Goal: Task Accomplishment & Management: Use online tool/utility

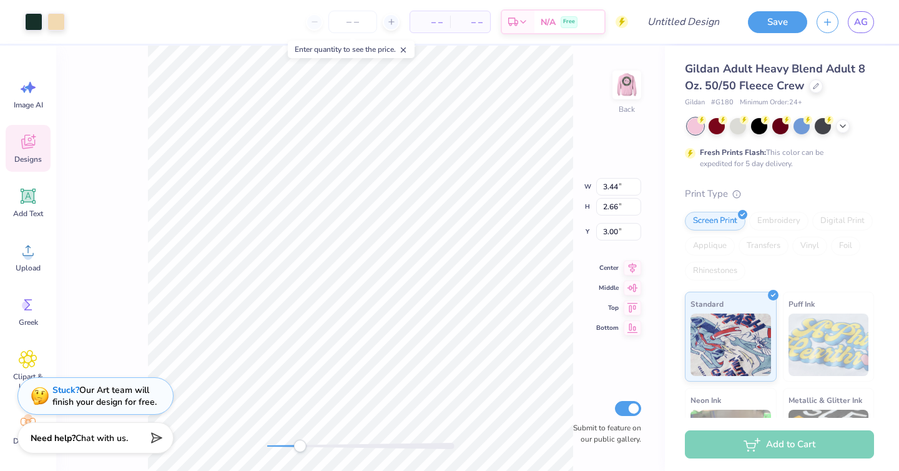
drag, startPoint x: 268, startPoint y: 449, endPoint x: 300, endPoint y: 448, distance: 31.9
click at [300, 448] on div "Accessibility label" at bounding box center [299, 445] width 12 height 12
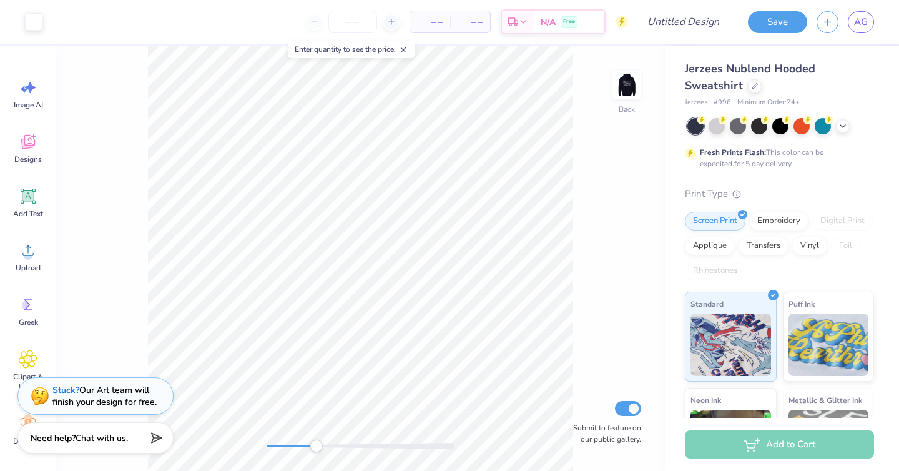
drag, startPoint x: 268, startPoint y: 449, endPoint x: 308, endPoint y: 446, distance: 40.1
click at [310, 446] on div "Accessibility label" at bounding box center [316, 445] width 12 height 12
click at [630, 82] on img at bounding box center [627, 85] width 50 height 50
drag, startPoint x: 311, startPoint y: 450, endPoint x: 277, endPoint y: 442, distance: 35.3
click at [279, 442] on div "Accessibility label" at bounding box center [285, 445] width 12 height 12
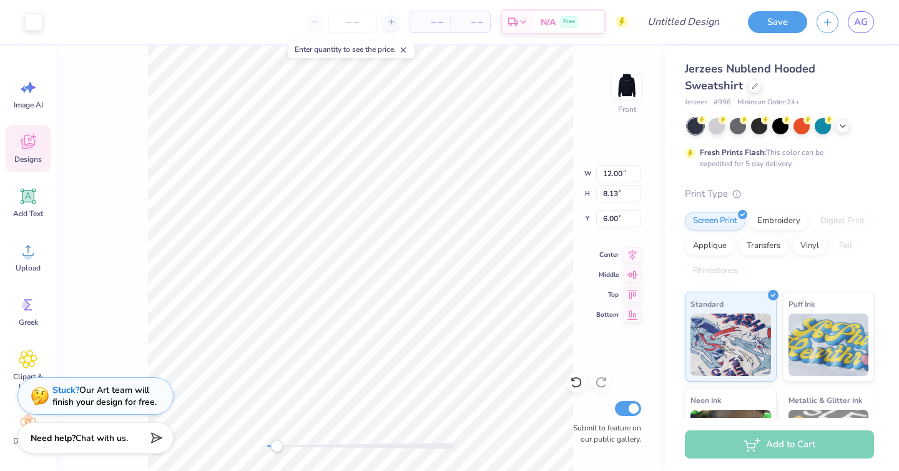
type input "5.18"
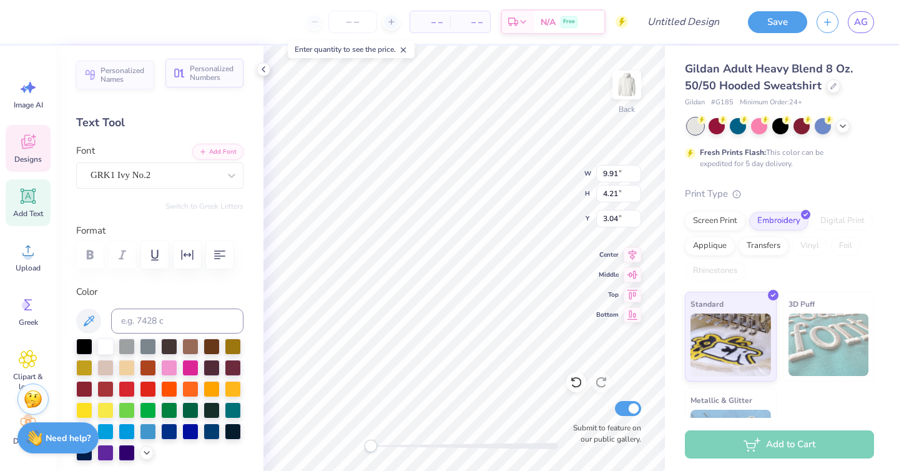
click at [204, 83] on button "Personalized Numbers" at bounding box center [204, 73] width 78 height 29
type input "2.78"
type input "2.00"
type input "6.25"
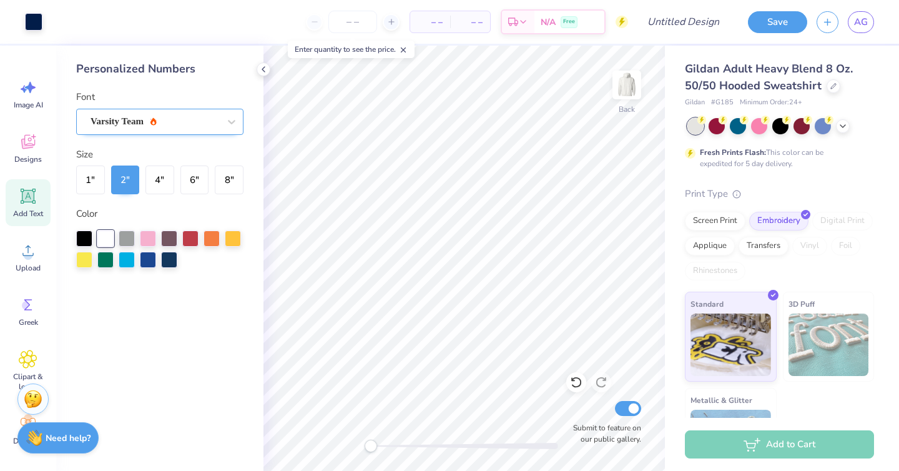
click at [94, 112] on div "Varsity Team" at bounding box center [154, 121] width 131 height 19
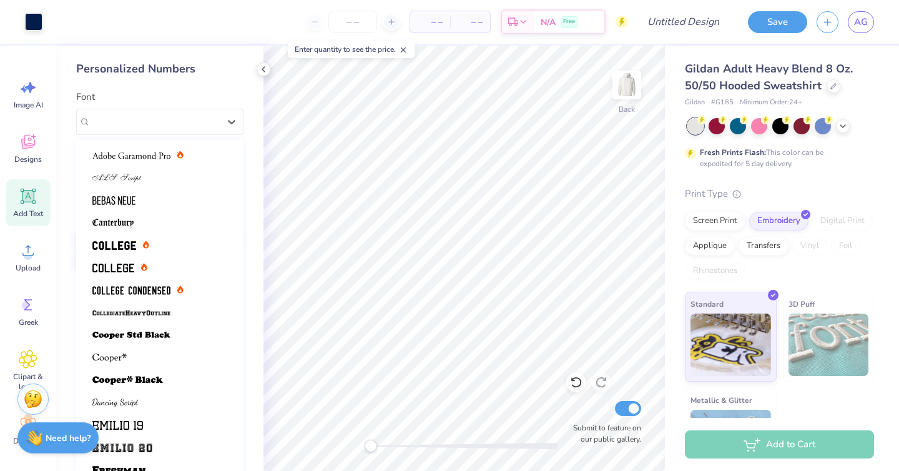
click at [231, 67] on div "Personalized Numbers" at bounding box center [159, 69] width 167 height 17
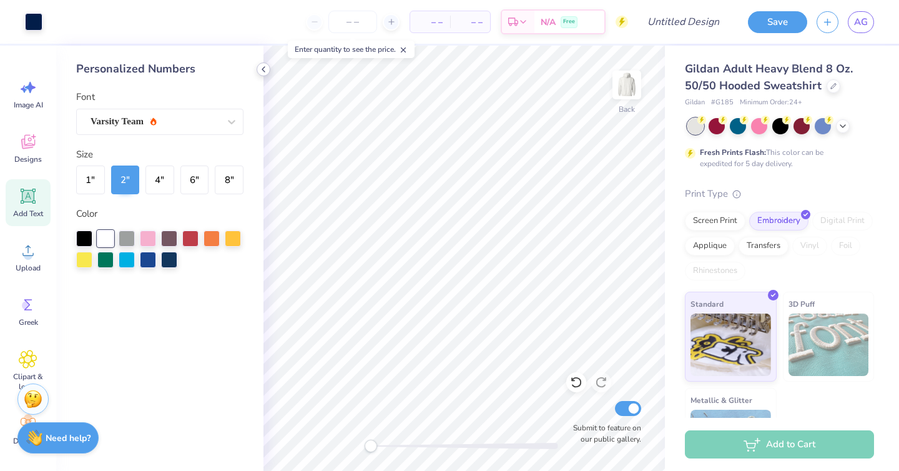
click at [267, 67] on icon at bounding box center [263, 69] width 10 height 10
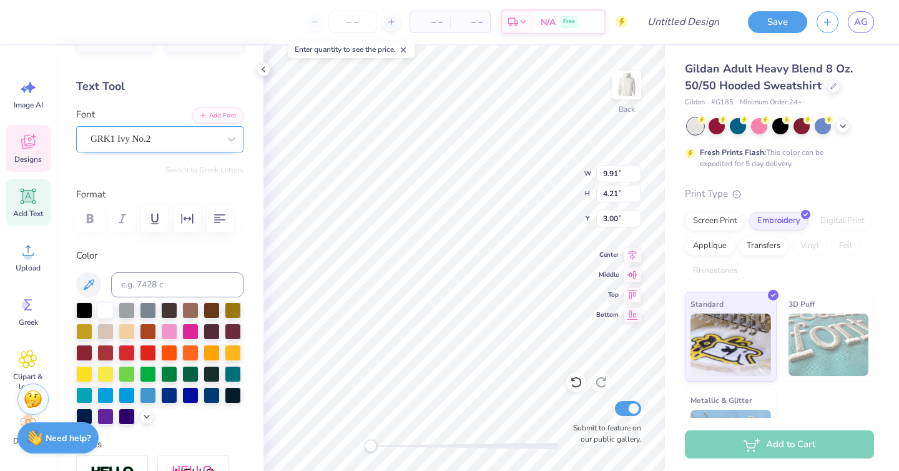
scroll to position [41, 0]
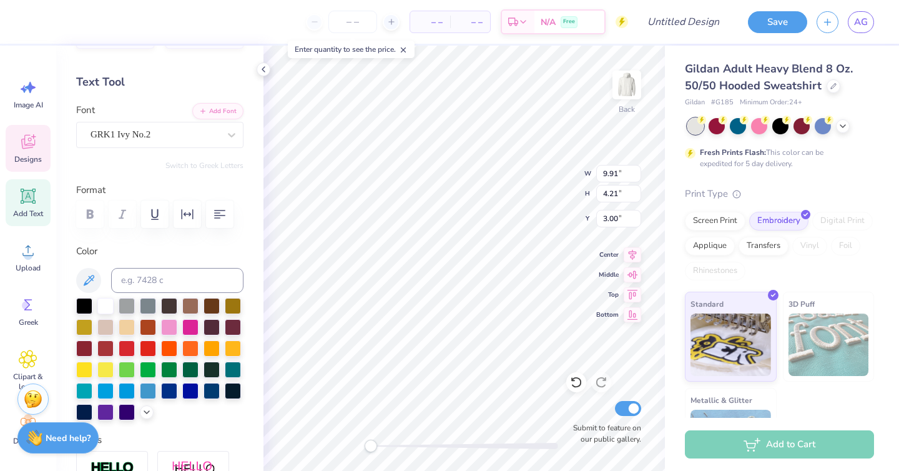
paste textarea
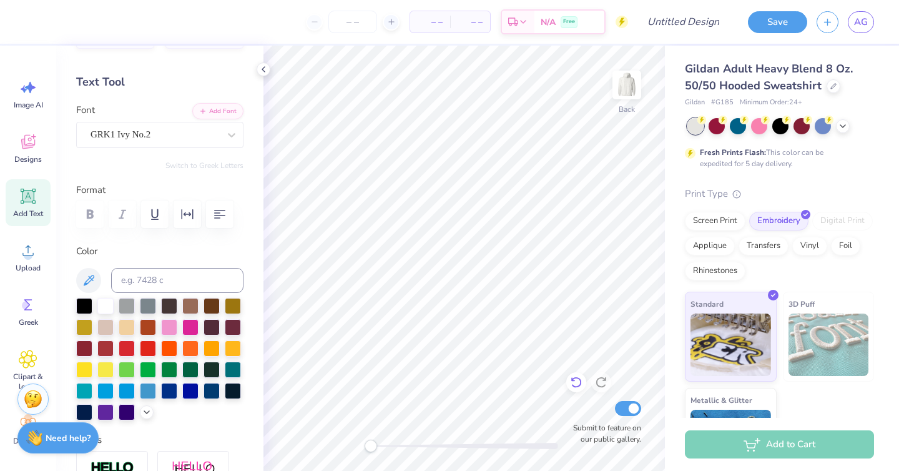
click at [571, 374] on div at bounding box center [576, 382] width 20 height 20
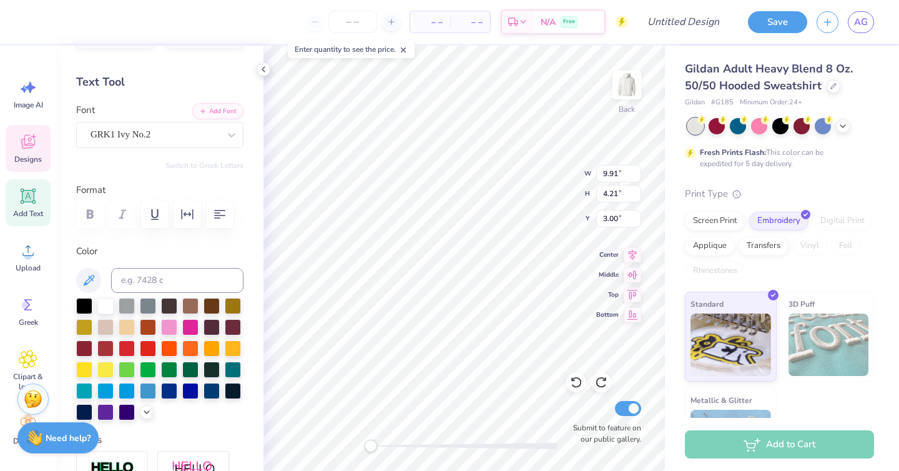
scroll to position [0, 0]
paste textarea
type textarea "ACW"
click at [526, 197] on div "Back W 9.91 9.91 " H 4.21 4.21 " Y 3.00 3.00 " Center Middle Top Bottom Submit …" at bounding box center [463, 258] width 401 height 425
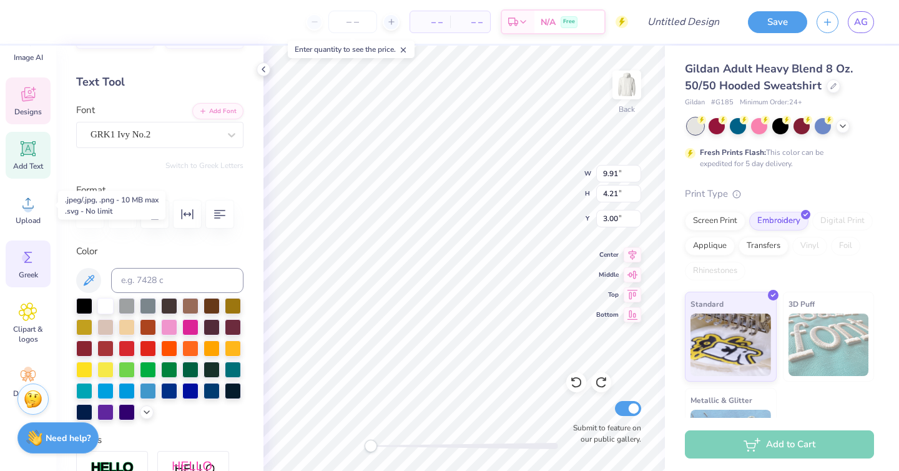
scroll to position [57, 0]
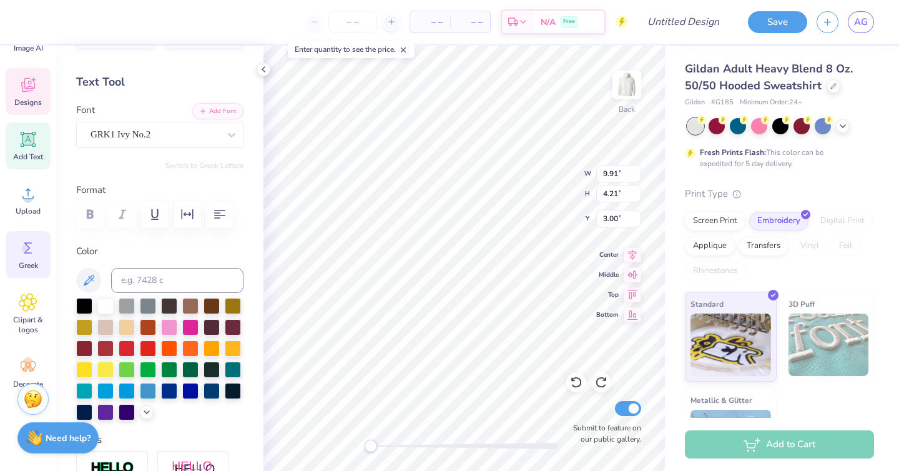
click at [22, 250] on circle at bounding box center [26, 248] width 9 height 9
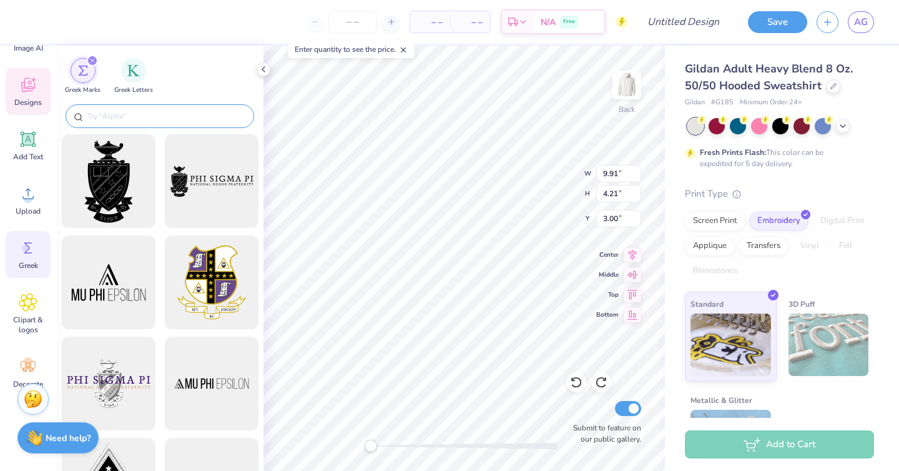
click at [140, 122] on input "text" at bounding box center [166, 116] width 160 height 12
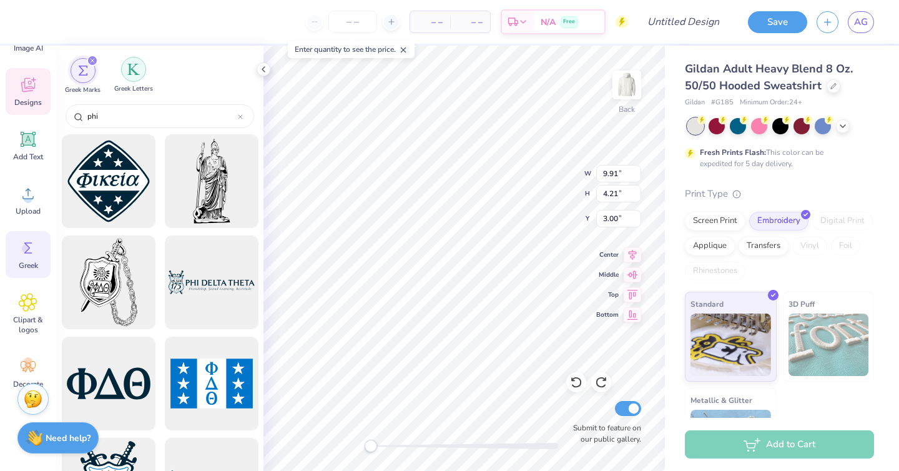
type input "phi"
click at [125, 77] on div "filter for Greek Letters" at bounding box center [133, 69] width 25 height 25
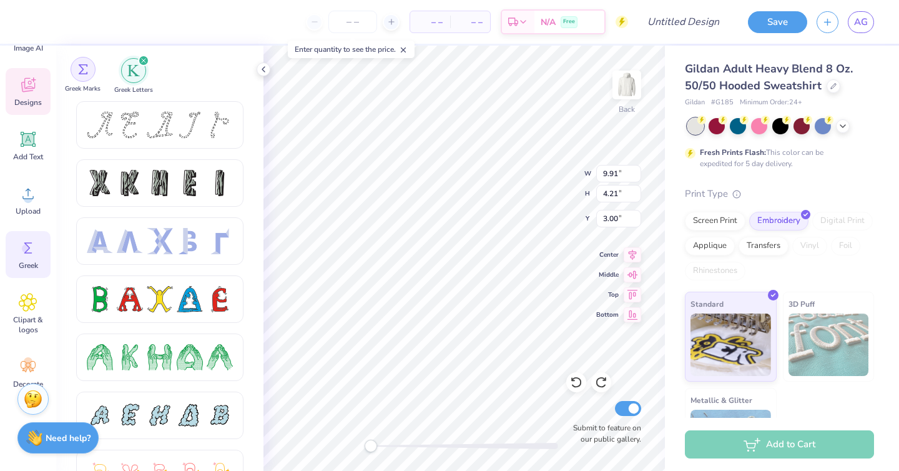
click at [88, 77] on div "filter for Greek Marks" at bounding box center [83, 69] width 25 height 25
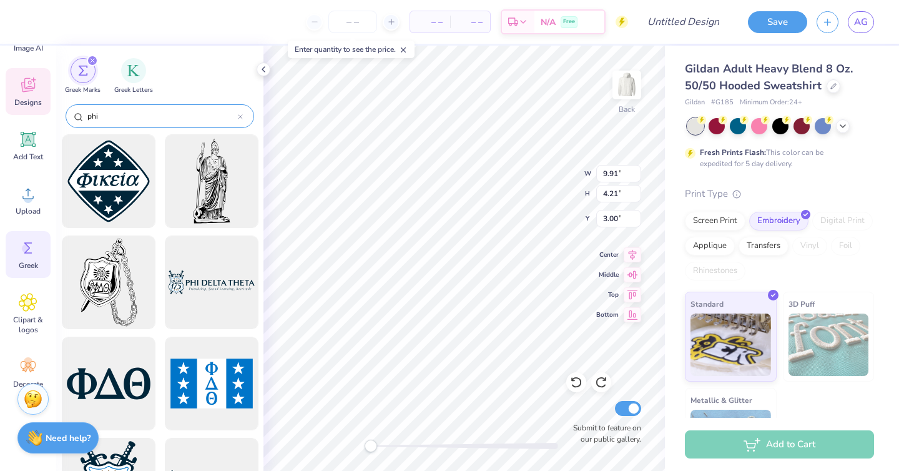
click at [129, 109] on div "phi" at bounding box center [160, 116] width 189 height 24
click at [136, 79] on div "filter for Greek Letters" at bounding box center [133, 69] width 25 height 25
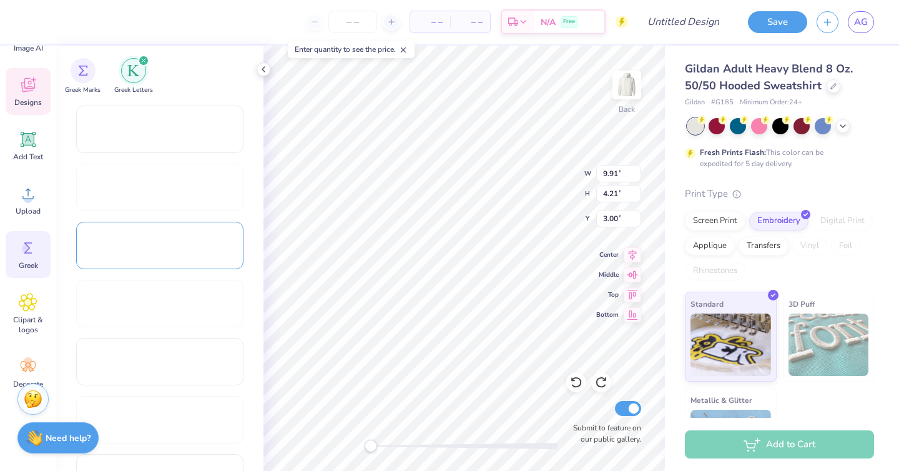
scroll to position [929, 0]
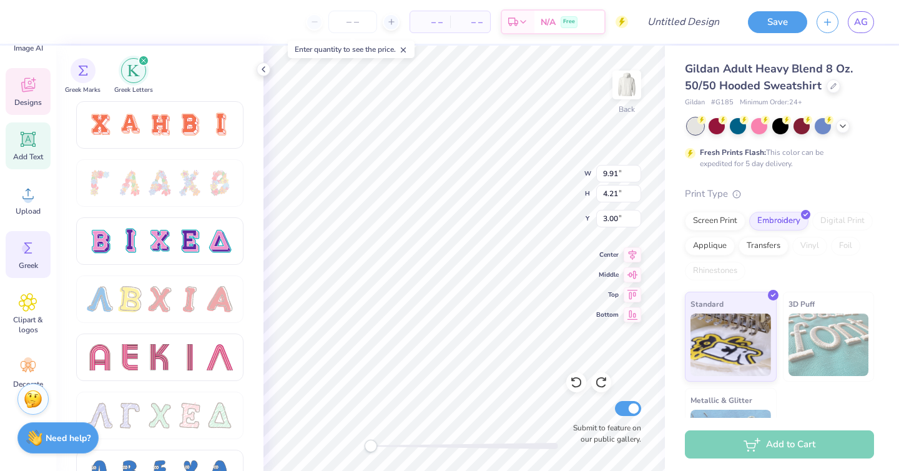
click at [32, 157] on span "Add Text" at bounding box center [28, 157] width 30 height 10
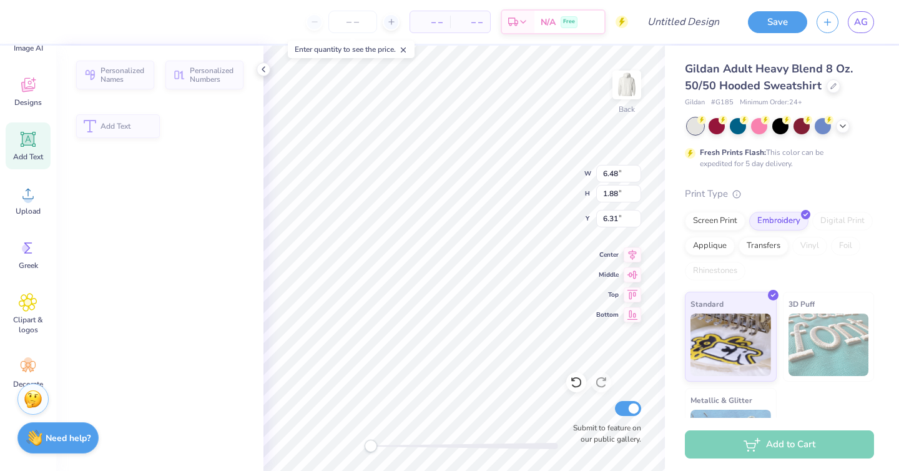
type input "6.48"
type input "1.88"
type input "6.31"
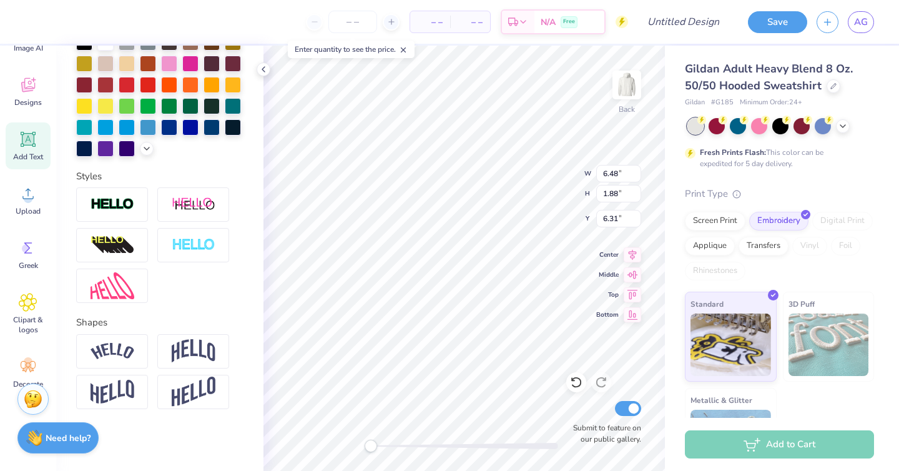
scroll to position [0, 0]
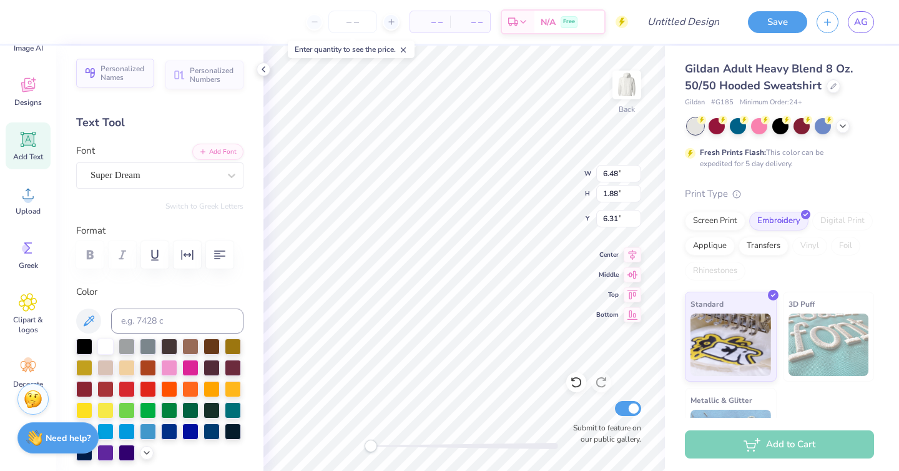
click at [119, 71] on span "Personalized Names" at bounding box center [123, 72] width 46 height 17
type input "12.43"
type input "2.00"
type input "6.25"
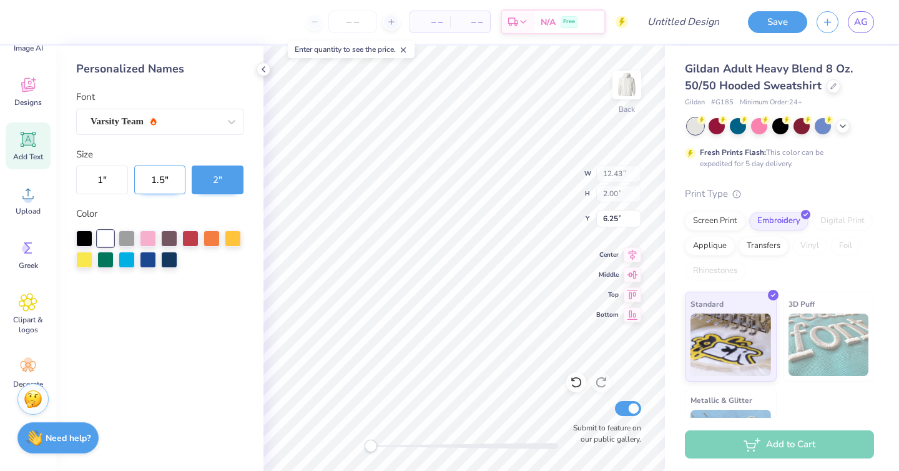
click at [167, 182] on button "1.5 "" at bounding box center [160, 179] width 52 height 29
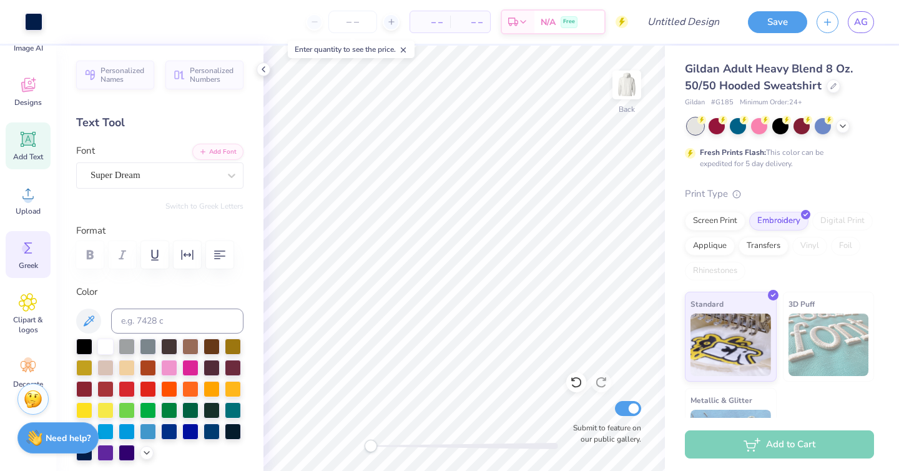
click at [29, 245] on circle at bounding box center [26, 248] width 9 height 9
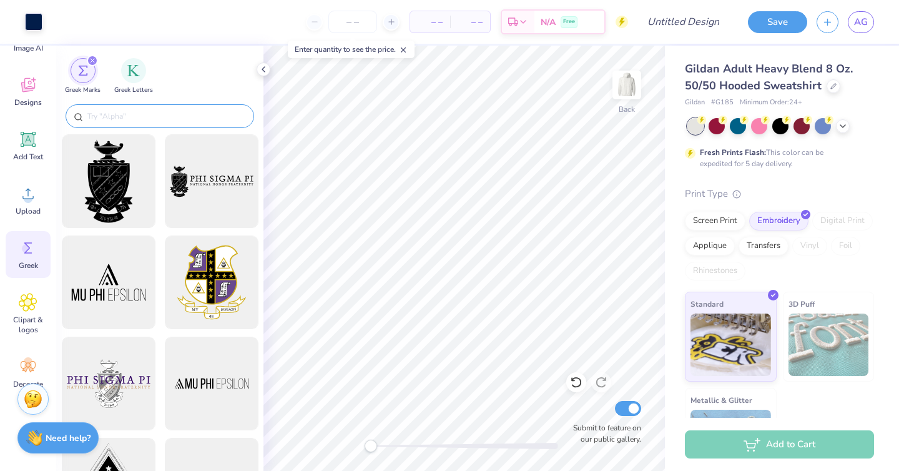
click at [143, 117] on input "text" at bounding box center [166, 116] width 160 height 12
click at [125, 72] on div "filter for Greek Letters" at bounding box center [133, 69] width 25 height 25
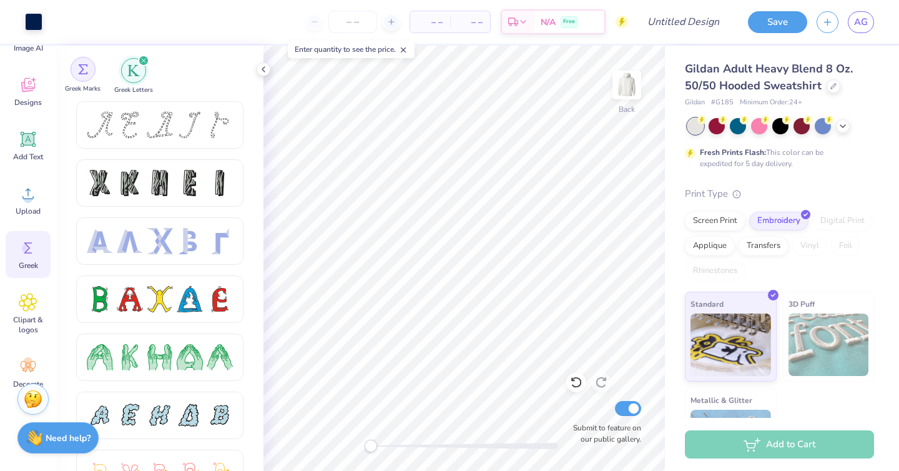
click at [81, 80] on div "filter for Greek Marks" at bounding box center [83, 69] width 25 height 25
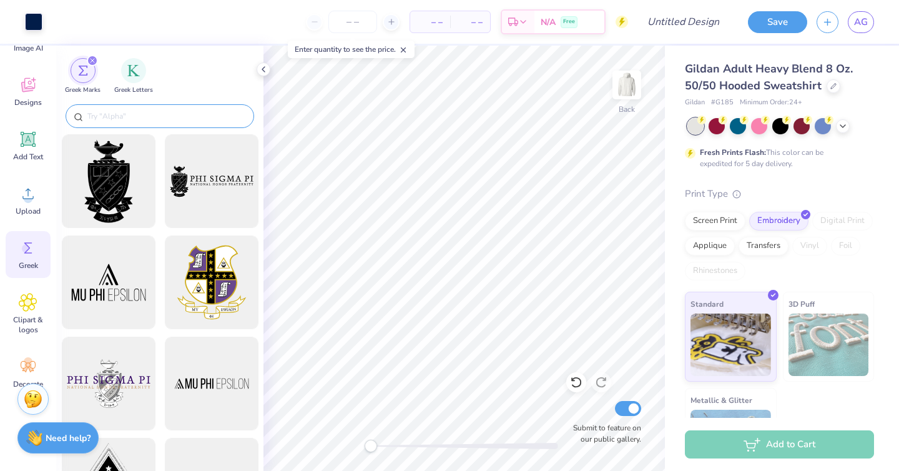
click at [113, 122] on div at bounding box center [160, 116] width 189 height 24
click at [115, 112] on input "text" at bounding box center [166, 116] width 160 height 12
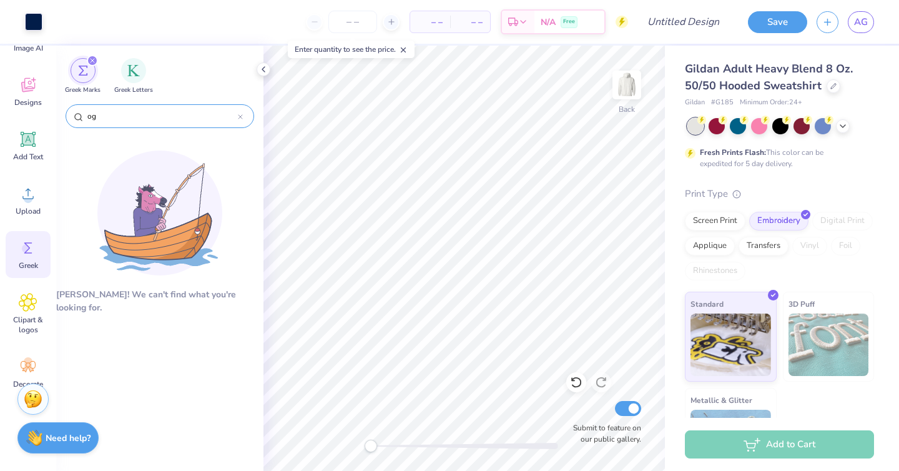
type input "o"
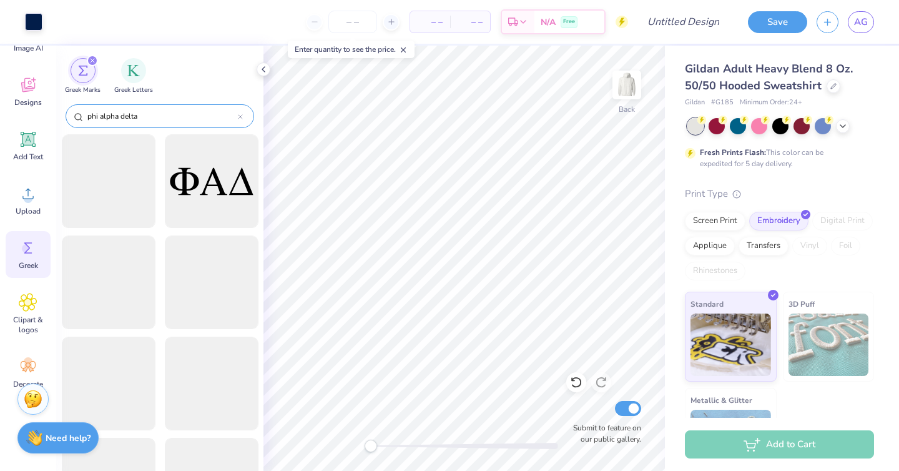
type input "phi alpha delta"
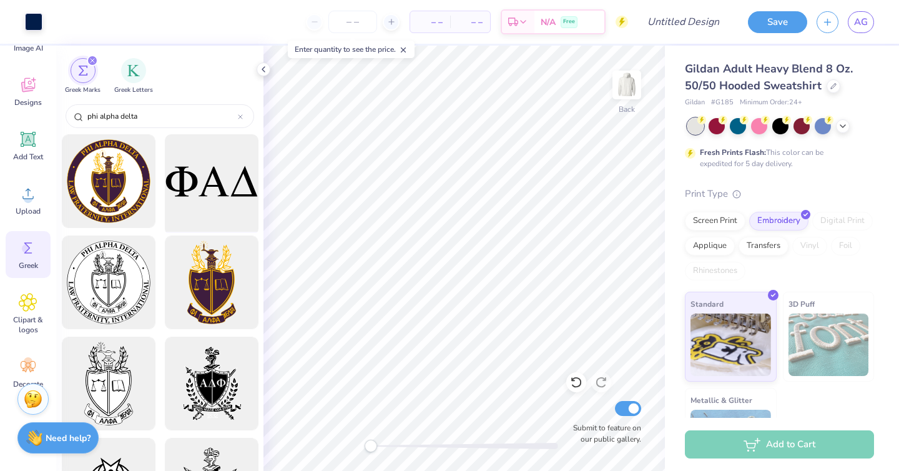
click at [219, 182] on div at bounding box center [211, 181] width 103 height 103
type input "9.91"
type input "4.21"
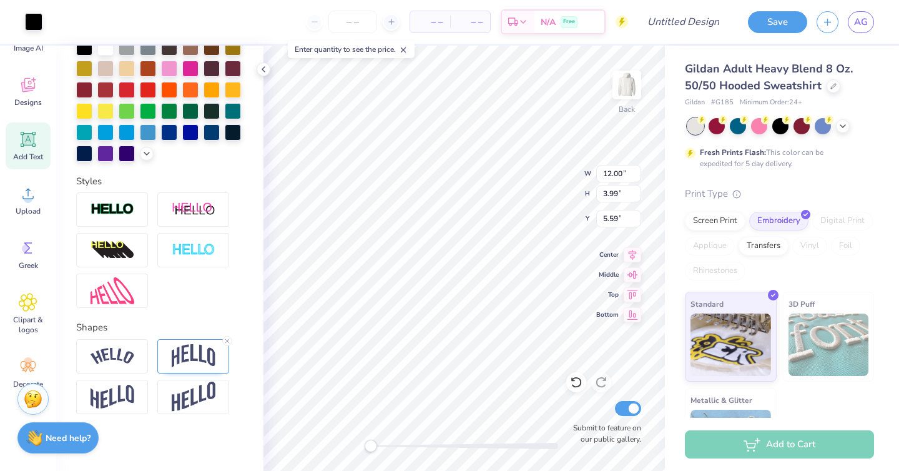
scroll to position [301, 0]
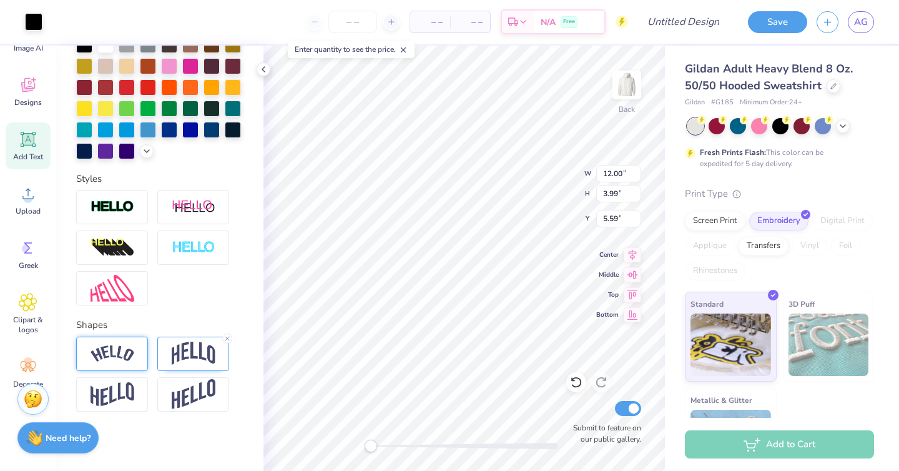
click at [113, 363] on div at bounding box center [112, 353] width 72 height 34
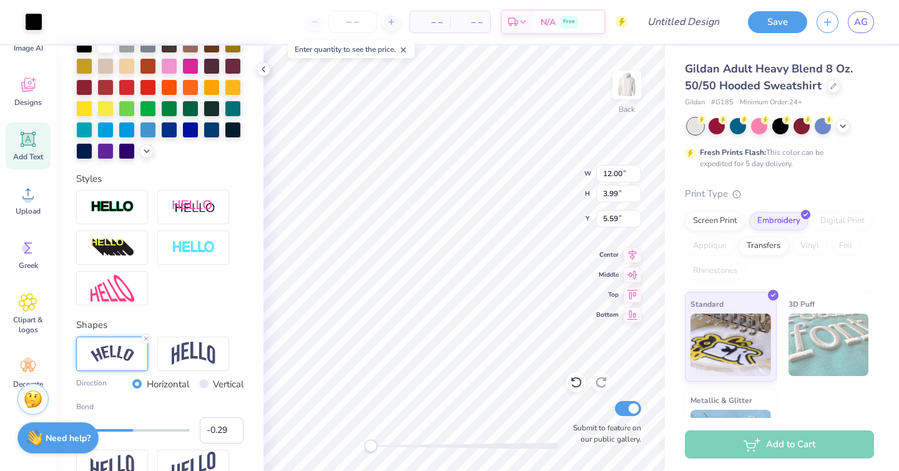
type input "-0.27"
drag, startPoint x: 150, startPoint y: 431, endPoint x: 116, endPoint y: 432, distance: 34.3
click at [90, 432] on div "Accessibility label" at bounding box center [83, 430] width 12 height 12
type input "3.00"
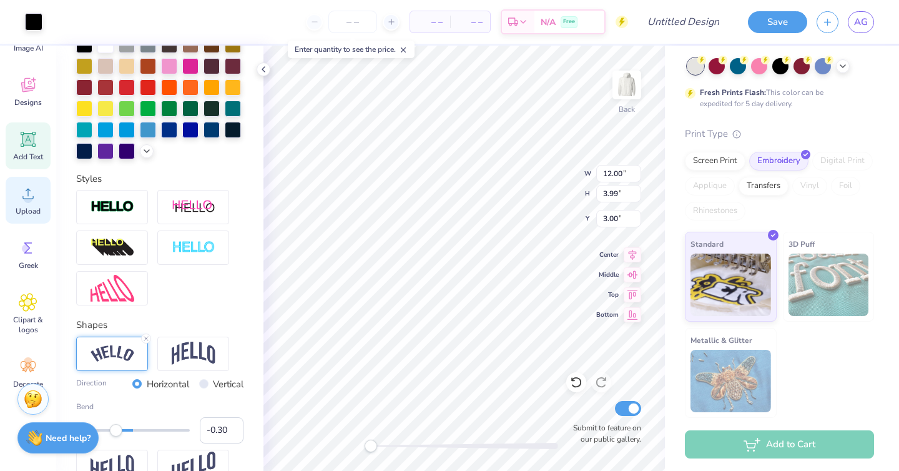
scroll to position [76, 0]
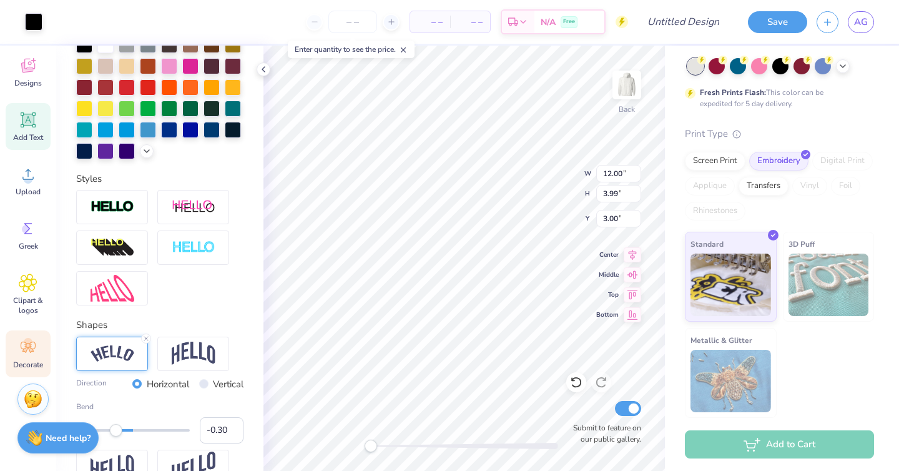
click at [33, 352] on icon at bounding box center [28, 347] width 19 height 19
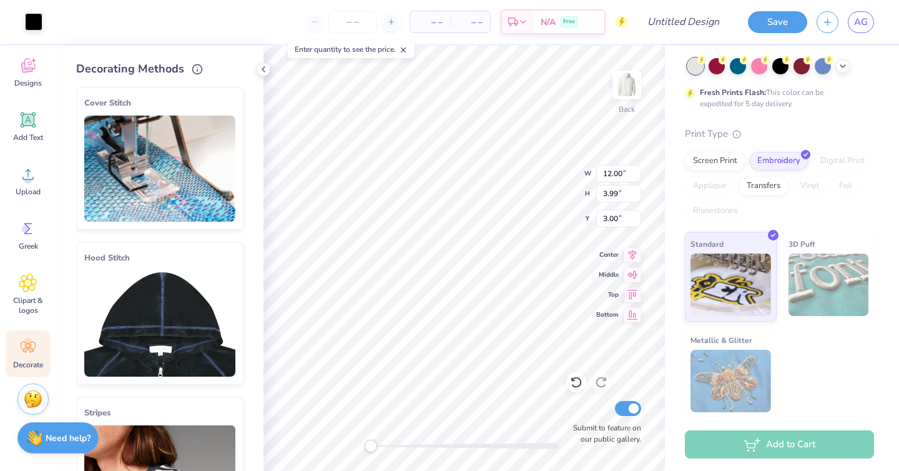
scroll to position [0, 0]
click at [38, 82] on span "Designs" at bounding box center [27, 83] width 27 height 10
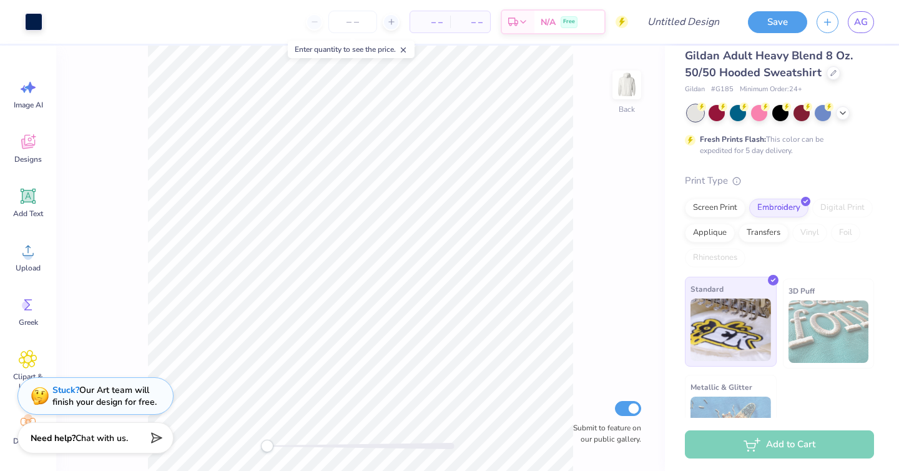
scroll to position [60, 0]
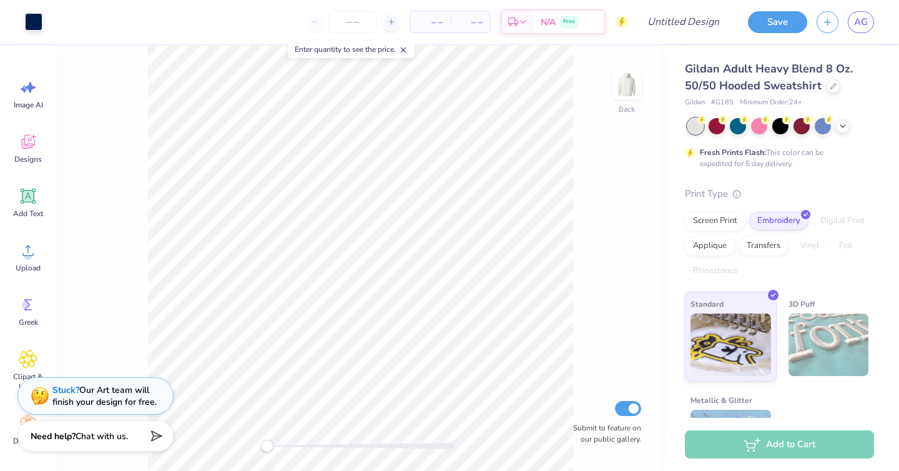
click at [87, 434] on span "Chat with us." at bounding box center [102, 436] width 52 height 12
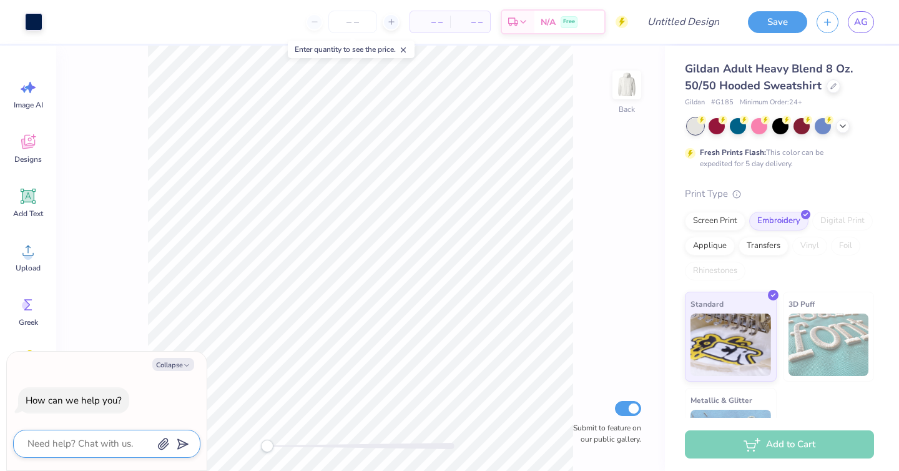
click at [62, 449] on textarea at bounding box center [89, 443] width 127 height 17
type textarea "H"
type textarea "x"
type textarea "Hi"
type textarea "x"
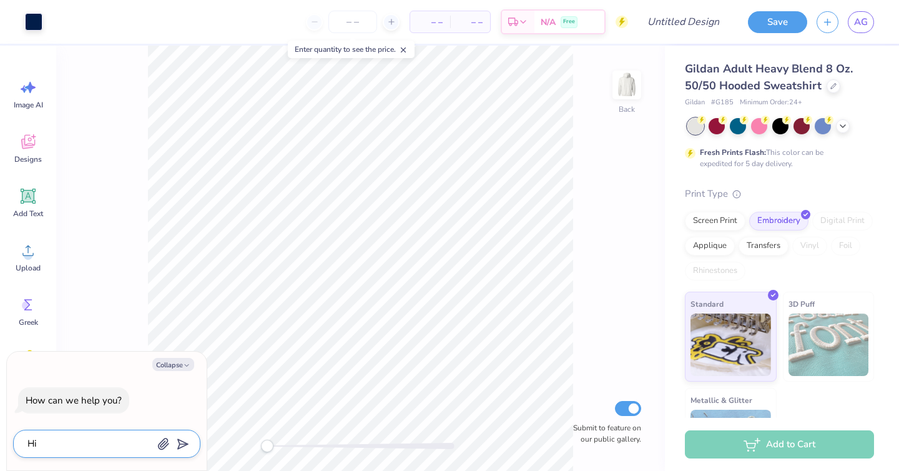
type textarea "HiQ"
type textarea "x"
type textarea "HiQ"
type textarea "x"
type textarea "HiQ"
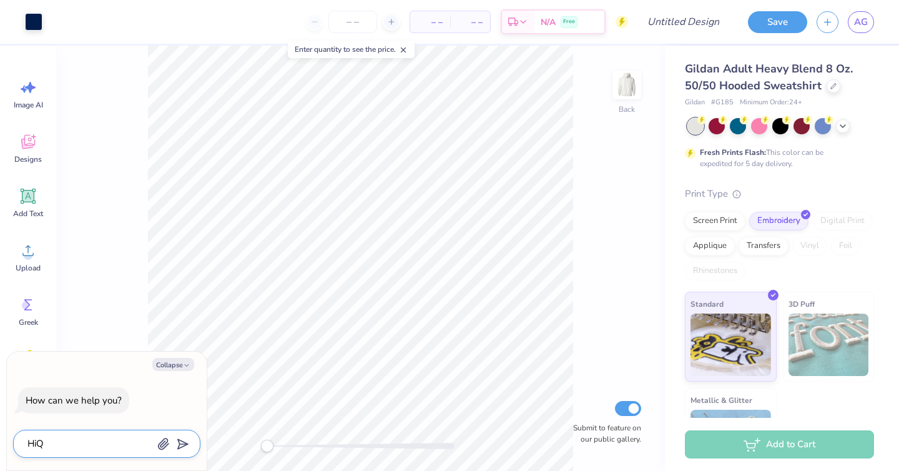
type textarea "x"
type textarea "Hi"
type textarea "x"
type textarea "Hi!"
type textarea "x"
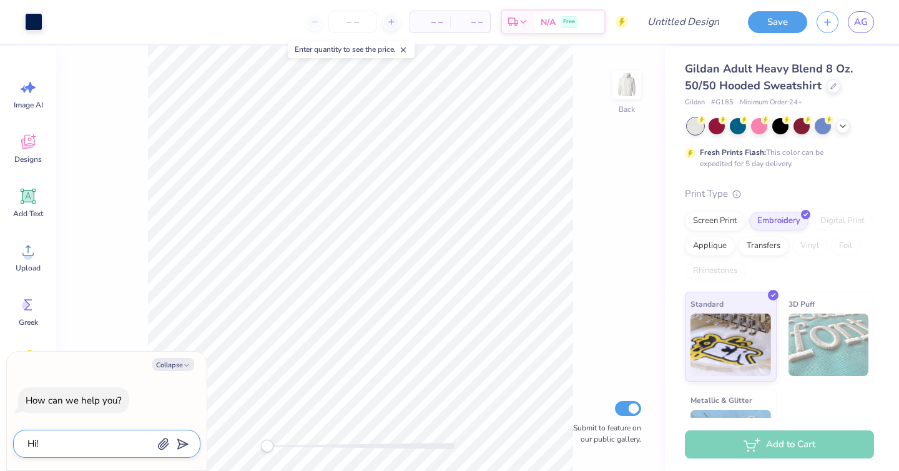
type textarea "Hi!"
type textarea "x"
type textarea "Hi! C"
type textarea "x"
type textarea "Hi! Ca"
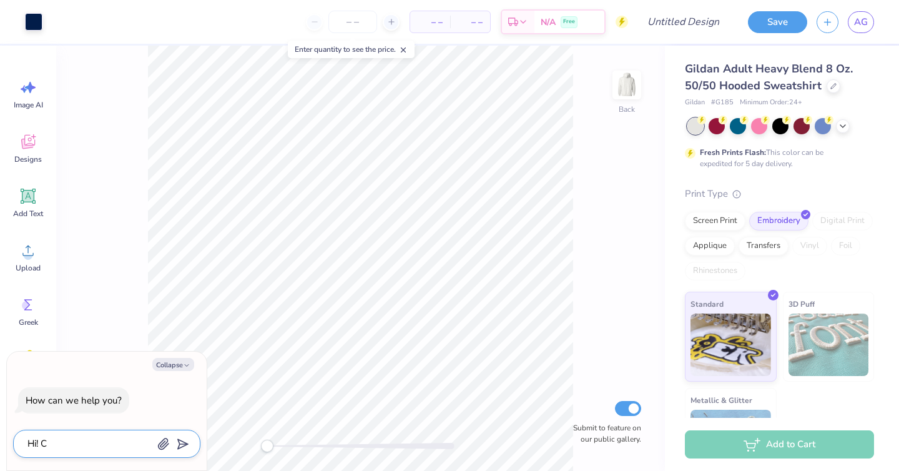
type textarea "x"
type textarea "Hi! Can"
type textarea "x"
type textarea "Hi! Can"
type textarea "x"
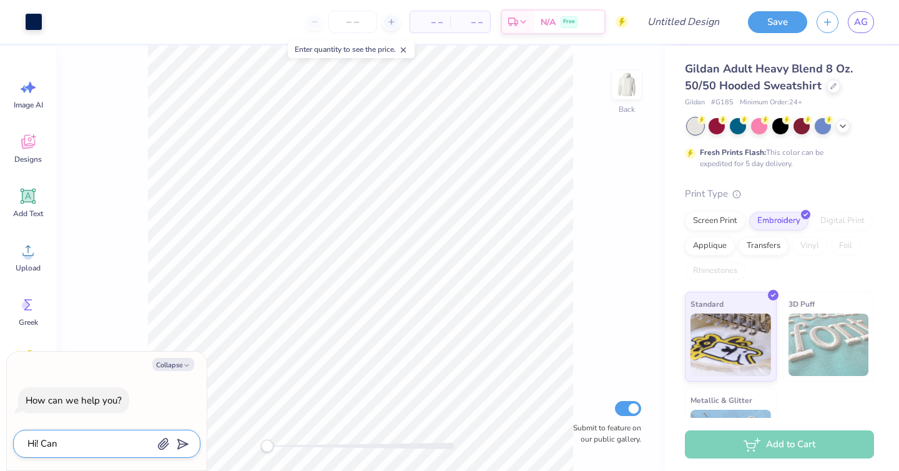
type textarea "Hi! Can i"
type textarea "x"
type textarea "Hi! Can i"
type textarea "x"
type textarea "Hi! Can i h"
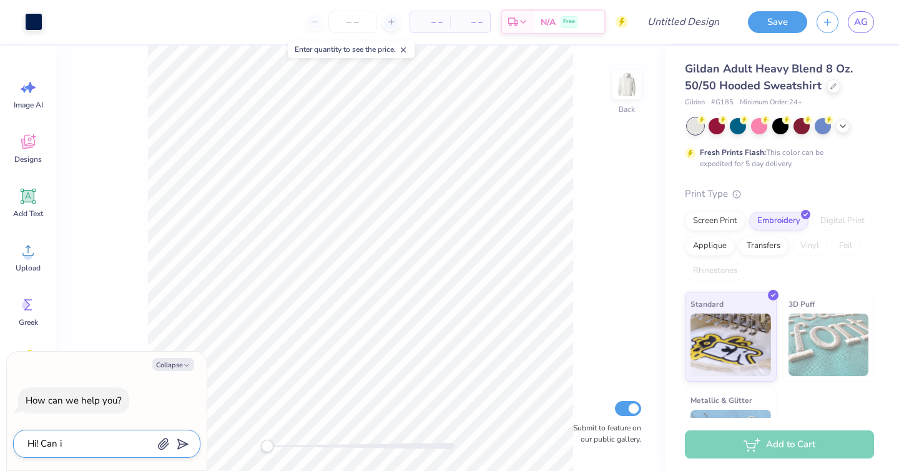
type textarea "x"
type textarea "Hi! Can i hv"
type textarea "x"
type textarea "Hi! Can i hv="
type textarea "x"
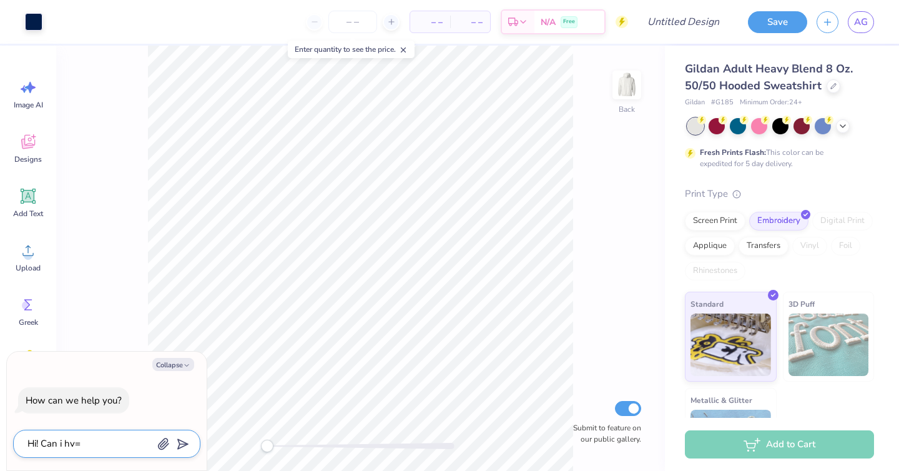
type textarea "Hi! Can i hv=a"
type textarea "x"
type textarea "Hi! Can i hv="
type textarea "x"
type textarea "Hi! Can i hv"
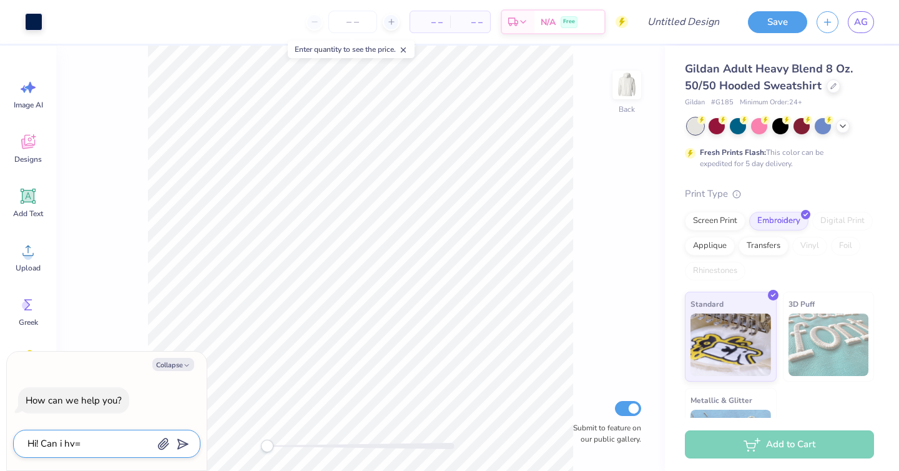
type textarea "x"
type textarea "Hi! Can i h"
type textarea "x"
type textarea "Hi! Can i ha"
type textarea "x"
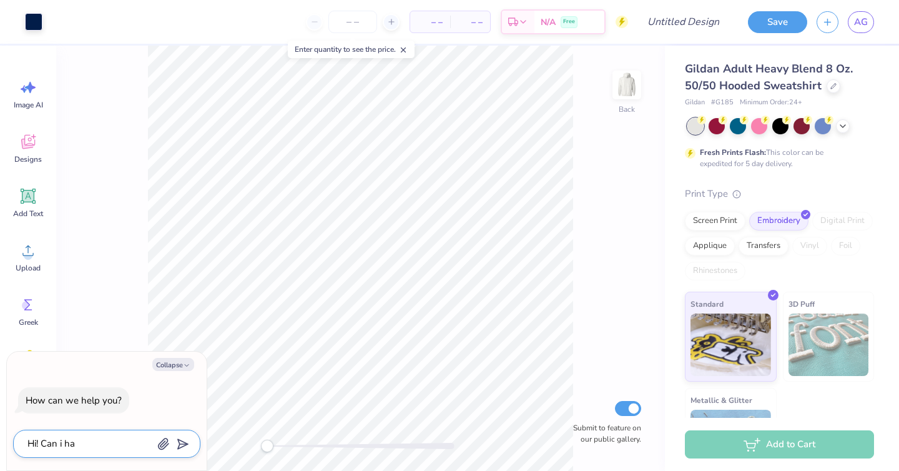
type textarea "Hi! Can i hav"
type textarea "x"
type textarea "Hi! Can i have"
type textarea "x"
type textarea "Hi! Can i have"
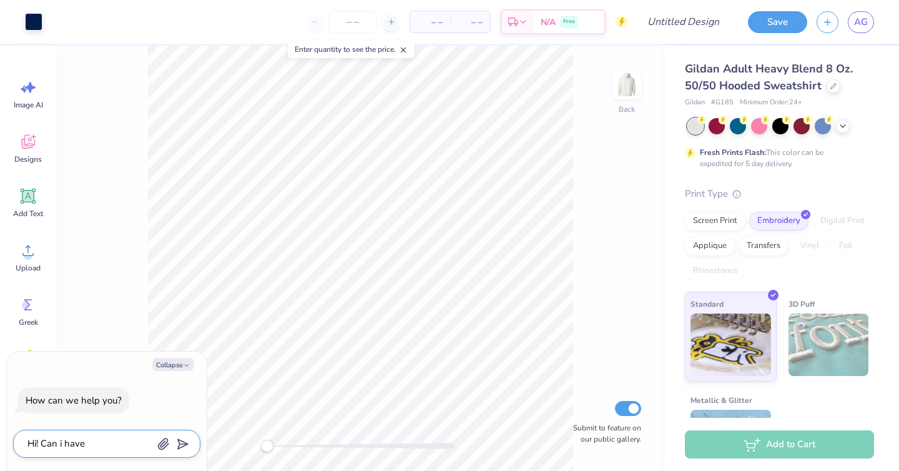
type textarea "x"
type textarea "Hi! Can i have t"
type textarea "x"
type textarea "Hi! Can i have th"
type textarea "x"
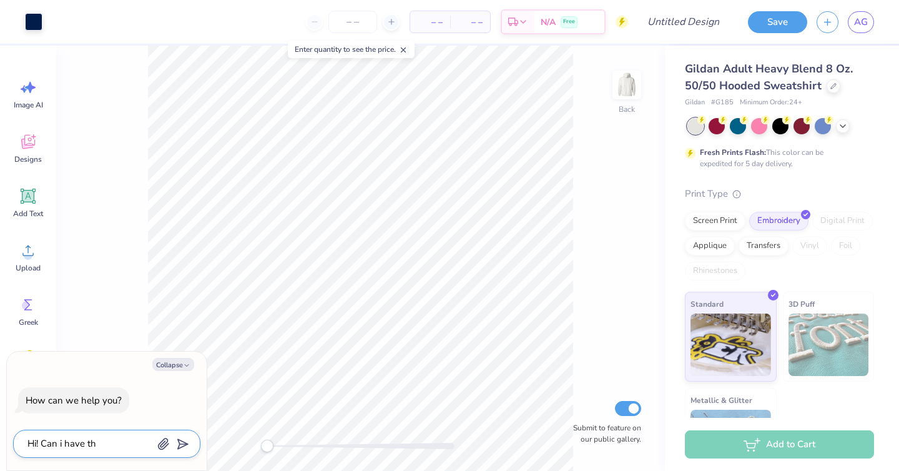
type textarea "Hi! Can i have thi"
type textarea "x"
type textarea "Hi! Can i have this"
type textarea "x"
type textarea "Hi! Can i have this"
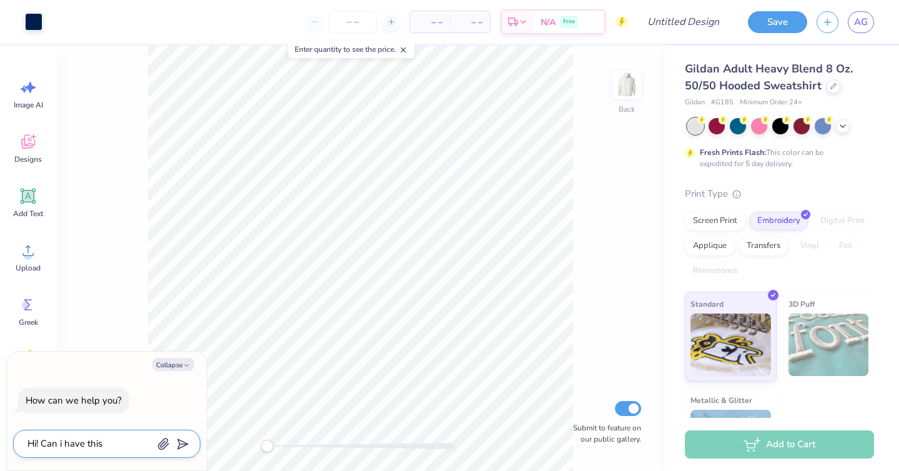
type textarea "x"
type textarea "Hi! Can i have this i"
type textarea "x"
type textarea "Hi! Can i have this"
type textarea "x"
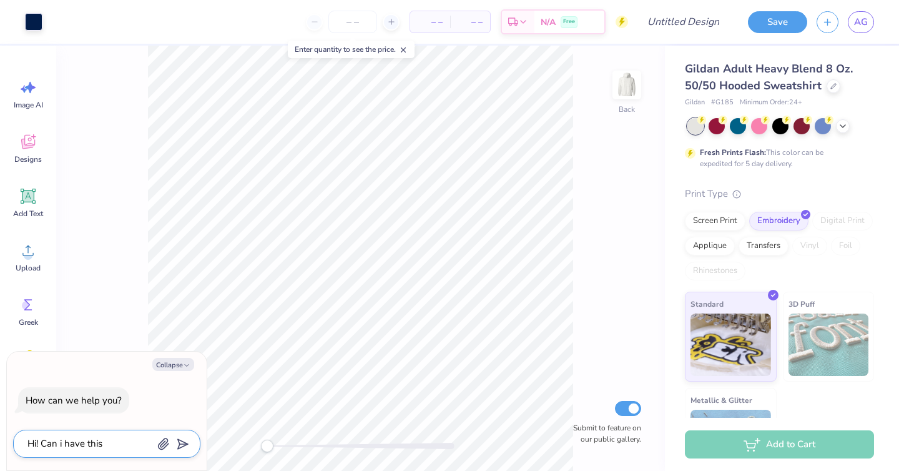
type textarea "Hi! Can i have this w"
type textarea "x"
type textarea "Hi! Can i have this wi"
type textarea "x"
type textarea "Hi! Can i have this wit"
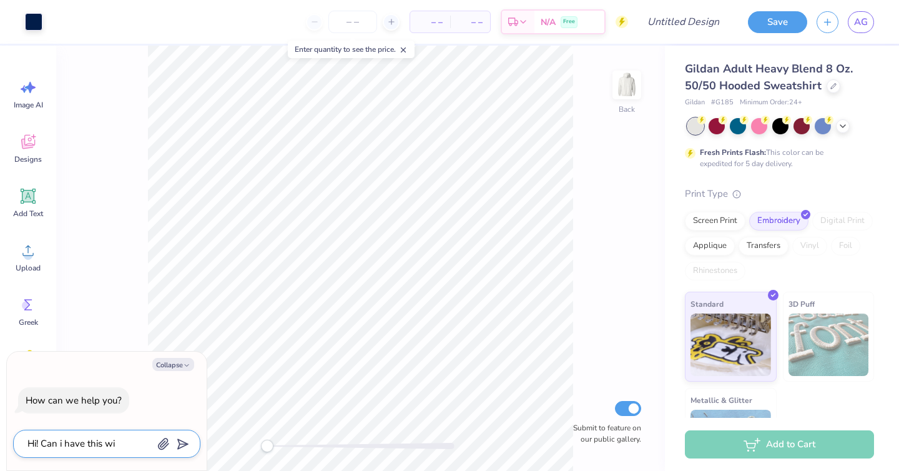
type textarea "x"
type textarea "Hi! Can i have this with"
type textarea "x"
type textarea "Hi! Can i have this with"
type textarea "x"
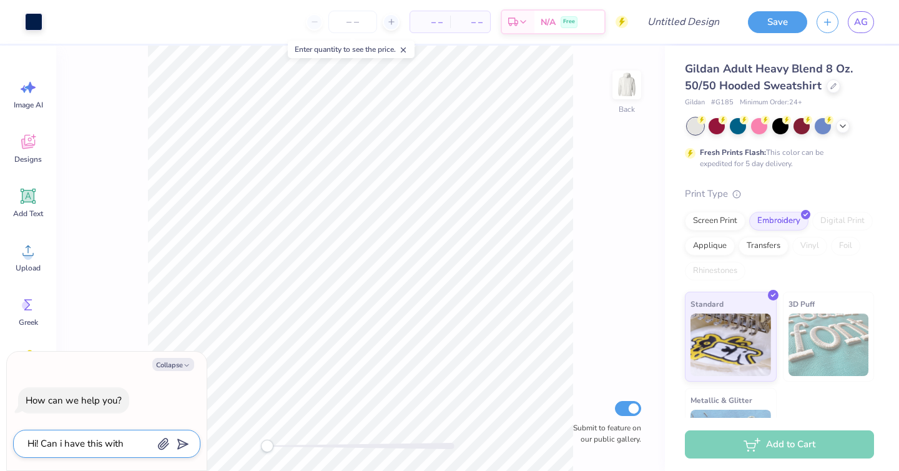
type textarea "Hi! Can i have this with t"
type textarea "x"
type textarea "Hi! Can i have this with th"
type textarea "x"
type textarea "Hi! Can i have this with the"
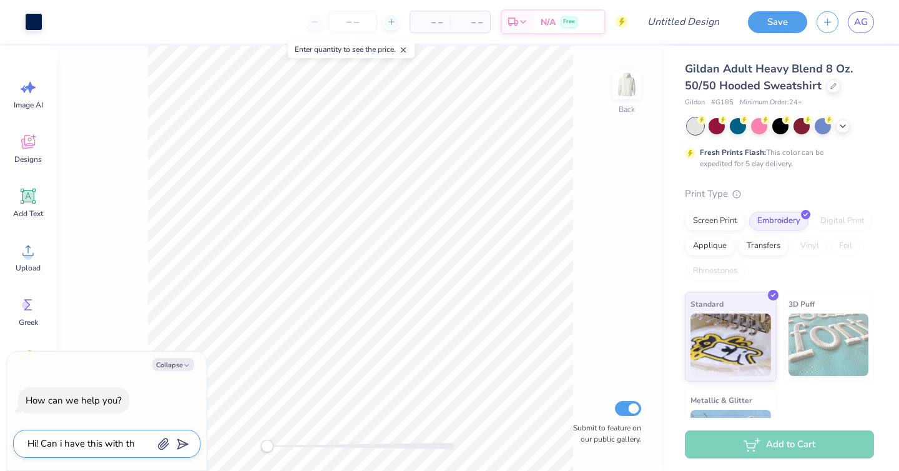
type textarea "x"
type textarea "Hi! Can i have this with the"
type textarea "x"
type textarea "Hi! Can i have this with the s"
type textarea "x"
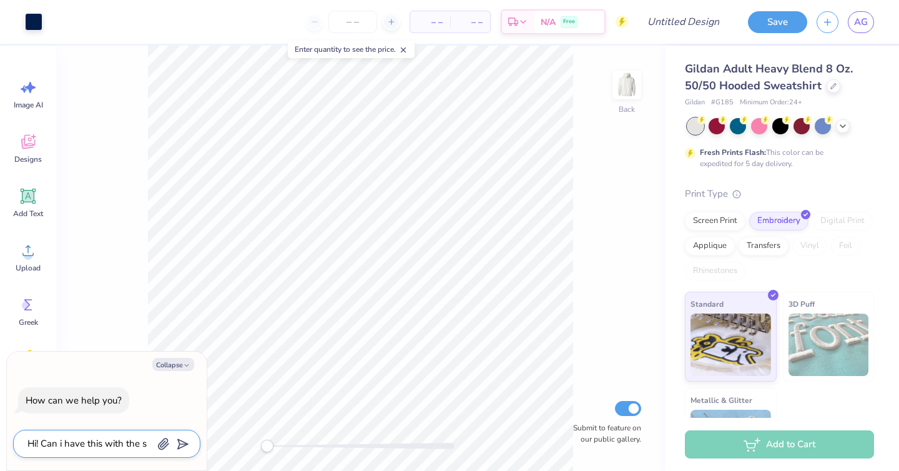
type textarea "Hi! Can i have this with the sa"
type textarea "x"
type textarea "Hi! Can i have this with the sam"
type textarea "x"
type textarea "Hi! Can i have this with the same"
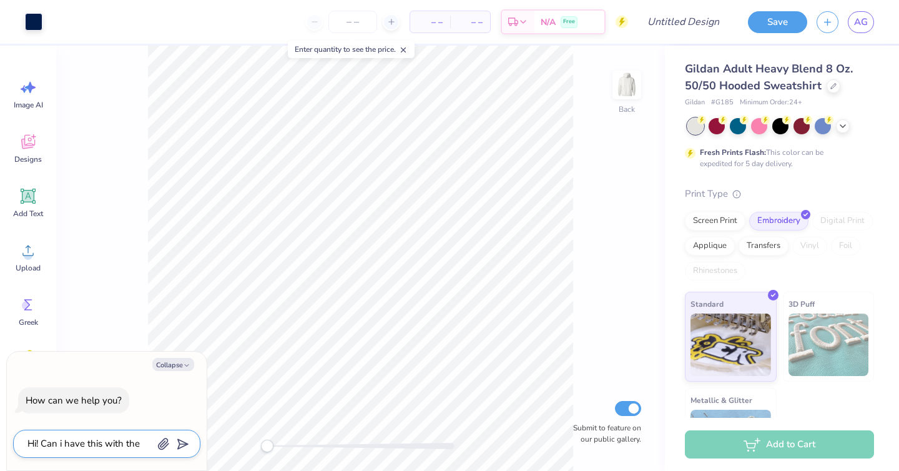
type textarea "x"
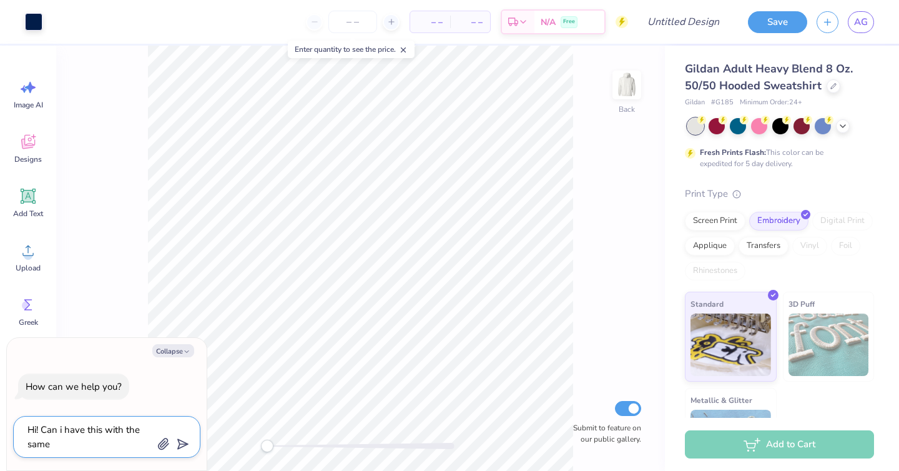
type textarea "Hi! Can i have this with the same"
type textarea "x"
type textarea "Hi! Can i have this with the same f"
type textarea "x"
type textarea "Hi! Can i have this with the same fo"
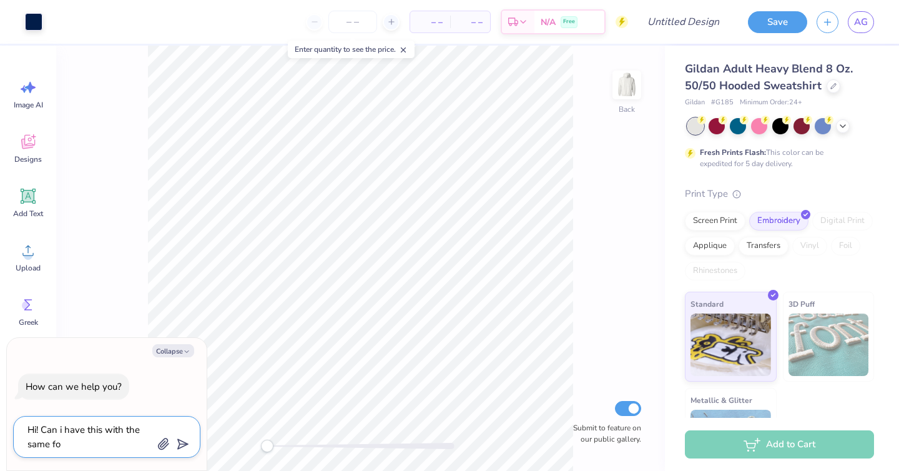
type textarea "x"
type textarea "Hi! Can i have this with the same fon"
type textarea "x"
type textarea "Hi! Can i have this with the same font"
type textarea "x"
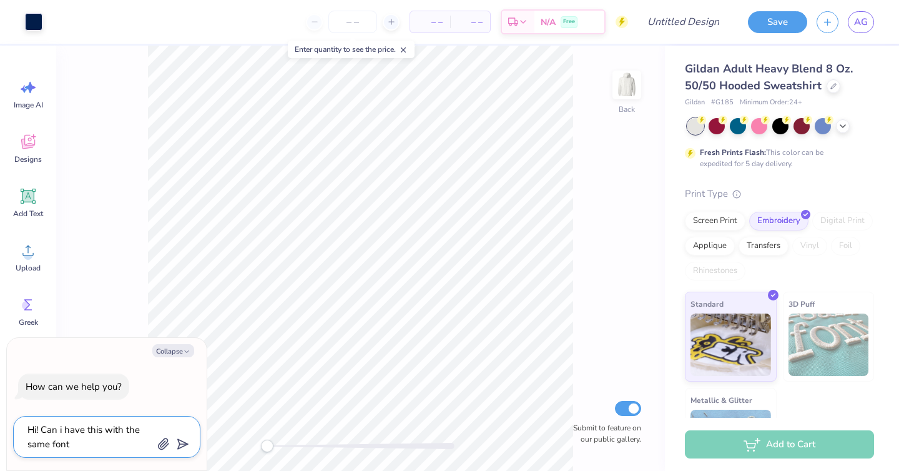
type textarea "Hi! Can i have this with the same font"
type textarea "x"
type textarea "Hi! Can i have this with the same font a"
type textarea "x"
type textarea "Hi! Can i have this with the same font an"
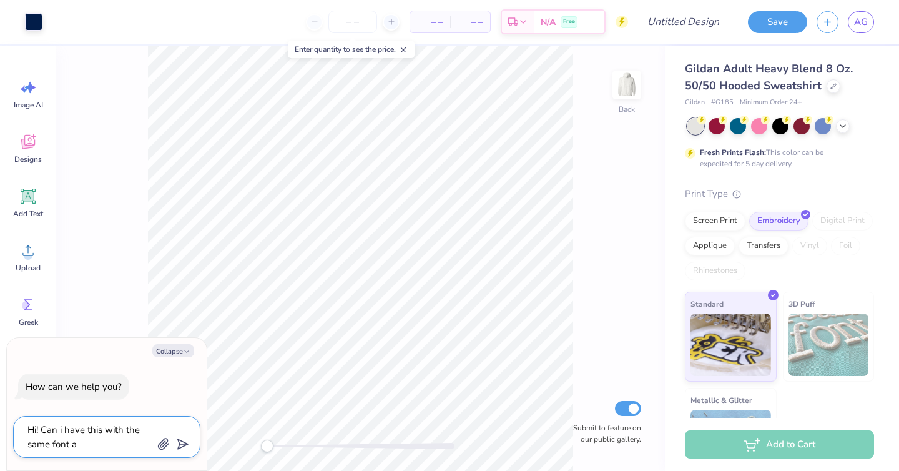
type textarea "x"
type textarea "Hi! Can i have this with the same font and"
type textarea "x"
type textarea "Hi! Can i have this with the same font and"
type textarea "x"
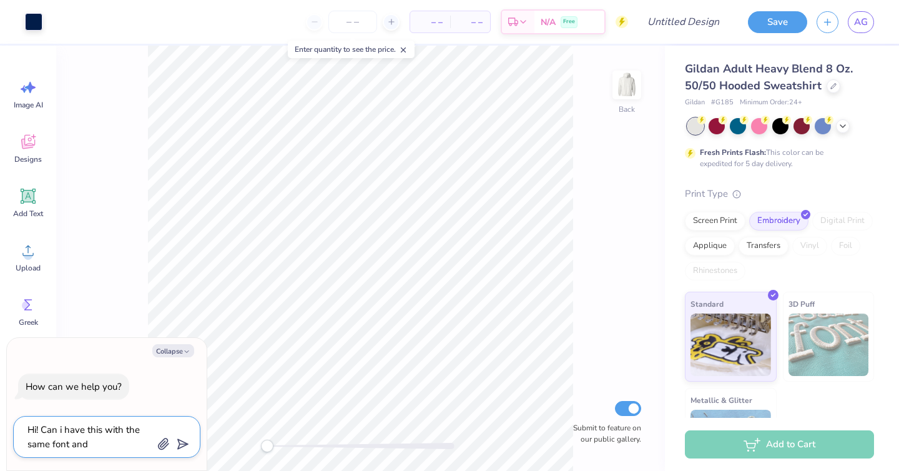
type textarea "Hi! Can i have this with the same font and l"
type textarea "x"
type textarea "Hi! Can i have this with the same font and lo"
type textarea "x"
type textarea "Hi! Can i have this with the same font and loo"
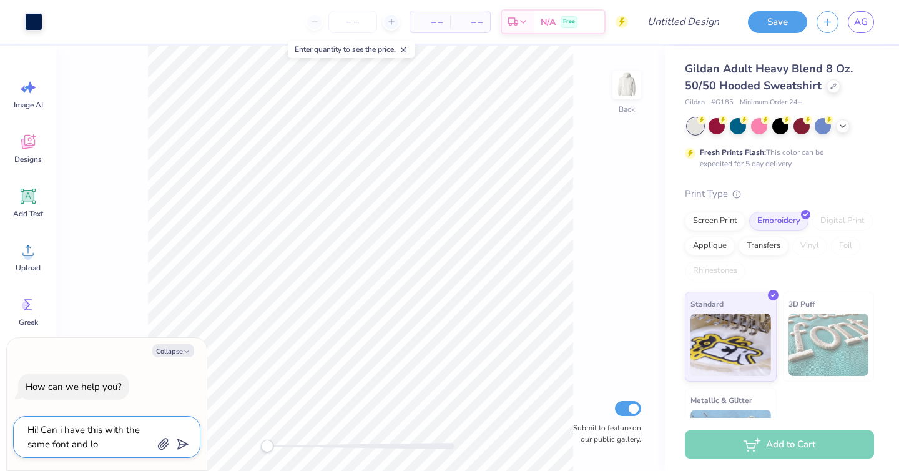
type textarea "x"
type textarea "Hi! Can i have this with the same font and look"
type textarea "x"
type textarea "Hi! Can i have this with the same font and look"
type textarea "x"
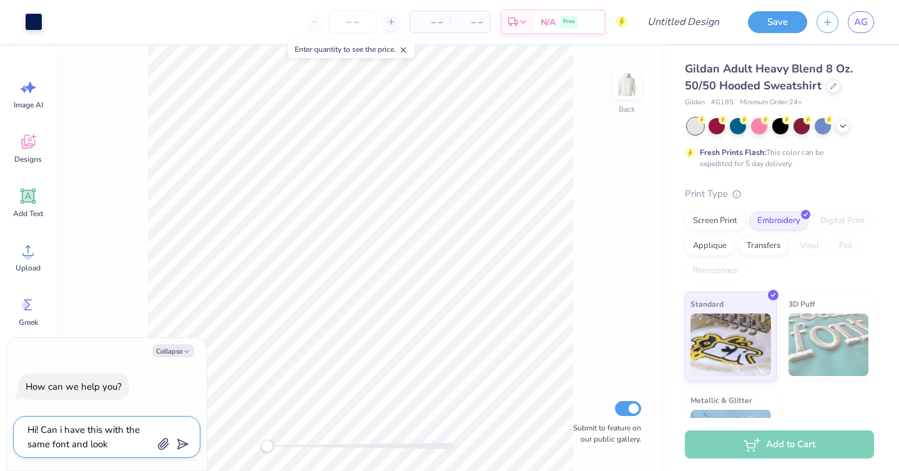
type textarea "Hi! Can i have this with the same font and look b"
type textarea "x"
type textarea "Hi! Can i have this with the same font and look bu"
type textarea "x"
type textarea "Hi! Can i have this with the same font and look but"
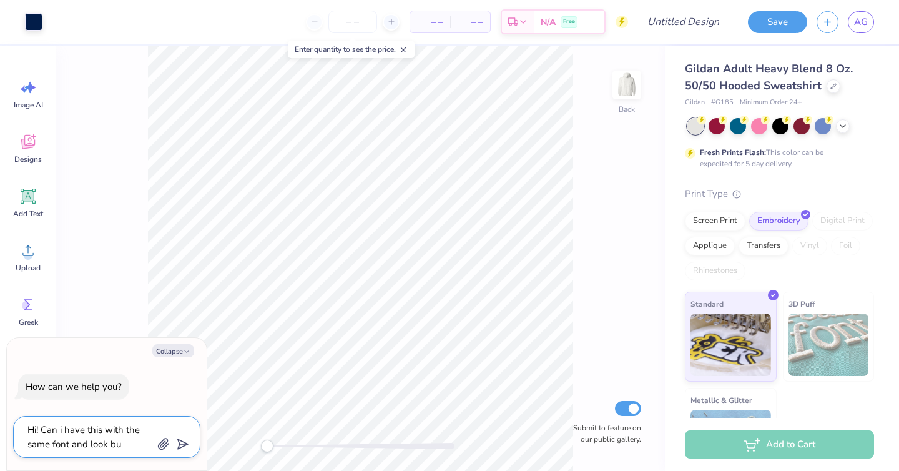
type textarea "x"
type textarea "Hi! Can i have this with the same font and look but"
type textarea "x"
type textarea "Hi! Can i have this with the same font and look but w"
type textarea "x"
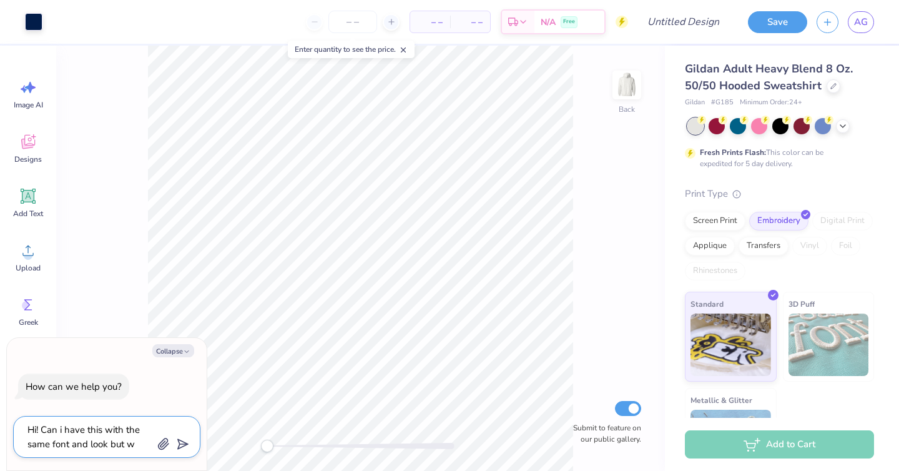
type textarea "Hi! Can i have this with the same font and look but wi"
type textarea "x"
type textarea "Hi! Can i have this with the same font and look but wit"
type textarea "x"
type textarea "Hi! Can i have this with the same font and look but with"
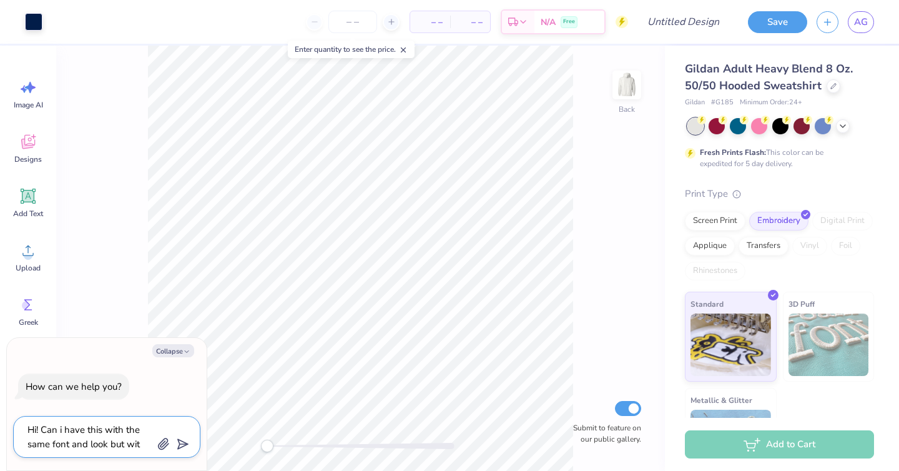
type textarea "x"
type textarea "Hi! Can i have this with the same font and look but with"
type textarea "x"
type textarea "Hi! Can i have this with the same font and look but with t"
type textarea "x"
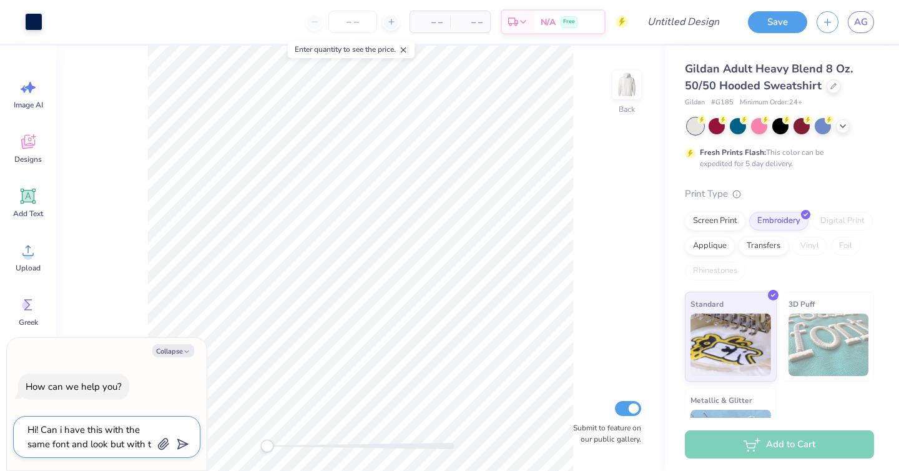
type textarea "Hi! Can i have this with the same font and look but with th"
type textarea "x"
type textarea "Hi! Can i have this with the same font and look but with the"
type textarea "x"
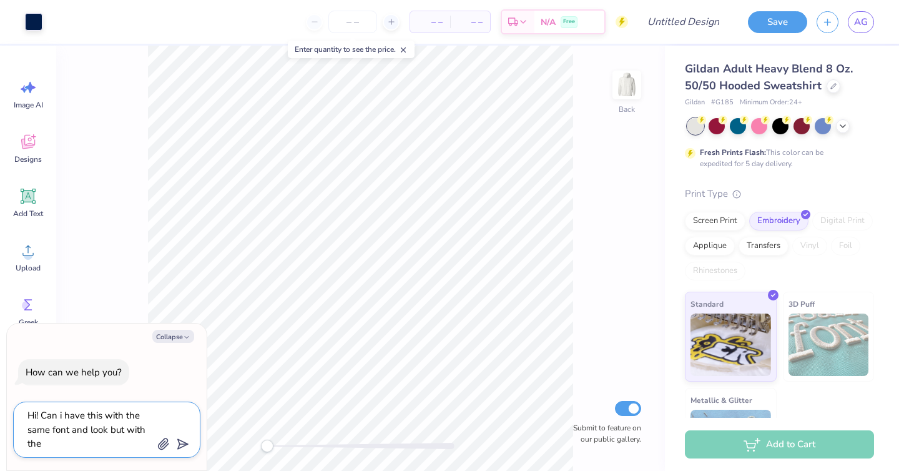
type textarea "Hi! Can i have this with the same font and look but with the"
type textarea "x"
type textarea "Hi! Can i have this with the same font and look but with the g"
type textarea "x"
type textarea "Hi! Can i have this with the same font and look but with the gr"
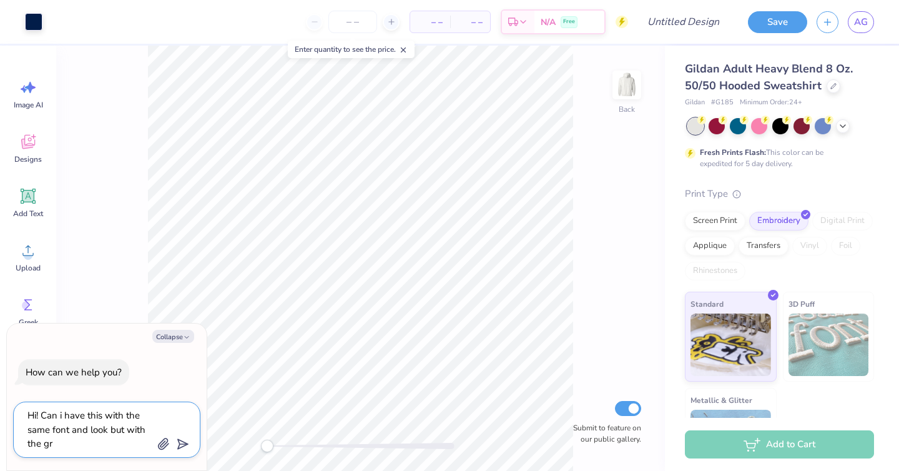
type textarea "x"
type textarea "Hi! Can i have this with the same font and look but with the gre"
type textarea "x"
type textarea "Hi! Can i have this with the same font and look but with the gree"
type textarea "x"
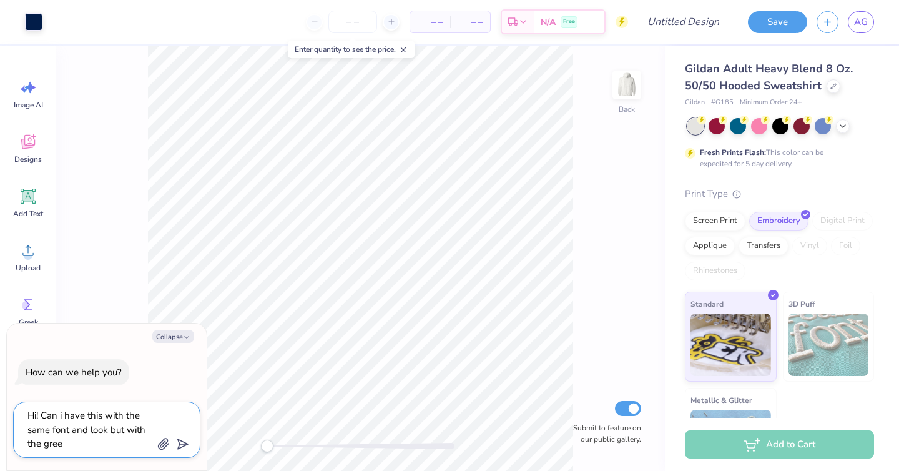
type textarea "Hi! Can i have this with the same font and look but with the greek"
type textarea "x"
type textarea "Hi! Can i have this with the same font and look but with the greek"
type textarea "x"
type textarea "Hi! Can i have this with the same font and look but with the greek l"
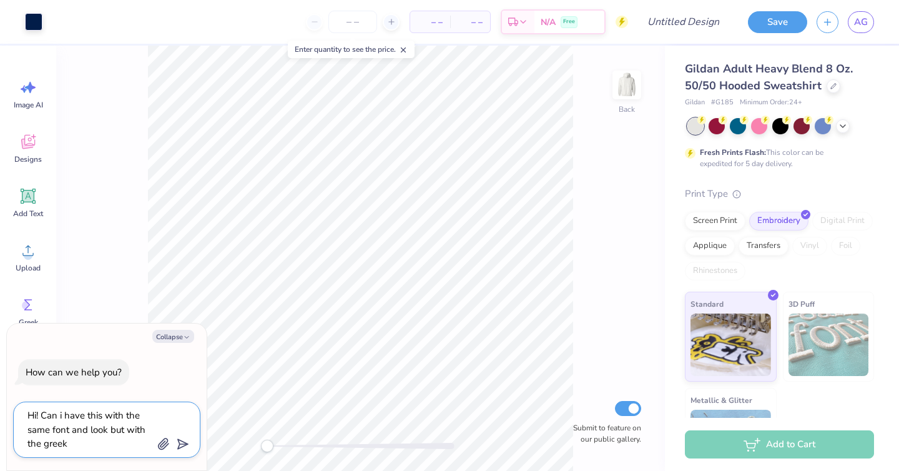
type textarea "x"
type textarea "Hi! Can i have this with the same font and look but with the greek le"
type textarea "x"
type textarea "Hi! Can i have this with the same font and look but with the greek let"
type textarea "x"
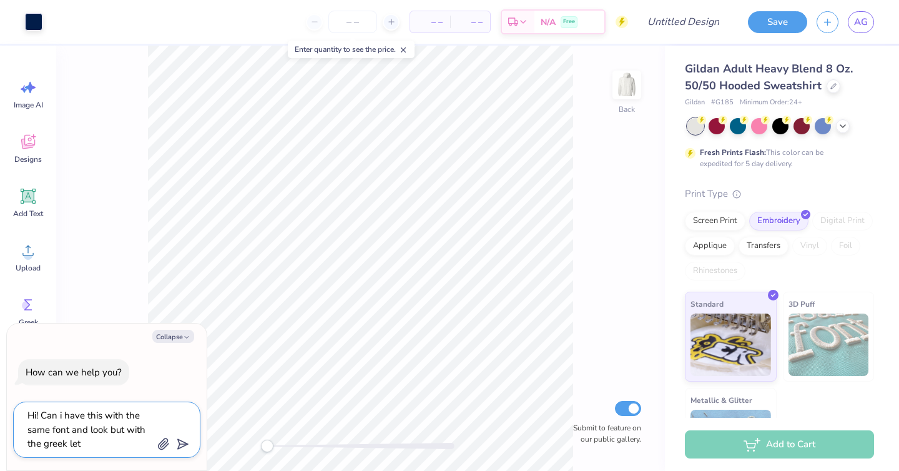
type textarea "Hi! Can i have this with the same font and look but with the greek lett"
type textarea "x"
type textarea "Hi! Can i have this with the same font and look but with the greek lette"
type textarea "x"
type textarea "Hi! Can i have this with the same font and look but with the greek letter"
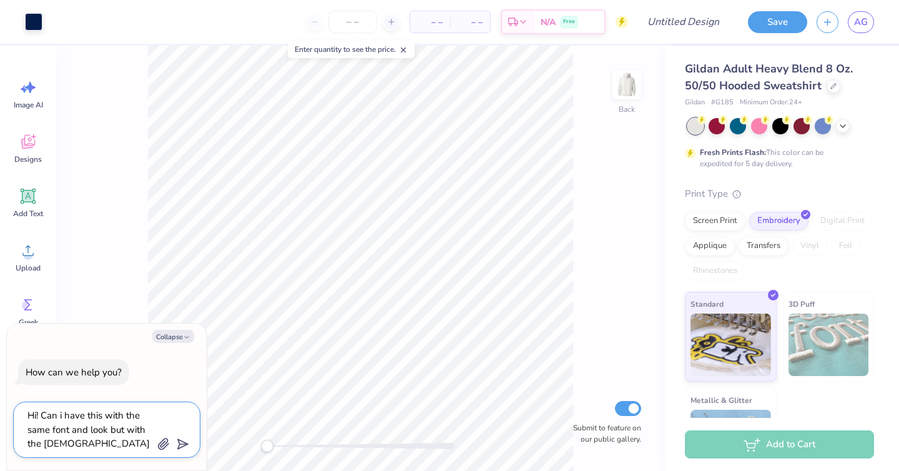
type textarea "x"
type textarea "Hi! Can i have this with the same font and look but with the greek letters"
type textarea "x"
type textarea "Hi! Can i have this with the same font and look but with the greek letters"
type textarea "x"
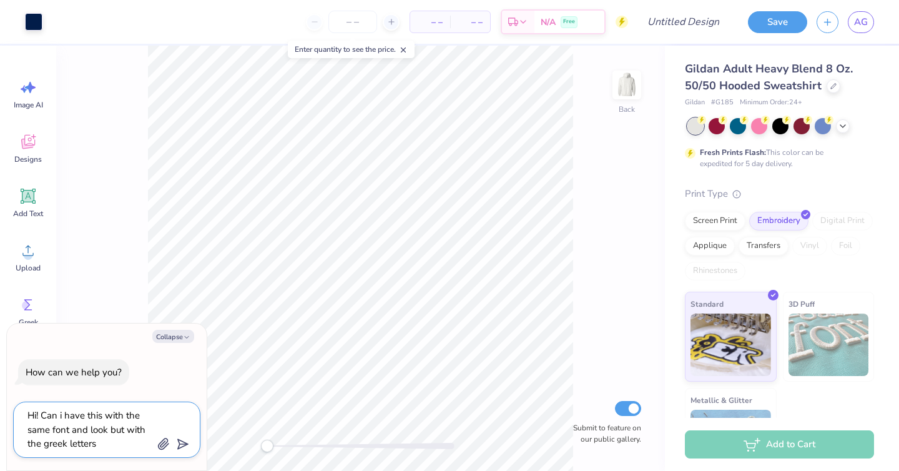
type textarea "Hi! Can i have this with the same font and look but with the greek letters f"
type textarea "x"
type textarea "Hi! Can i have this with the same font and look but with the greek letters fo"
type textarea "x"
type textarea "Hi! Can i have this with the same font and look but with the greek letters for"
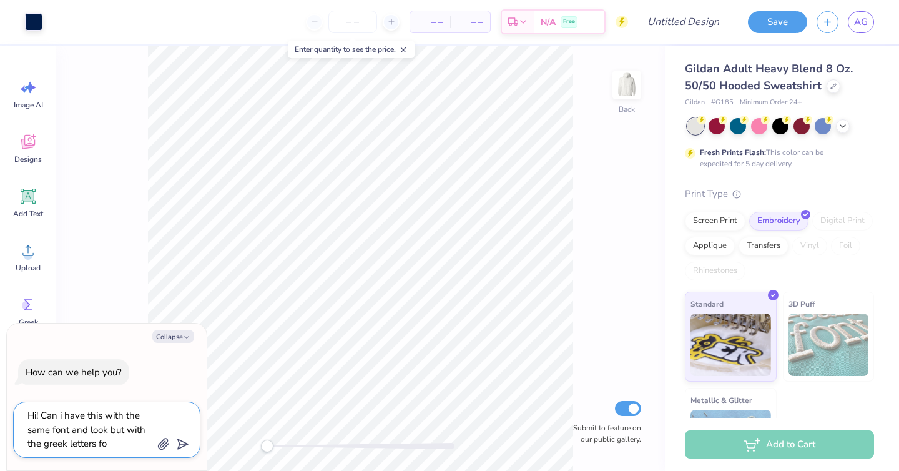
type textarea "x"
type textarea "Hi! Can i have this with the same font and look but with the greek letters for"
type textarea "x"
type textarea "Hi! Can i have this with the same font and look but with the greek letters for P"
type textarea "x"
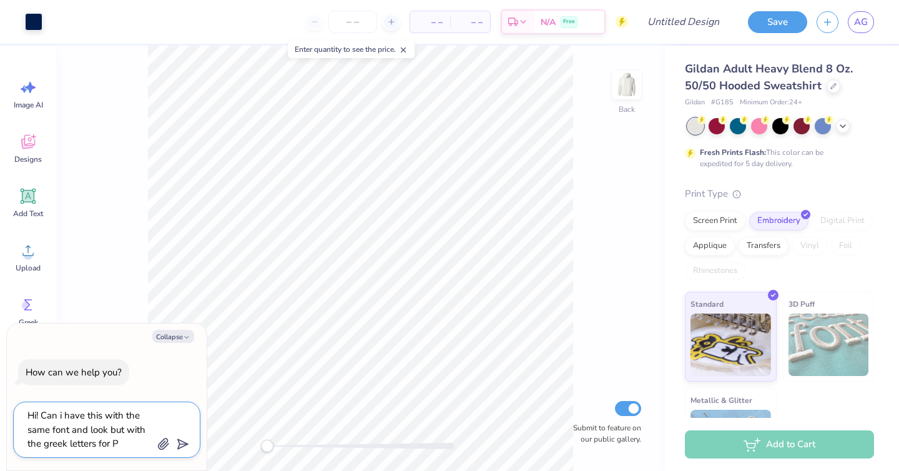
type textarea "Hi! Can i have this with the same font and look but with the greek letters for …"
type textarea "x"
type textarea "Hi! Can i have this with the same font and look but with the greek letters for …"
type textarea "x"
type textarea "Hi! Can i have this with the same font and look but with the greek letters for …"
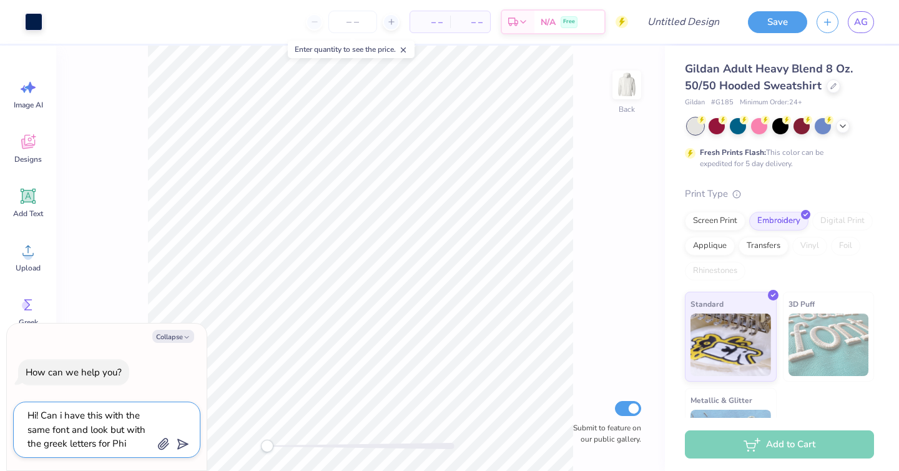
type textarea "x"
type textarea "Hi! Can i have this with the same font and look but with the greek letters for …"
type textarea "x"
type textarea "Hi! Can i have this with the same font and look but with the greek letters for …"
type textarea "x"
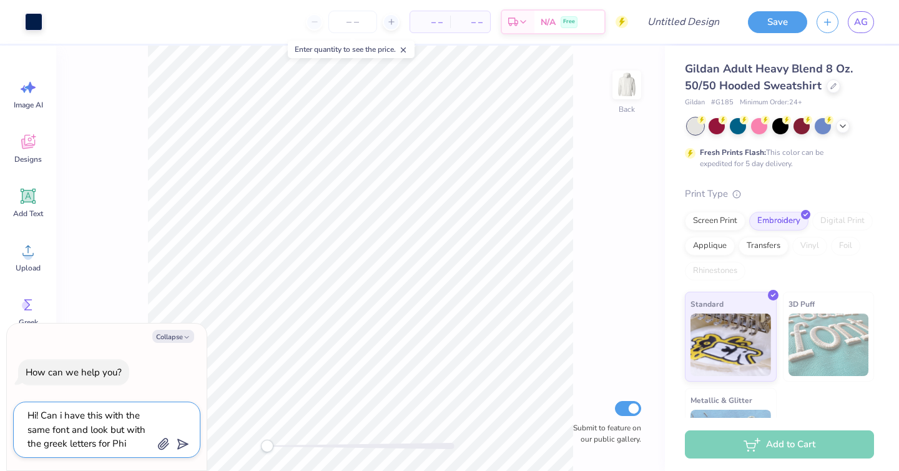
type textarea "Hi! Can i have this with the same font and look but with the greek letters for …"
type textarea "x"
type textarea "Hi! Can i have this with the same font and look but with the greek letters for …"
type textarea "x"
type textarea "Hi! Can i have this with the same font and look but with the greek letters for …"
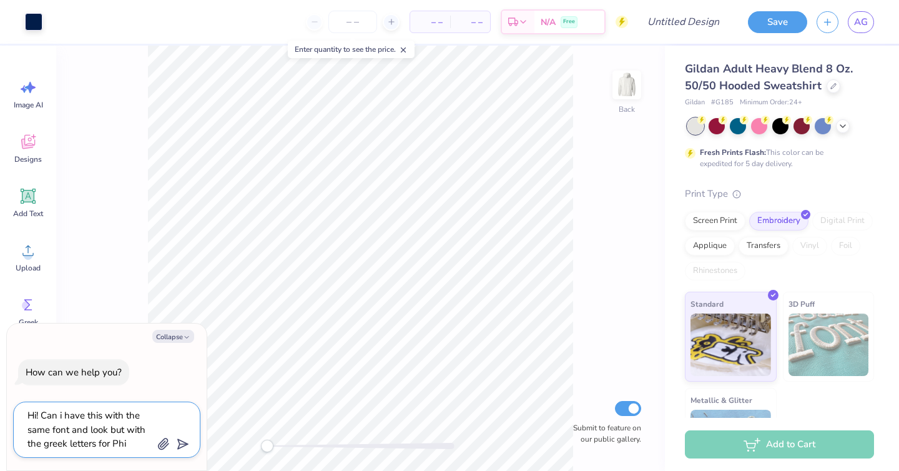
type textarea "x"
click at [184, 441] on polygon "submit" at bounding box center [180, 444] width 15 height 15
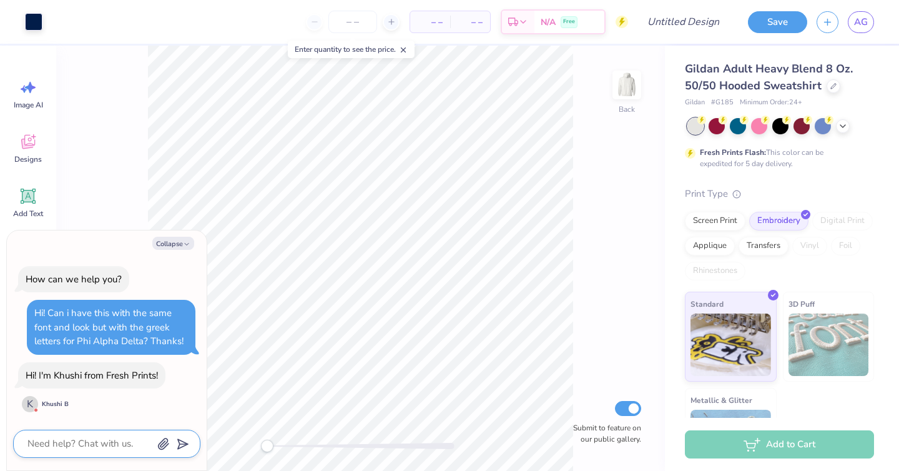
scroll to position [62, 0]
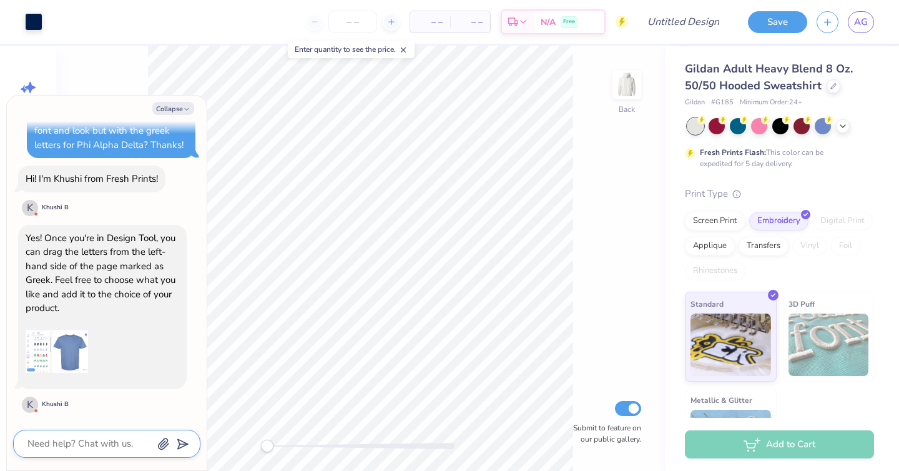
click at [34, 350] on img at bounding box center [57, 351] width 62 height 62
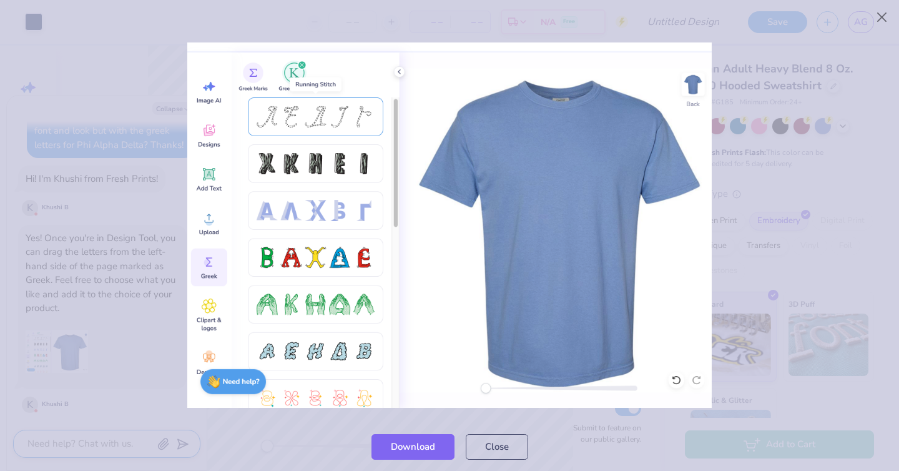
click at [825, 37] on div at bounding box center [449, 225] width 899 height 394
click at [865, 17] on div at bounding box center [449, 14] width 899 height 28
click at [883, 7] on button "Close" at bounding box center [882, 18] width 24 height 24
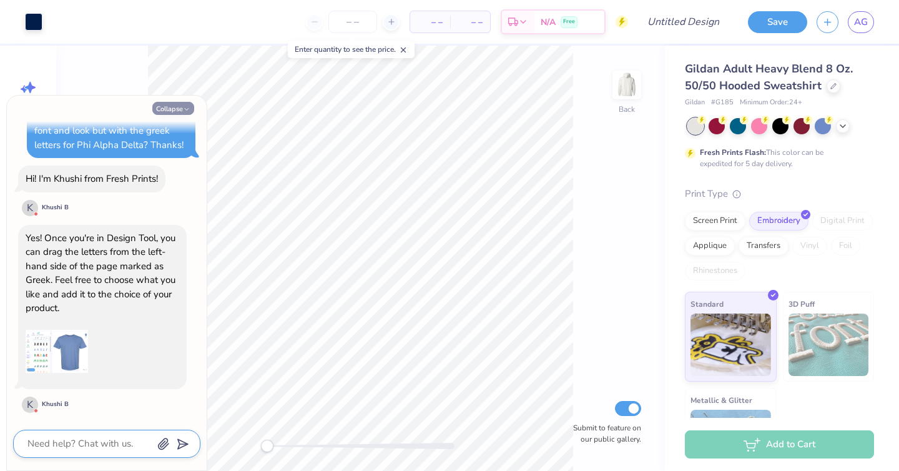
click at [176, 109] on button "Collapse" at bounding box center [173, 108] width 42 height 13
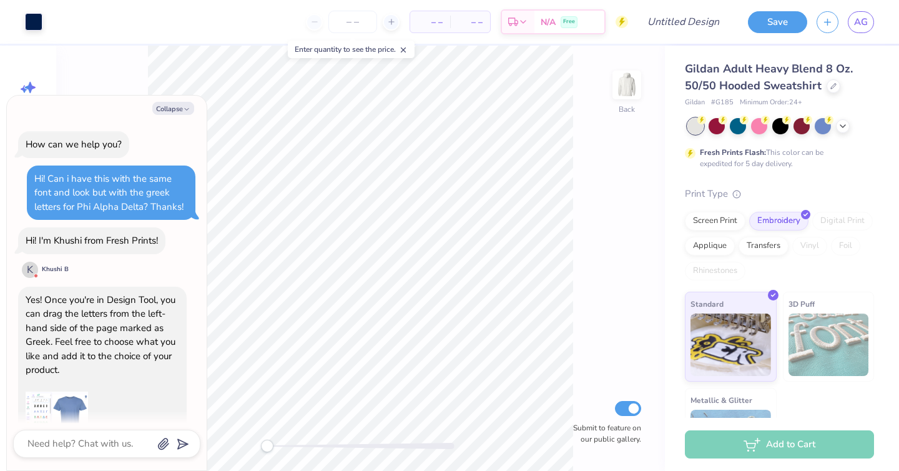
scroll to position [177, 0]
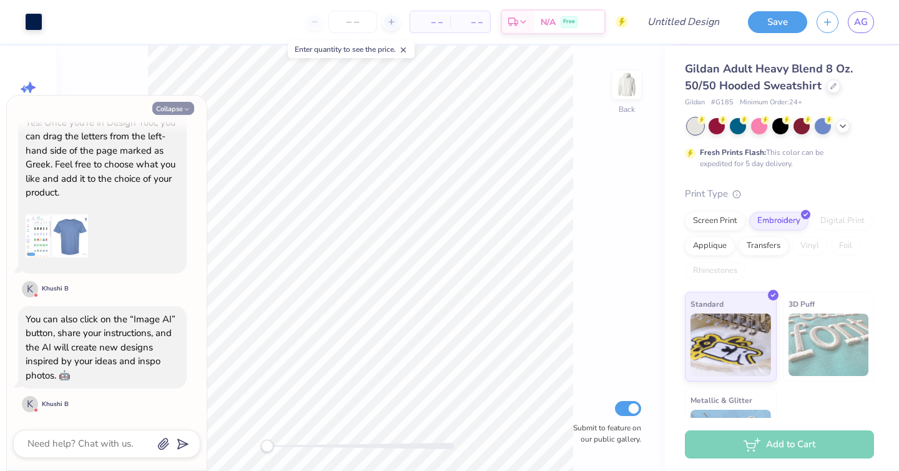
click at [179, 107] on button "Collapse" at bounding box center [173, 108] width 42 height 13
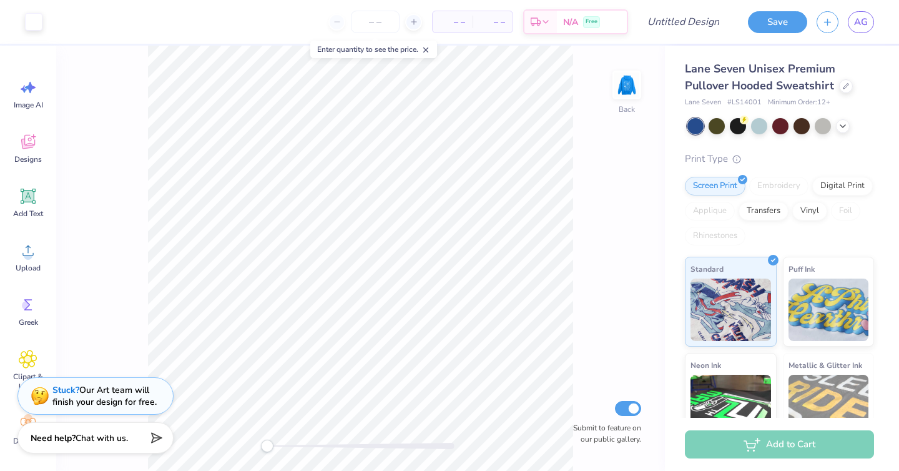
click at [296, 441] on div "Back Submit to feature on our public gallery." at bounding box center [360, 258] width 609 height 425
drag, startPoint x: 262, startPoint y: 446, endPoint x: 315, endPoint y: 444, distance: 53.7
click at [315, 444] on div "Accessibility label" at bounding box center [309, 445] width 12 height 12
click at [320, 444] on div "Accessibility label" at bounding box center [320, 445] width 12 height 12
drag, startPoint x: 323, startPoint y: 448, endPoint x: 271, endPoint y: 445, distance: 51.9
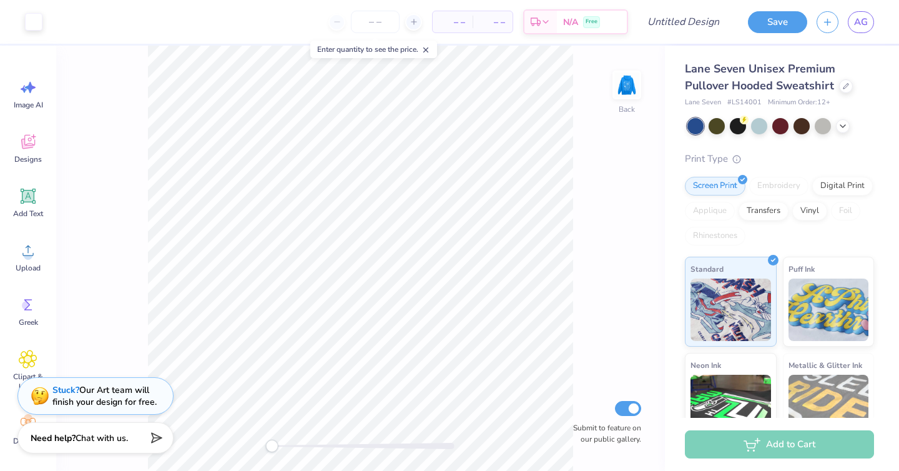
click at [271, 445] on div "Accessibility label" at bounding box center [271, 445] width 12 height 12
drag, startPoint x: 273, startPoint y: 446, endPoint x: 285, endPoint y: 446, distance: 12.5
click at [285, 446] on div "Accessibility label" at bounding box center [285, 445] width 12 height 12
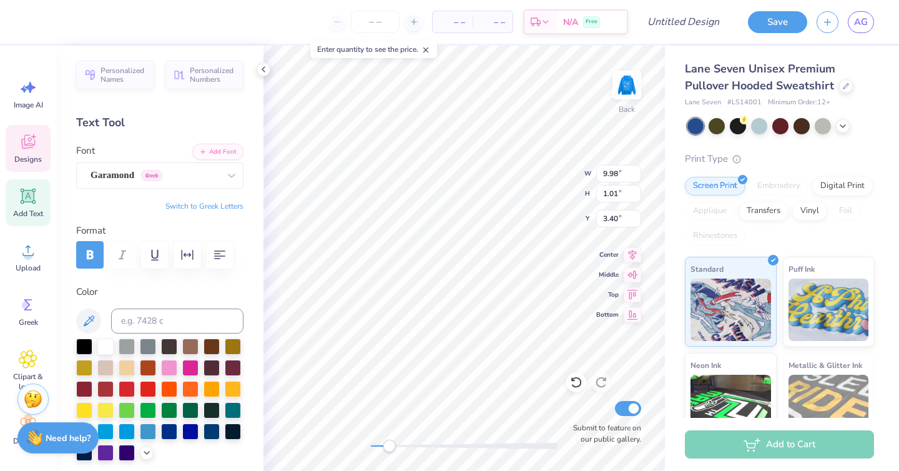
type textarea "k"
type textarea "Phi Alpha Delta"
type input "2.71"
type input "0.47"
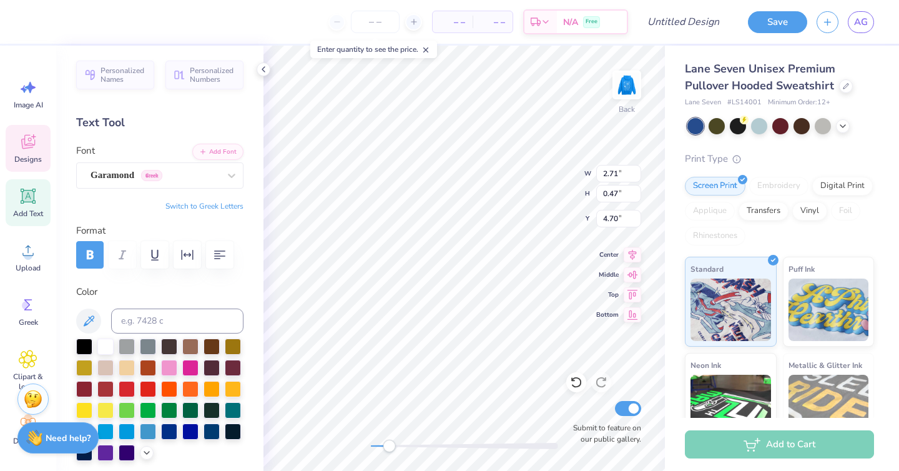
type input "4.70"
type textarea "EST. 1902"
click at [845, 119] on div at bounding box center [843, 125] width 14 height 14
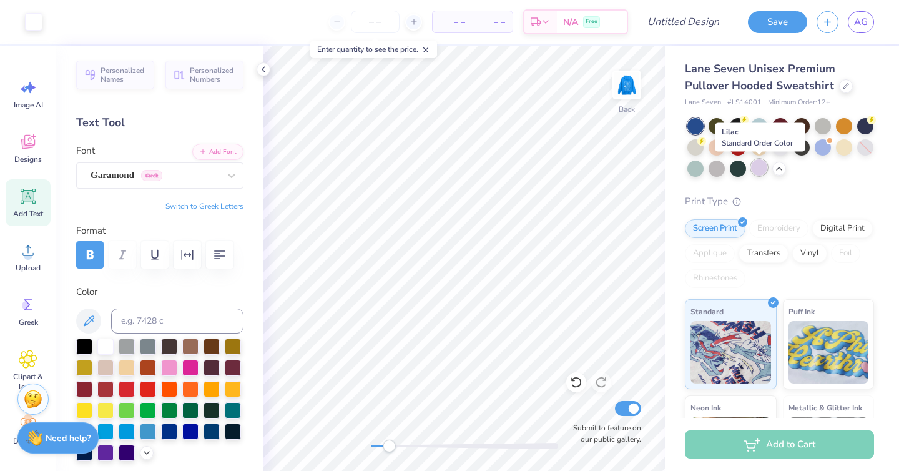
click at [760, 167] on div at bounding box center [759, 167] width 16 height 16
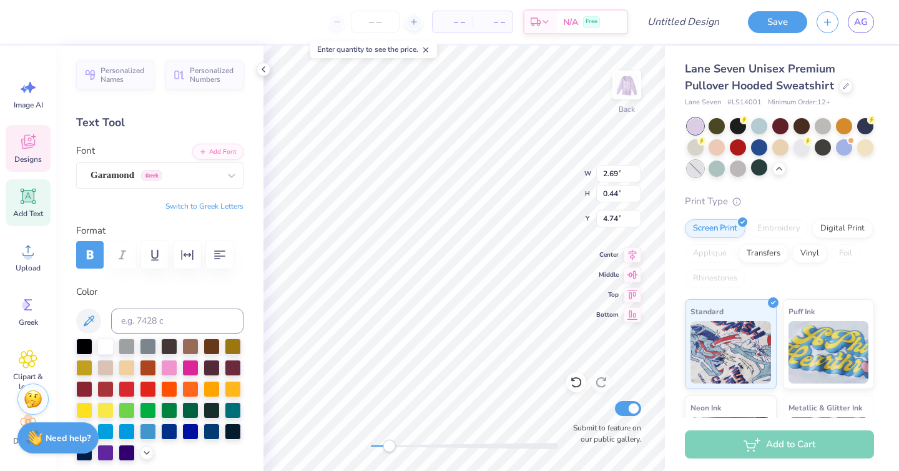
type input "7.58"
type input "1.01"
type input "3.37"
click at [87, 343] on div at bounding box center [84, 345] width 16 height 16
click at [84, 350] on div at bounding box center [84, 345] width 16 height 16
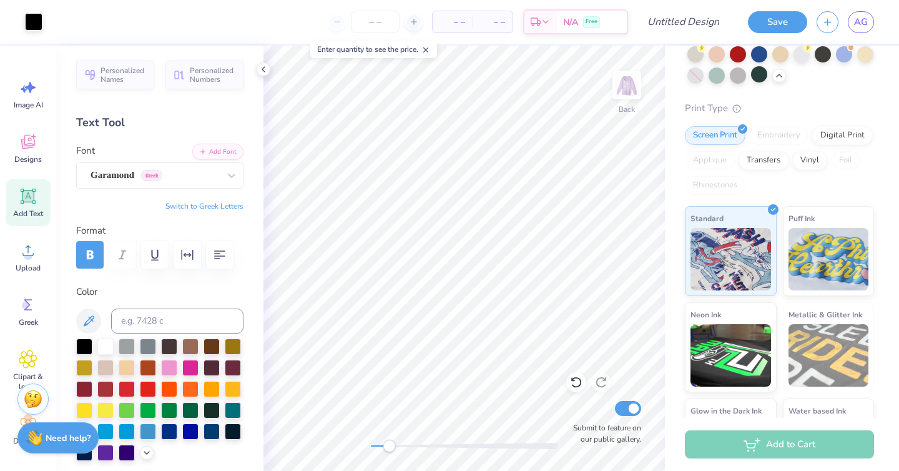
scroll to position [122, 0]
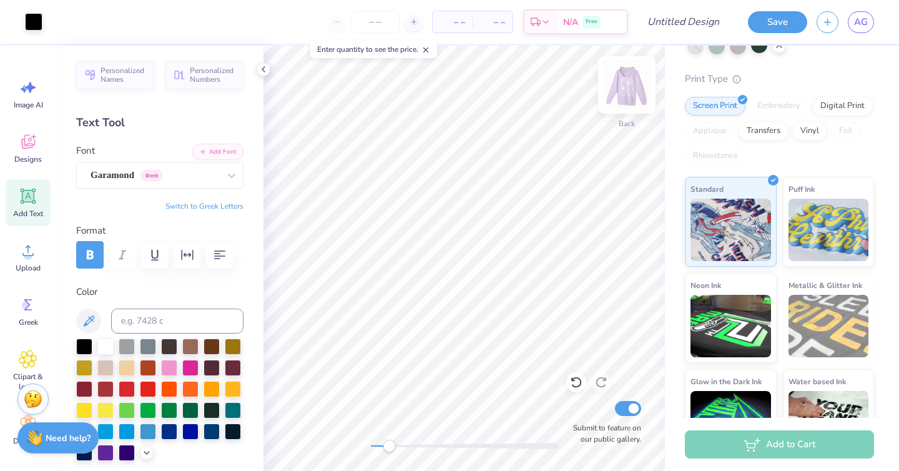
click at [624, 86] on img at bounding box center [627, 85] width 50 height 50
type input "2.77"
type input "2.07"
type input "9.57"
click at [579, 413] on div "Front Submit to feature on our public gallery." at bounding box center [463, 258] width 401 height 425
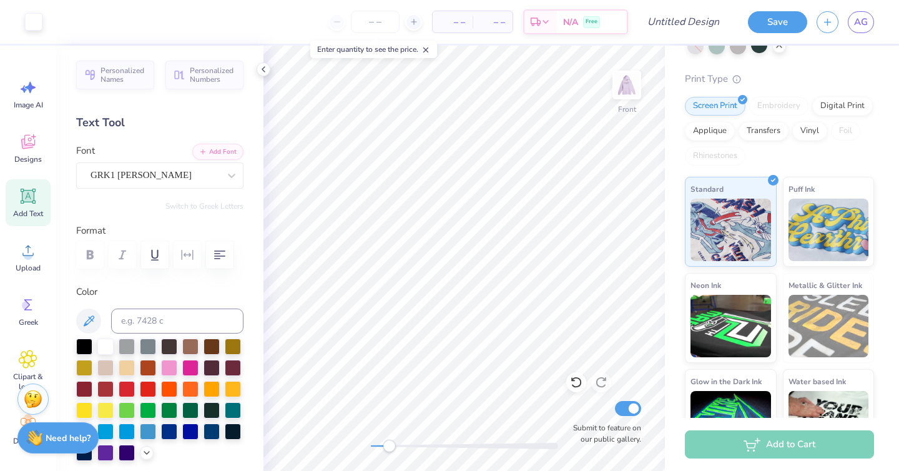
click at [612, 414] on div "Front Submit to feature on our public gallery." at bounding box center [463, 258] width 401 height 425
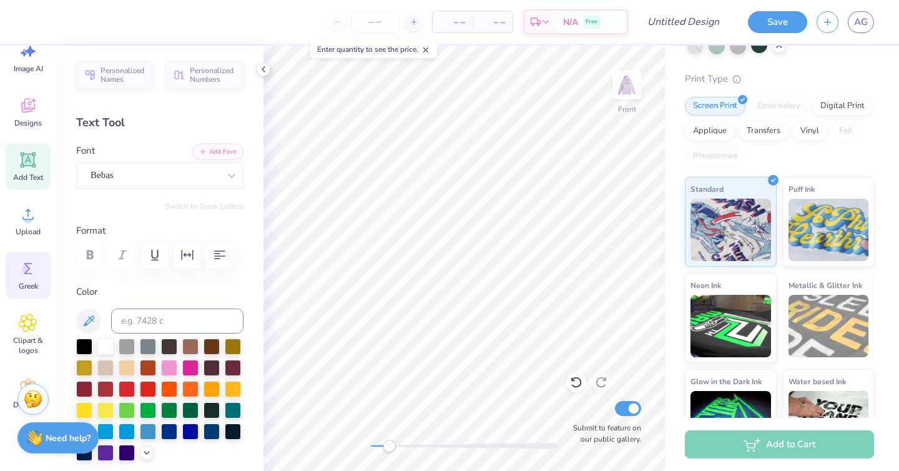
scroll to position [37, 0]
click at [21, 276] on icon at bounding box center [28, 267] width 19 height 19
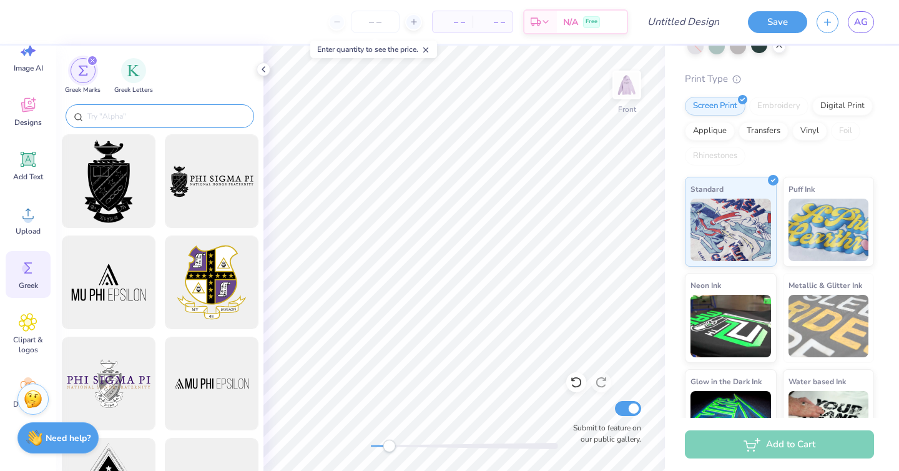
click at [127, 113] on input "text" at bounding box center [166, 116] width 160 height 12
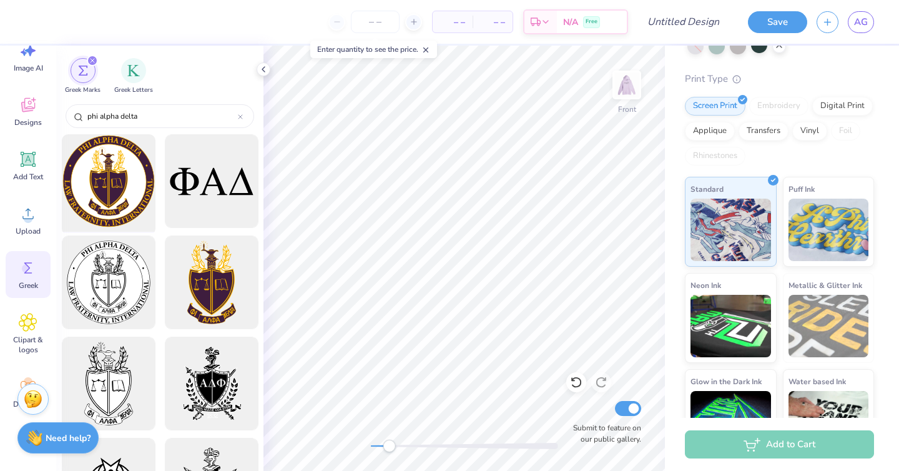
type input "phi alpha delta"
click at [91, 185] on div at bounding box center [108, 181] width 103 height 103
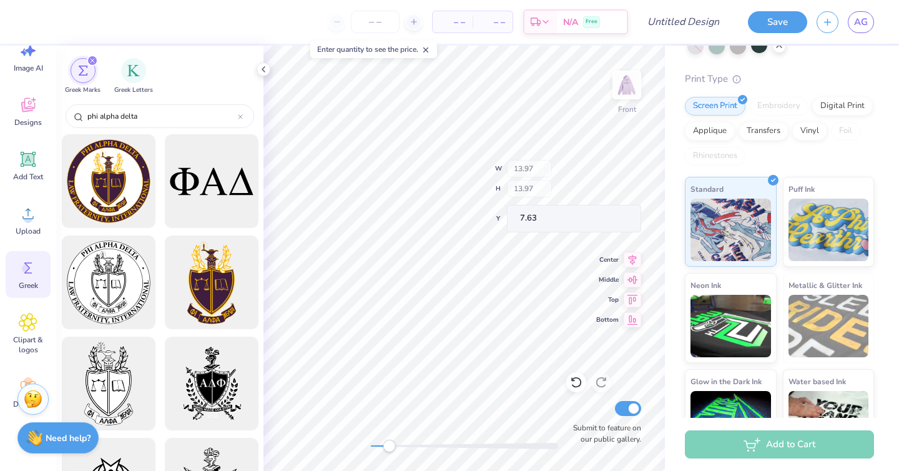
type input "13.97"
click at [82, 298] on div at bounding box center [108, 282] width 103 height 103
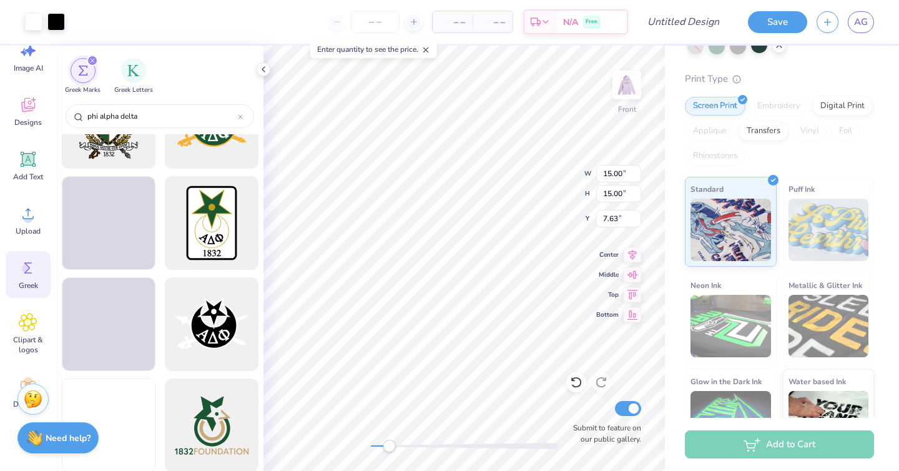
scroll to position [576, 0]
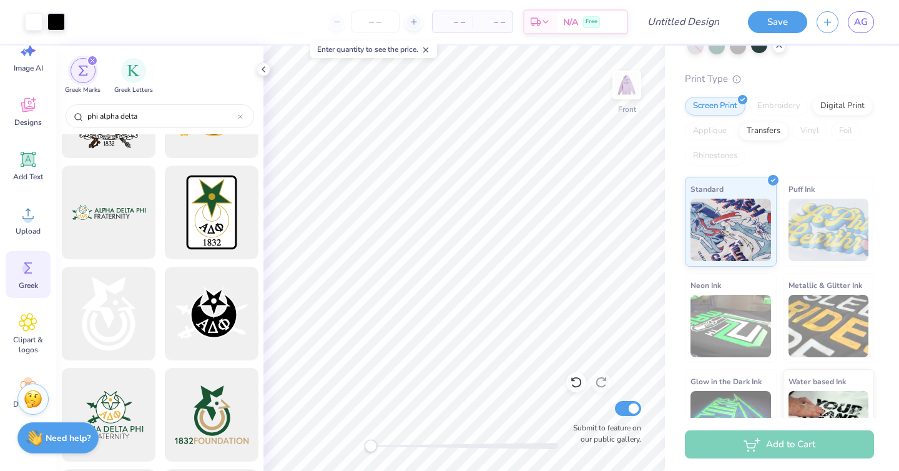
click at [327, 444] on div "Front Submit to feature on our public gallery." at bounding box center [463, 258] width 401 height 425
type input "10.13"
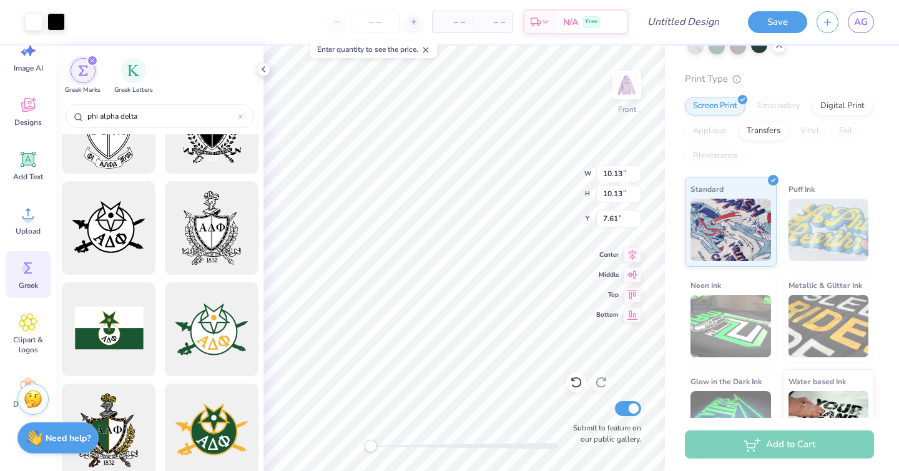
scroll to position [22, 0]
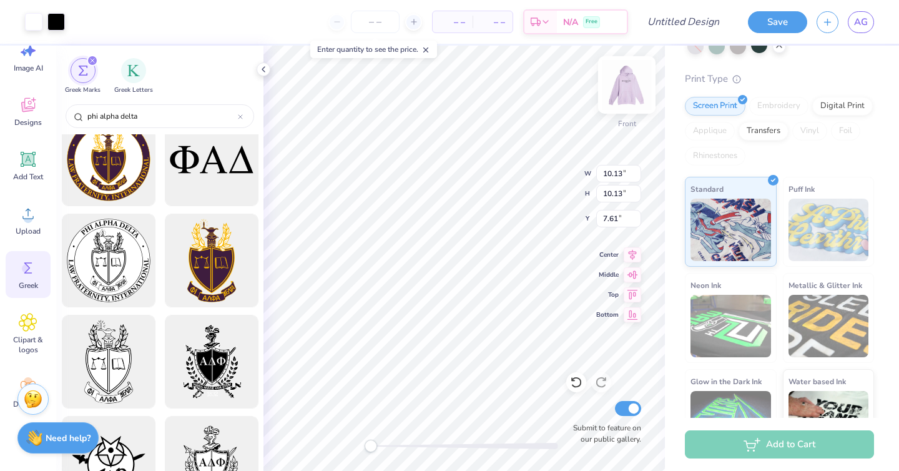
click at [634, 82] on img at bounding box center [627, 85] width 50 height 50
type input "10.88"
type input "0.83"
click at [628, 84] on img at bounding box center [627, 85] width 50 height 50
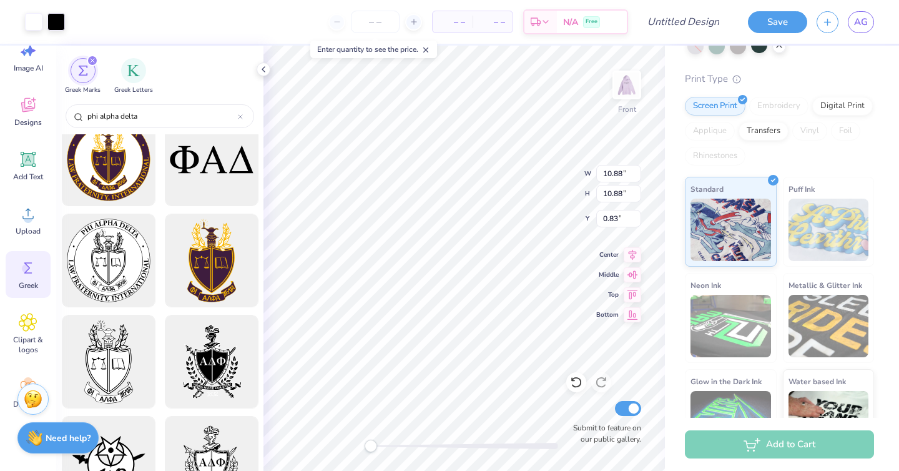
type input "10.13"
type input "6.85"
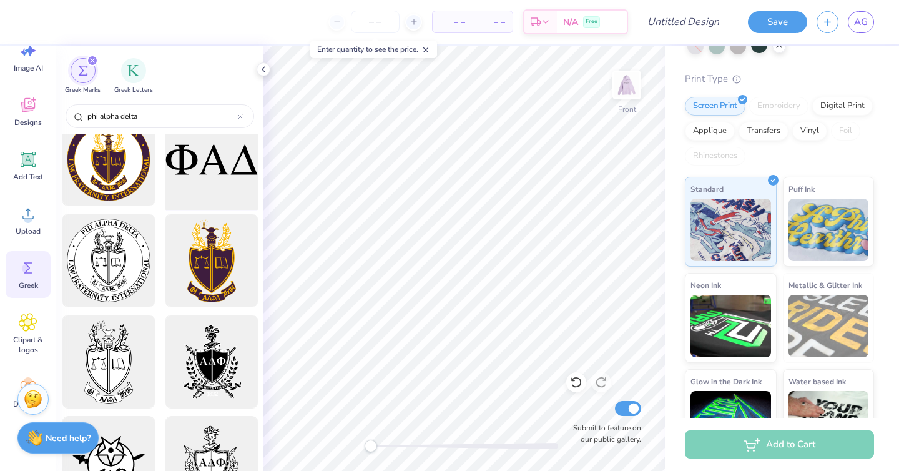
scroll to position [0, 0]
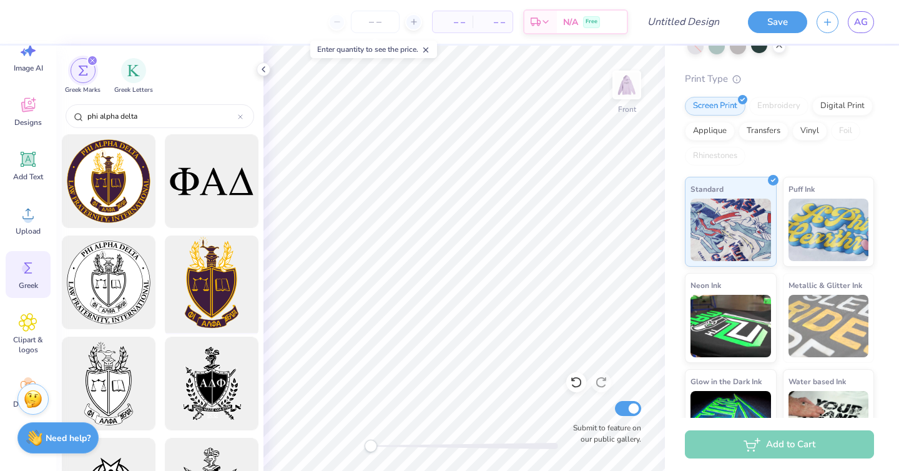
click at [217, 292] on div at bounding box center [211, 282] width 103 height 103
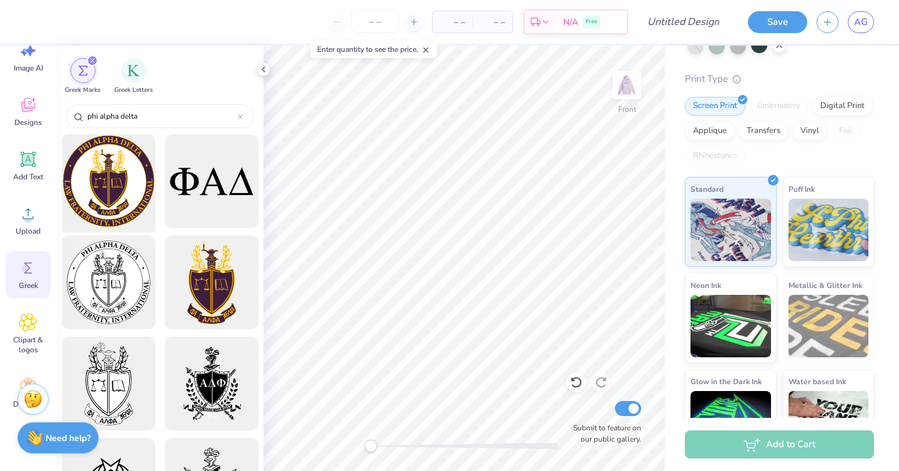
click at [130, 188] on div at bounding box center [108, 181] width 103 height 103
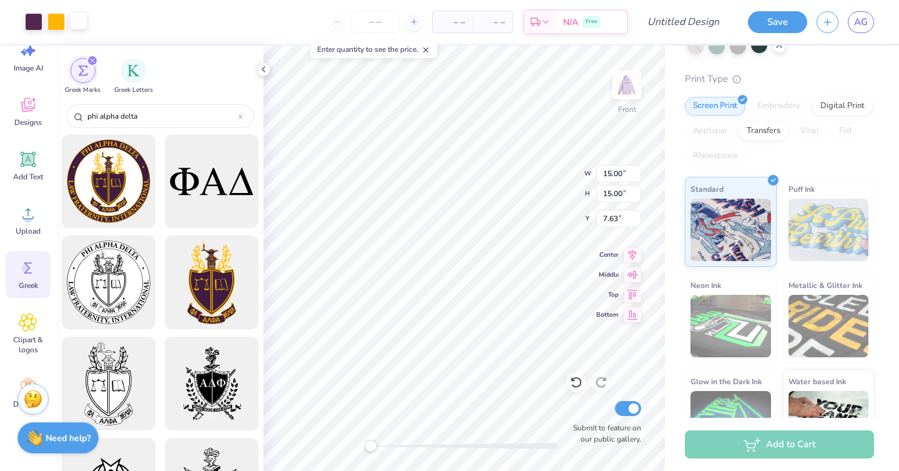
click at [81, 19] on div at bounding box center [78, 20] width 17 height 17
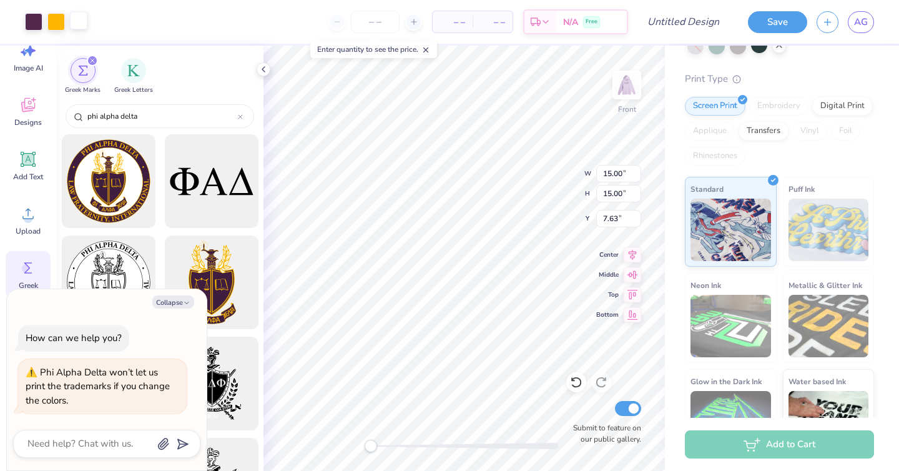
click at [74, 24] on div at bounding box center [78, 20] width 17 height 17
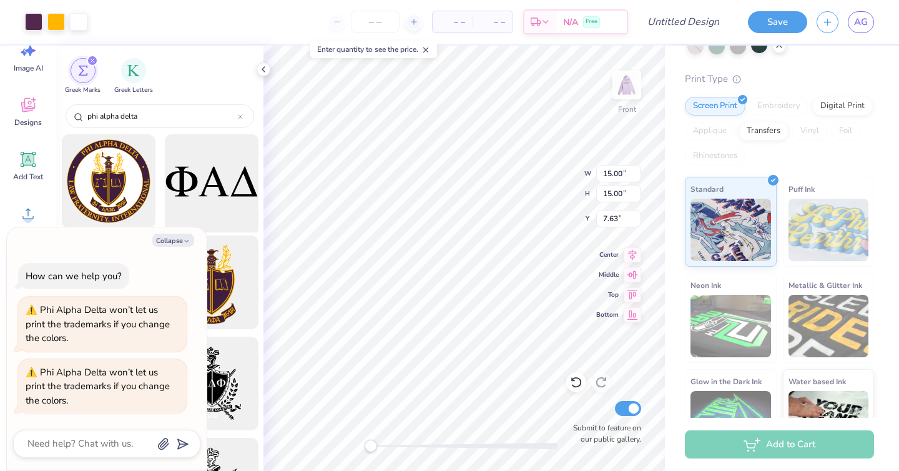
type textarea "x"
type input "11.99"
type textarea "x"
click at [692, 21] on input "Design Title" at bounding box center [698, 21] width 61 height 25
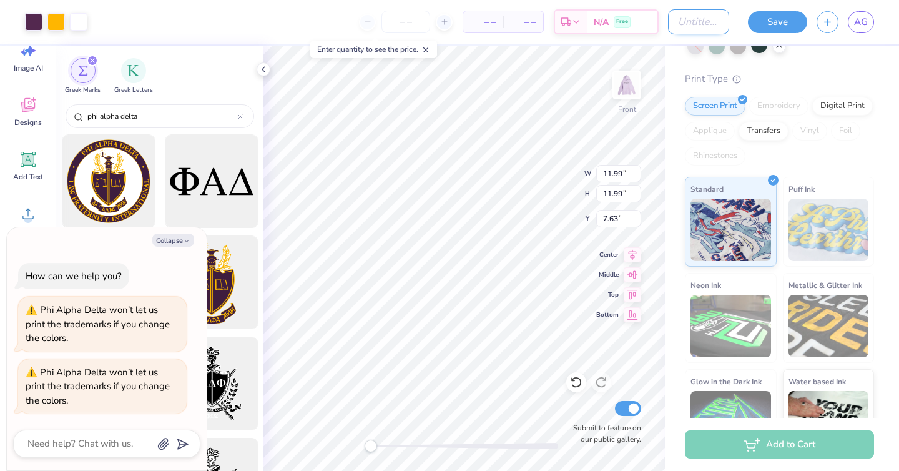
type input "P"
type textarea "x"
type input "PA"
type textarea "x"
type input "PAD"
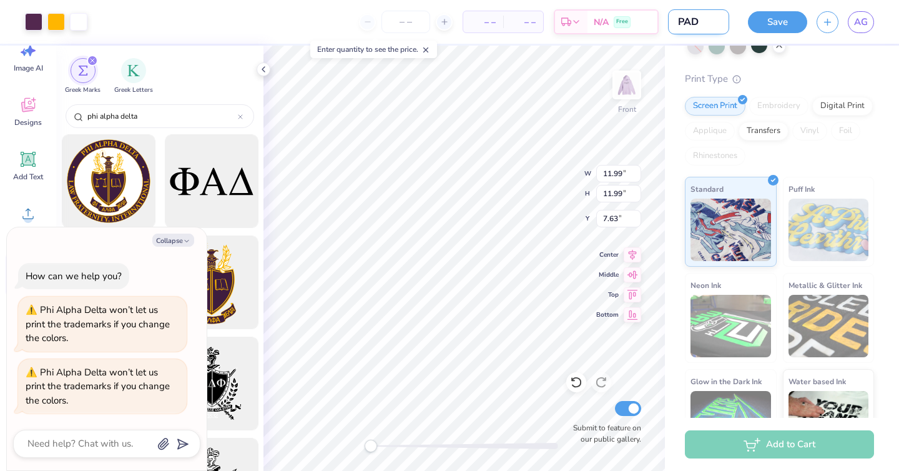
type textarea "x"
type input "PAD"
type textarea "x"
type input "PAD m"
type textarea "x"
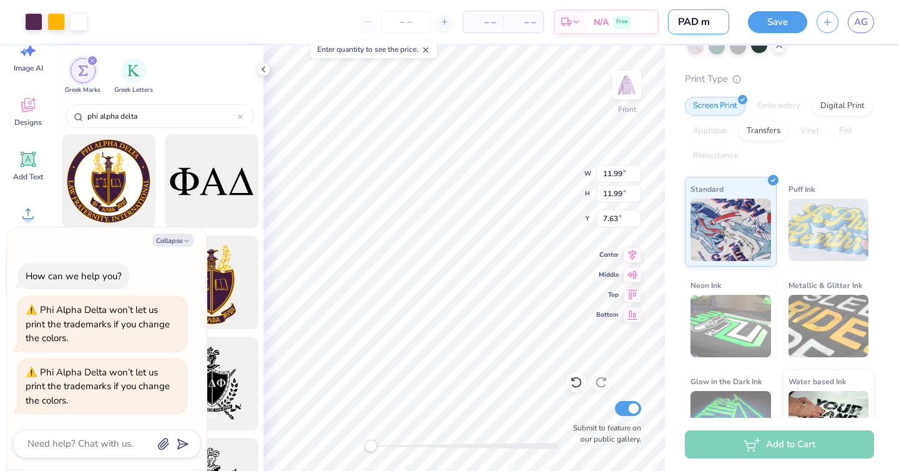
type input "PAD me"
type textarea "x"
type input "PAD mer"
type textarea "x"
type input "PAD merc"
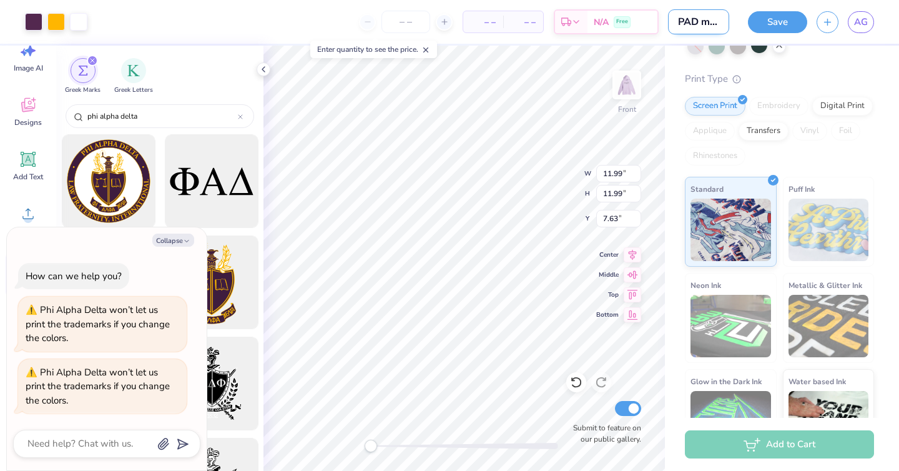
type textarea "x"
type input "PAD merch"
type textarea "x"
type input "PAD merch"
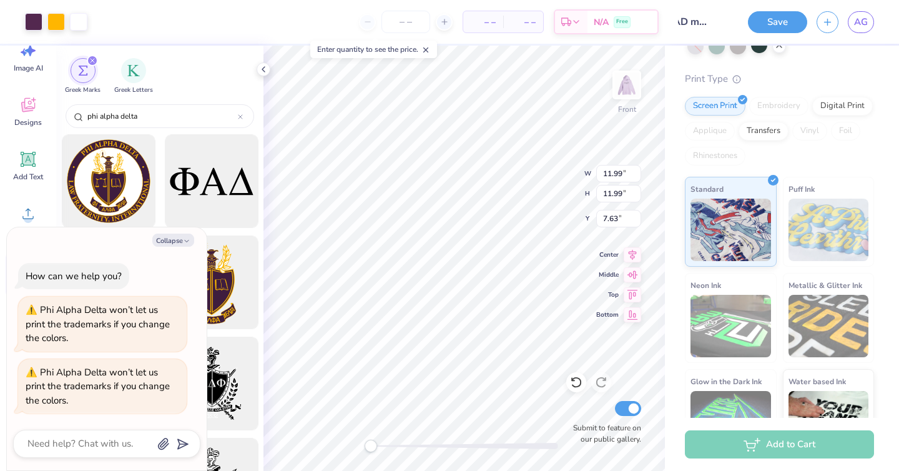
click at [776, 29] on button "Save" at bounding box center [777, 22] width 59 height 22
click at [256, 77] on div "Greek Marks Greek Letters" at bounding box center [159, 74] width 207 height 56
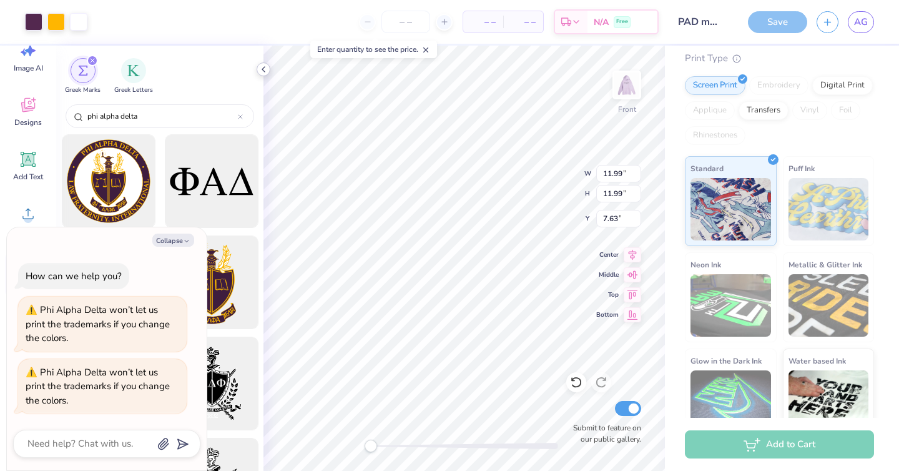
click at [262, 72] on icon at bounding box center [263, 69] width 10 height 10
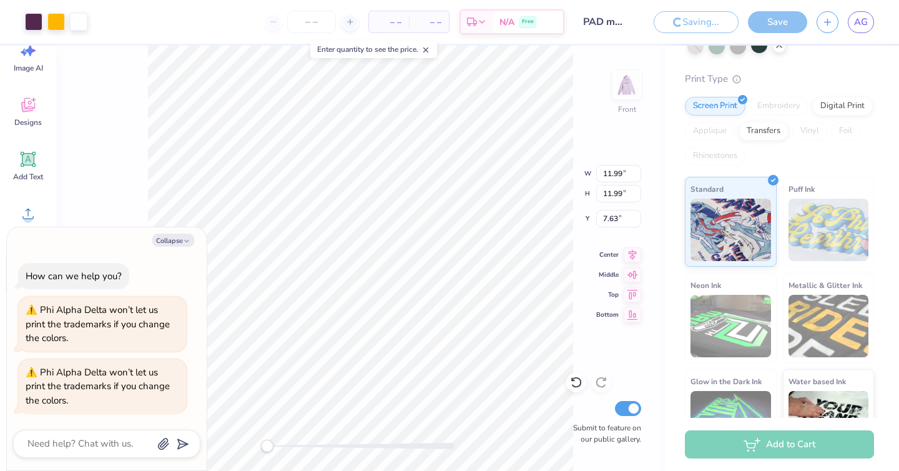
type textarea "x"
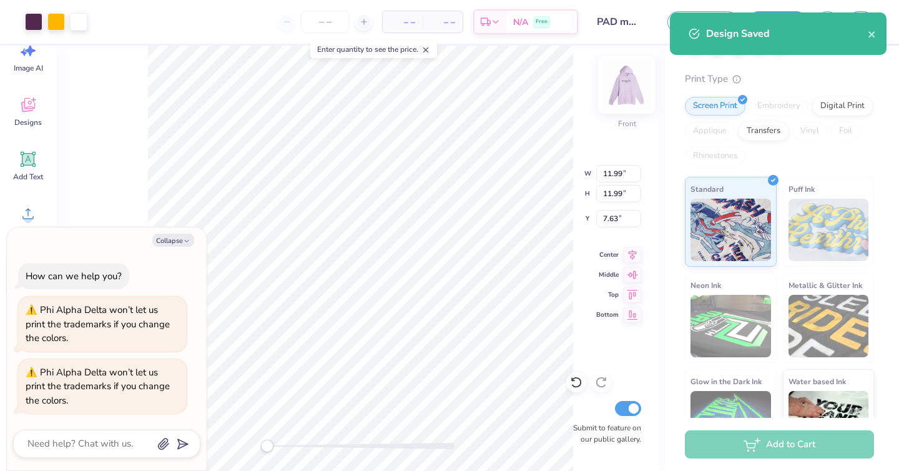
click at [640, 82] on img at bounding box center [627, 85] width 50 height 50
type input "11.16"
type input "0.55"
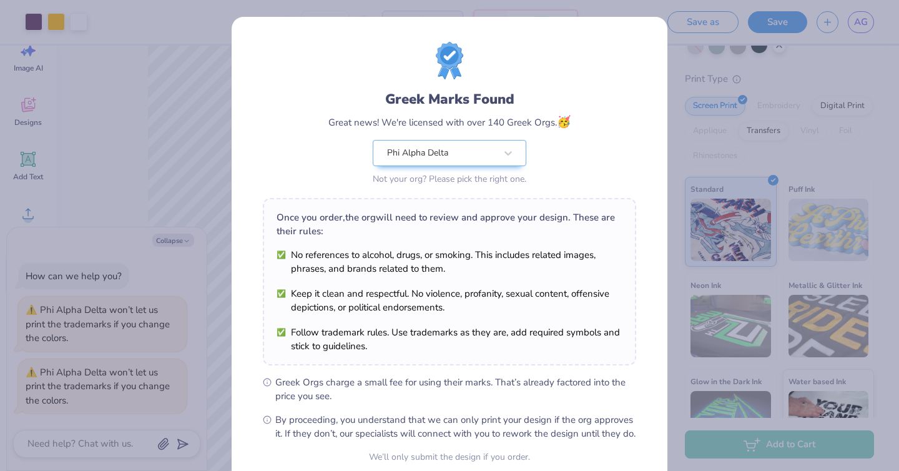
scroll to position [114, 0]
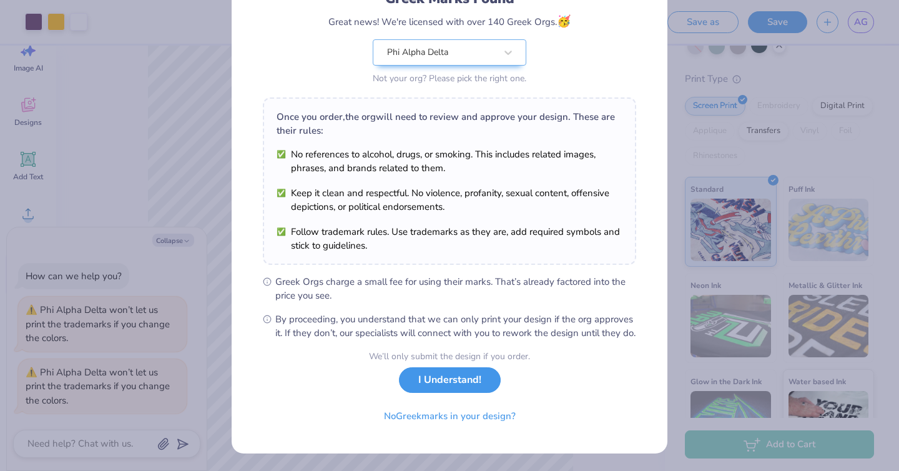
click at [433, 390] on button "I Understand!" at bounding box center [450, 380] width 102 height 26
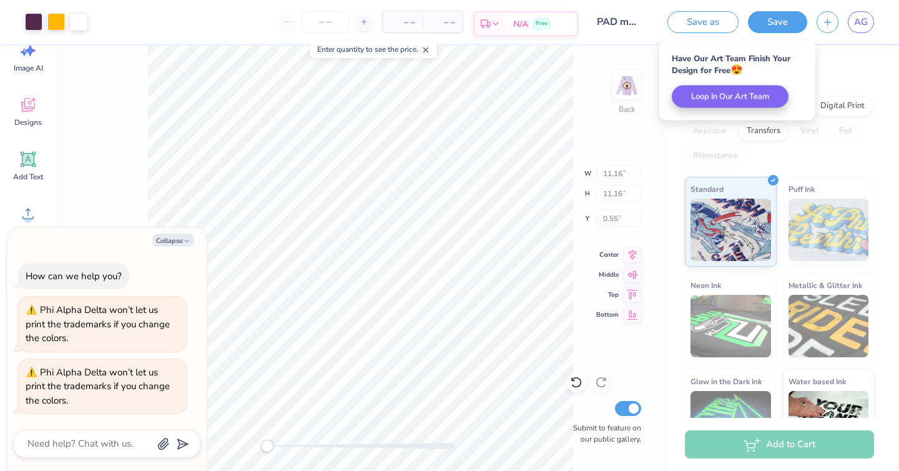
type textarea "x"
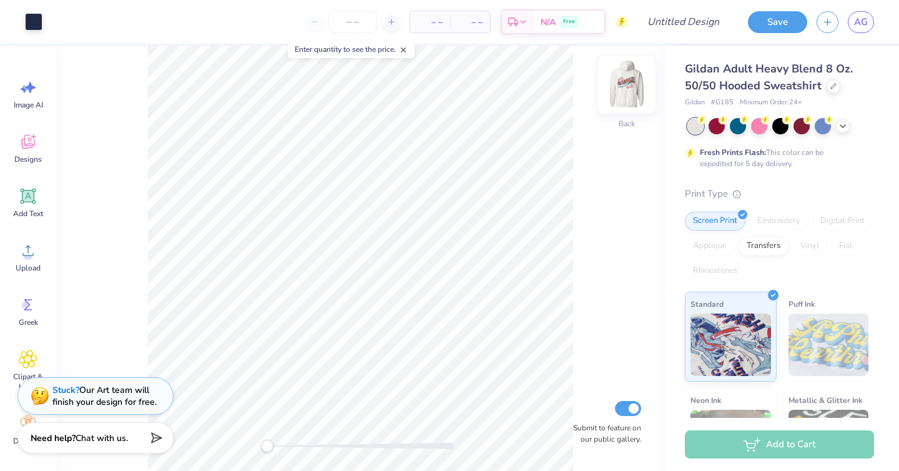
click at [642, 86] on img at bounding box center [627, 85] width 50 height 50
click at [613, 87] on div at bounding box center [626, 85] width 29 height 29
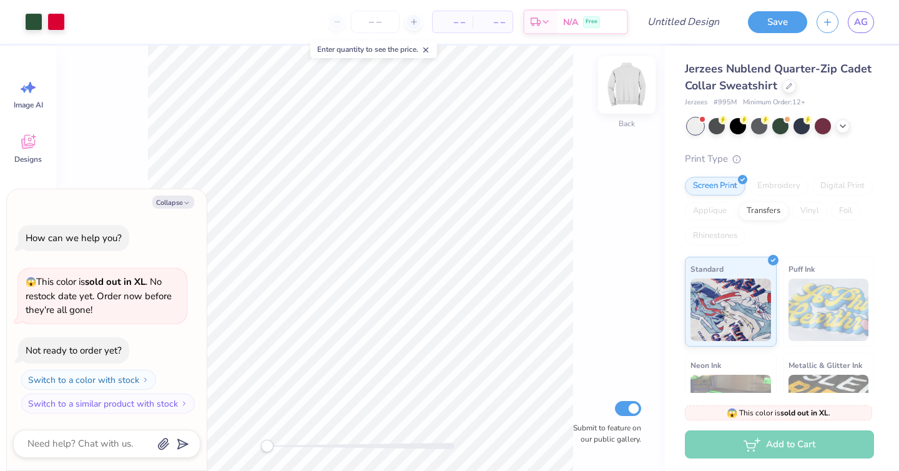
click at [631, 86] on img at bounding box center [627, 85] width 50 height 50
click at [631, 86] on img at bounding box center [626, 84] width 25 height 25
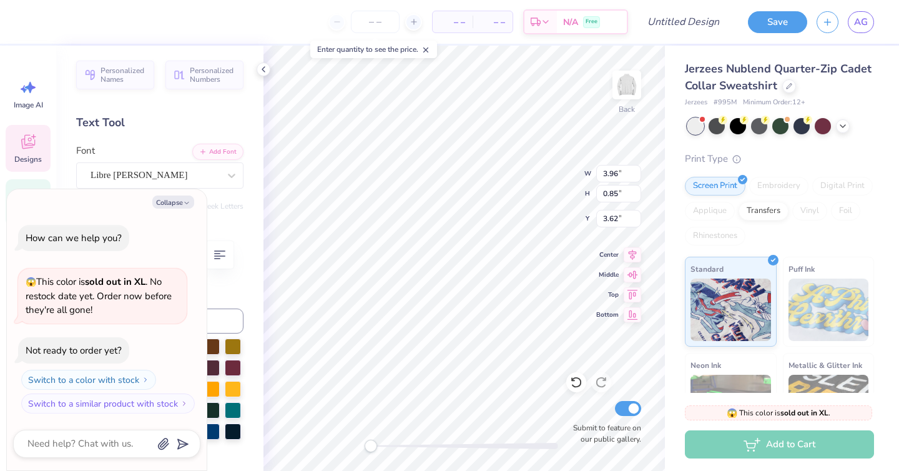
type textarea "x"
type textarea "P"
type textarea "x"
type textarea "Ph"
type textarea "x"
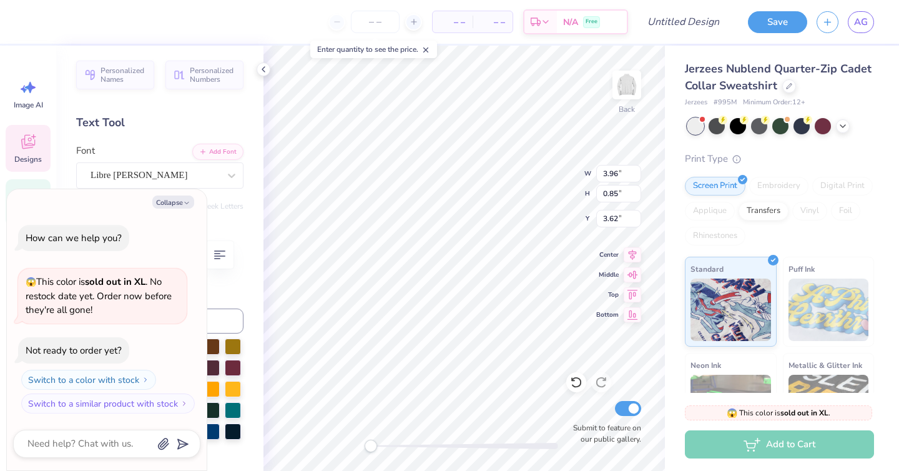
type textarea "Phi"
type textarea "x"
type textarea "Phi"
type textarea "x"
type textarea "Phi Al"
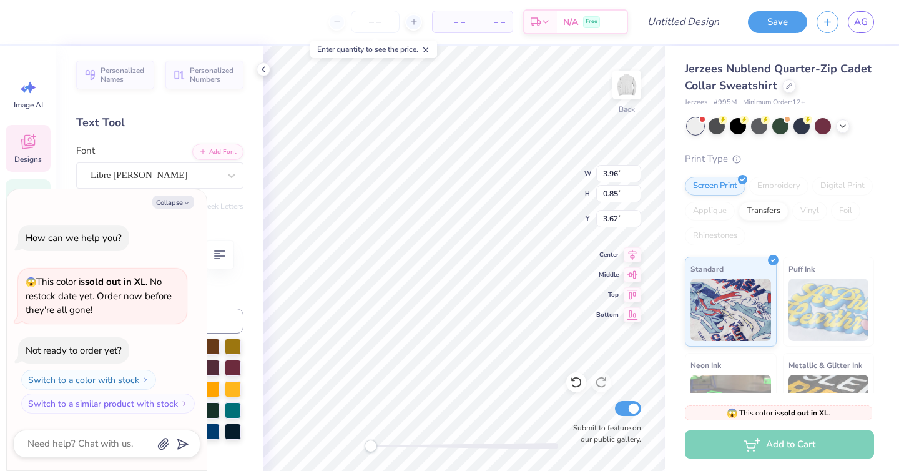
type textarea "x"
type textarea "Phi Alp"
type textarea "x"
type textarea "Phi Alph"
type textarea "x"
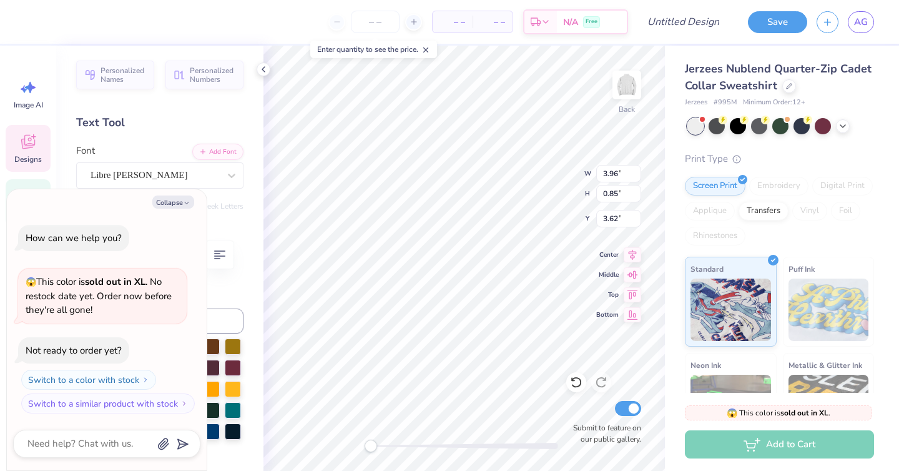
type textarea "Phi Alpha"
type textarea "x"
type textarea "Phi Alpha d"
type textarea "x"
type textarea "Phi Alpha de"
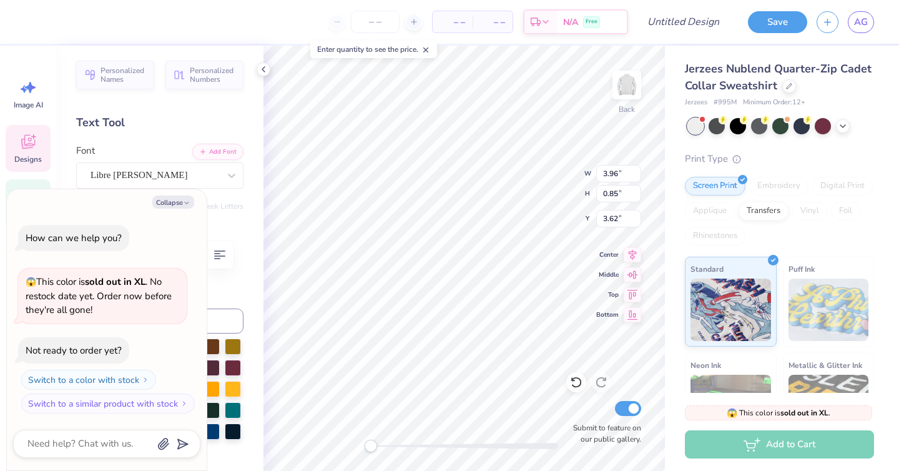
type textarea "x"
type textarea "Phi Alpha del"
type textarea "x"
type textarea "Phi Alpha delt"
type textarea "x"
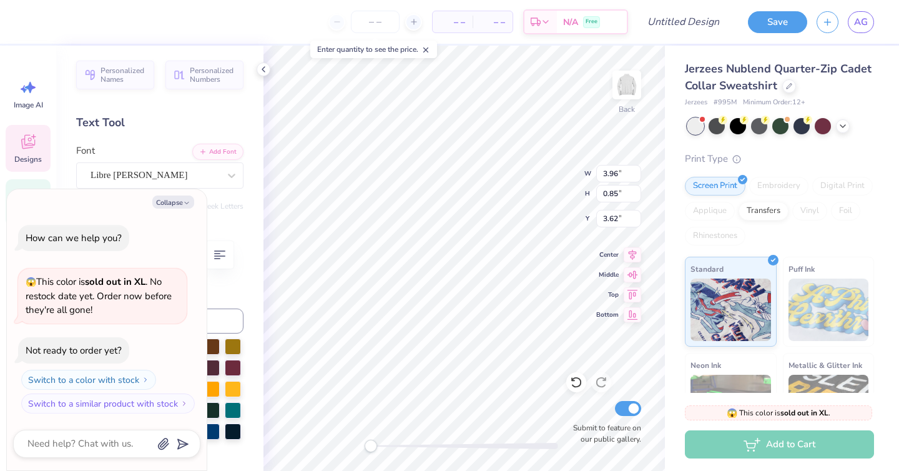
type textarea "Phi Alpha delta"
type textarea "x"
type input "2.95"
type input "0.50"
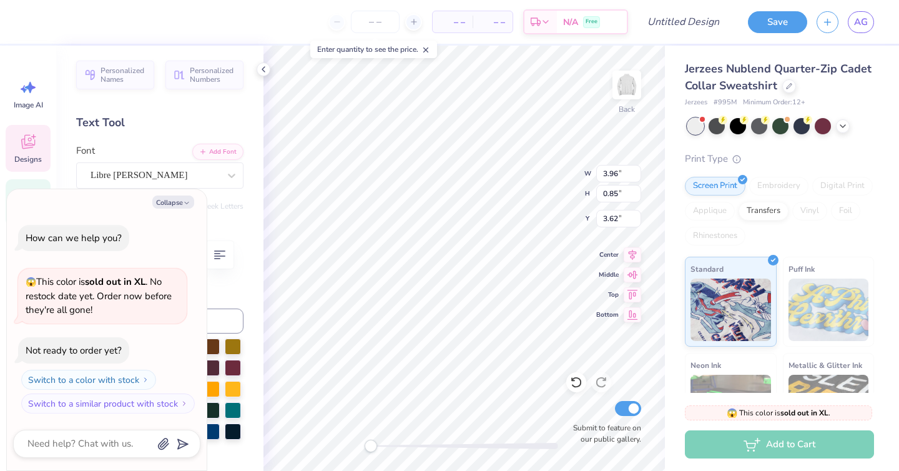
type input "4.75"
type textarea "x"
type textarea "E"
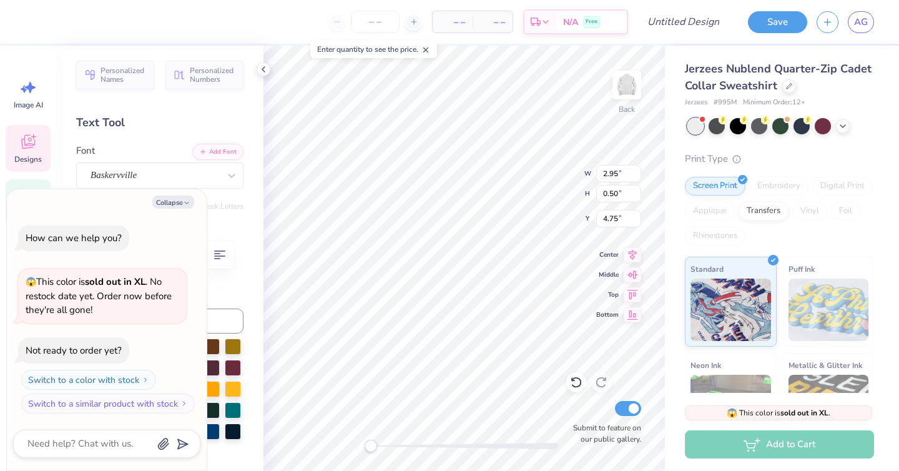
type textarea "x"
type textarea "Es"
type textarea "x"
type textarea "Est"
type textarea "x"
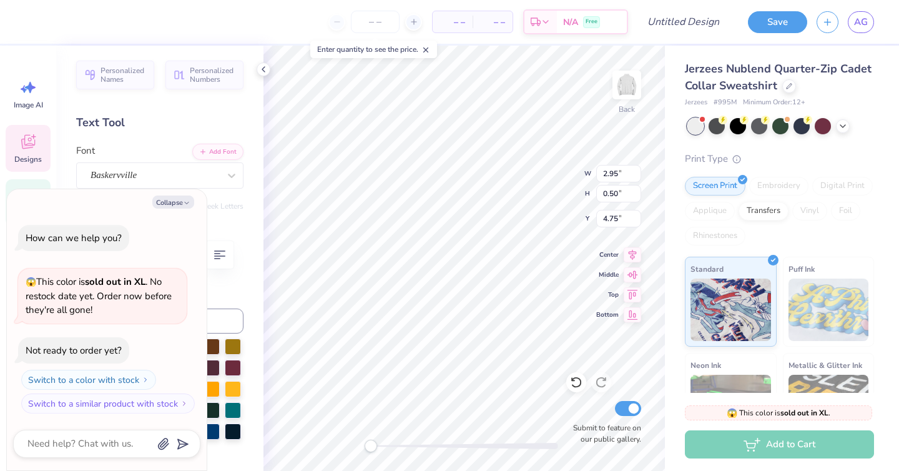
type textarea "Est"
type textarea "x"
type textarea "Est"
type textarea "x"
type textarea "Est."
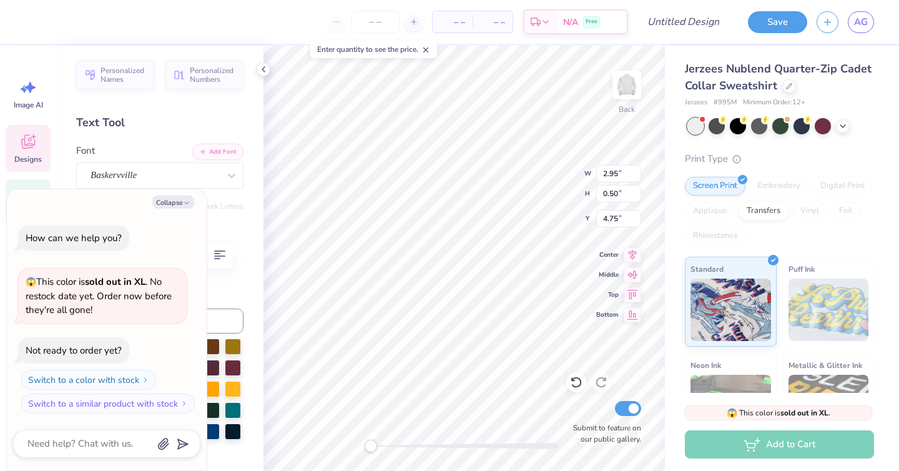
type textarea "x"
type textarea "Est."
type textarea "x"
type textarea "Est. 1"
type textarea "x"
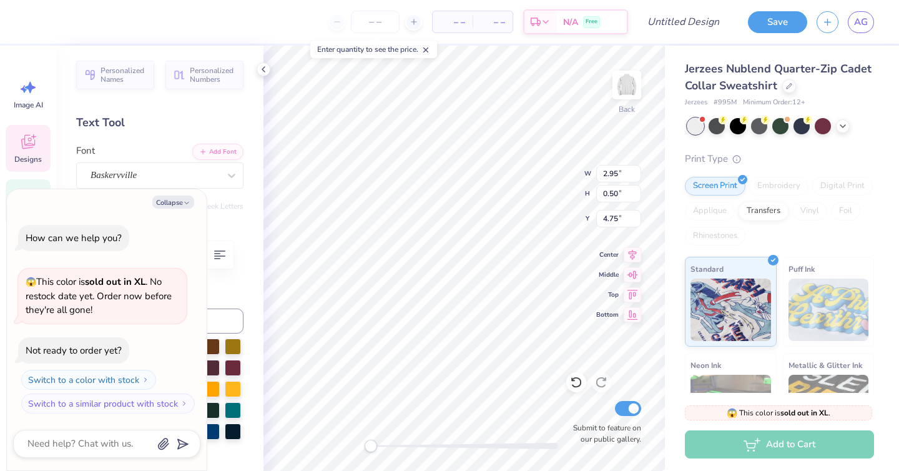
type textarea "Est. 19"
type textarea "x"
type textarea "Est. 190"
type textarea "x"
type textarea "Est. 1902"
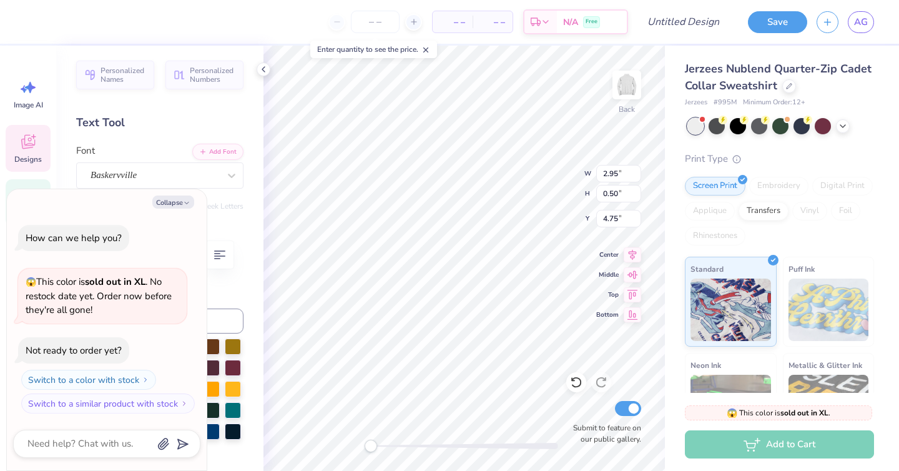
type textarea "x"
type textarea "Est. 1902"
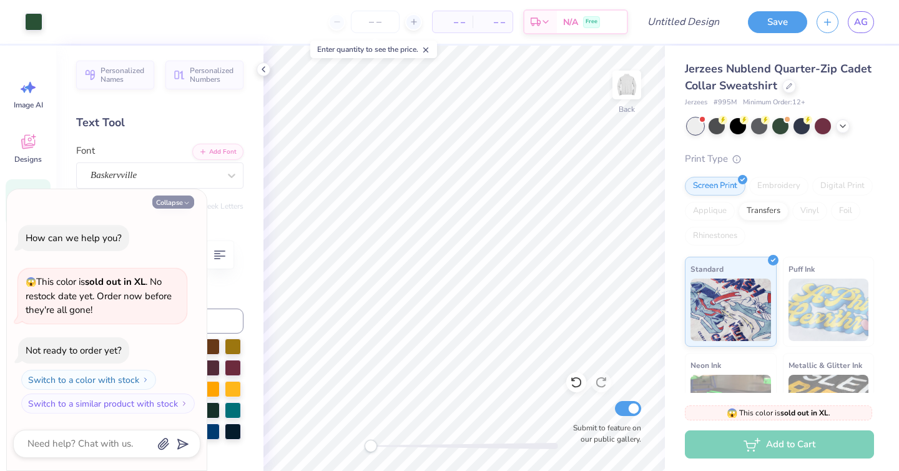
click at [175, 207] on button "Collapse" at bounding box center [173, 201] width 42 height 13
type textarea "x"
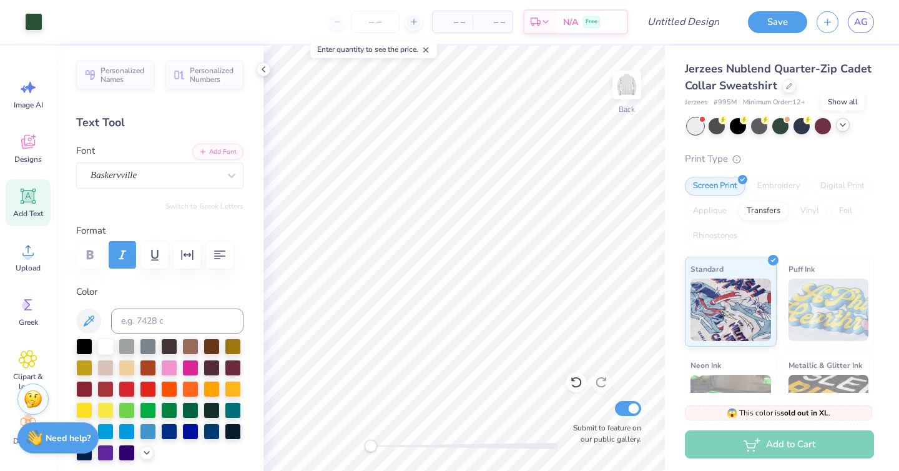
click at [848, 125] on div at bounding box center [843, 125] width 14 height 14
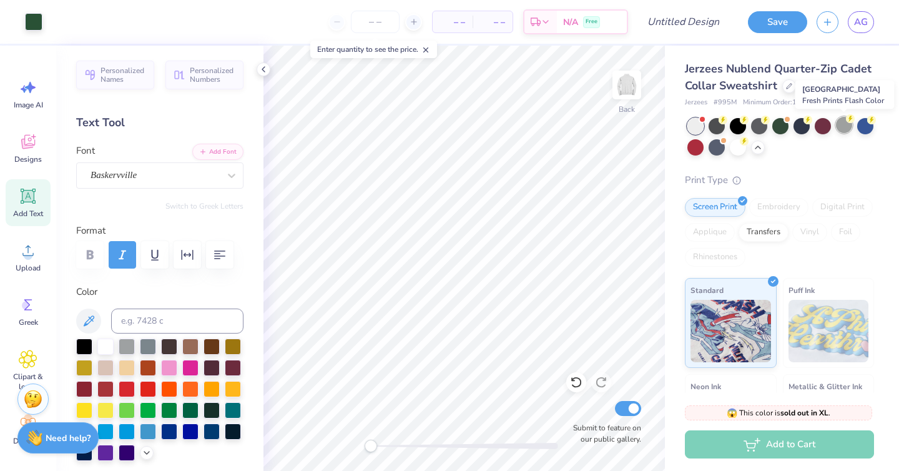
click at [846, 129] on div at bounding box center [844, 125] width 16 height 16
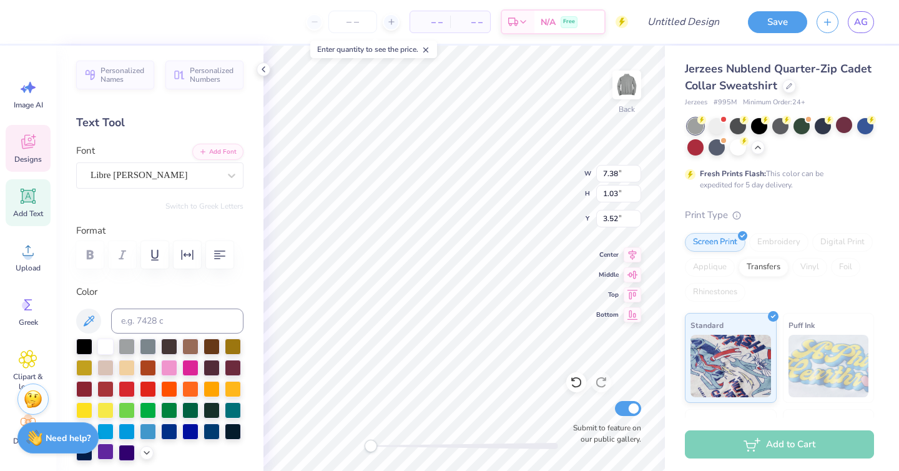
click at [108, 450] on div at bounding box center [105, 451] width 16 height 16
click at [109, 452] on div at bounding box center [105, 451] width 16 height 16
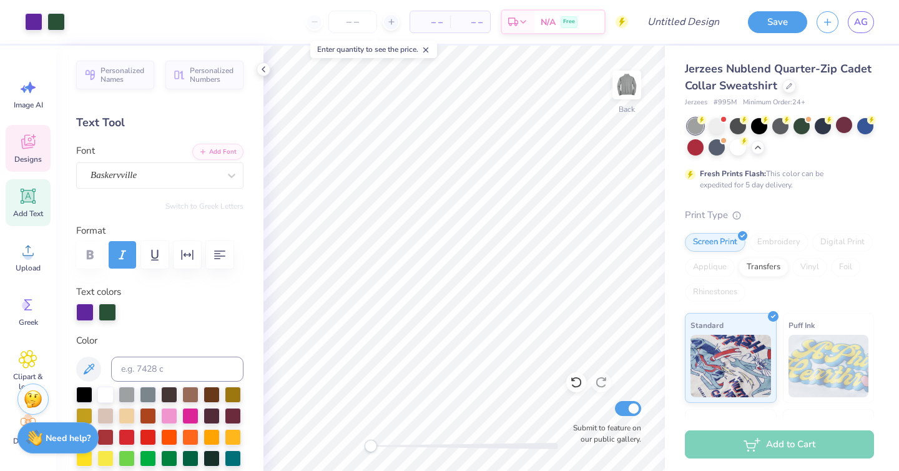
click at [19, 157] on span "Designs" at bounding box center [27, 159] width 27 height 10
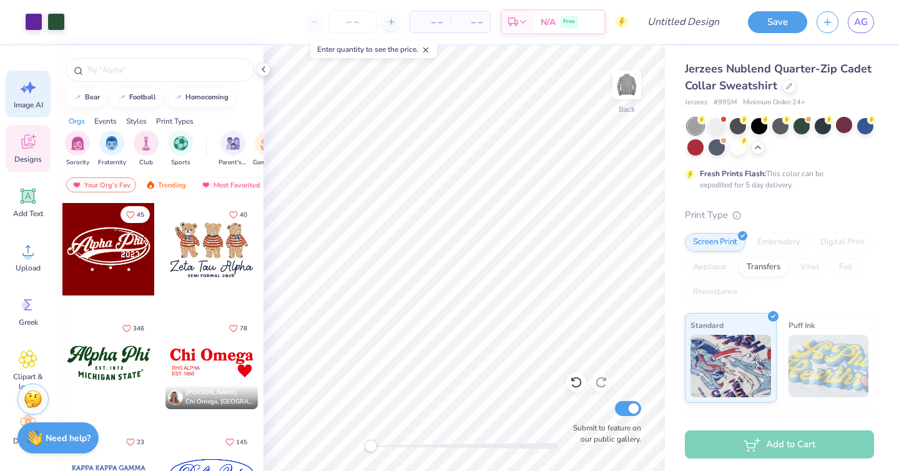
click at [39, 104] on span "Image AI" at bounding box center [28, 105] width 29 height 10
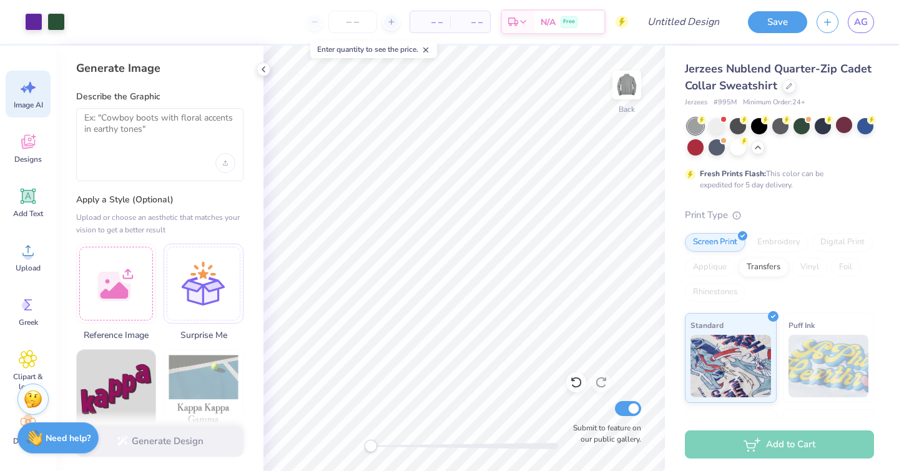
click at [129, 154] on div at bounding box center [159, 163] width 151 height 20
click at [127, 140] on textarea at bounding box center [159, 127] width 151 height 31
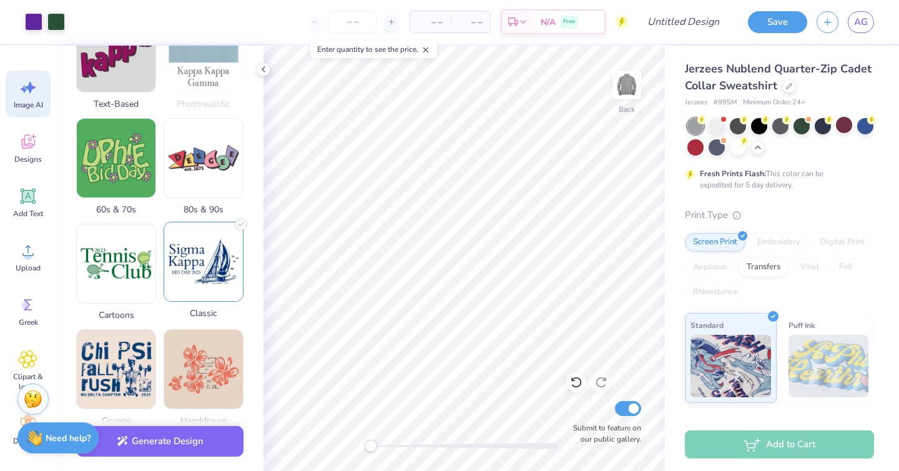
scroll to position [382, 0]
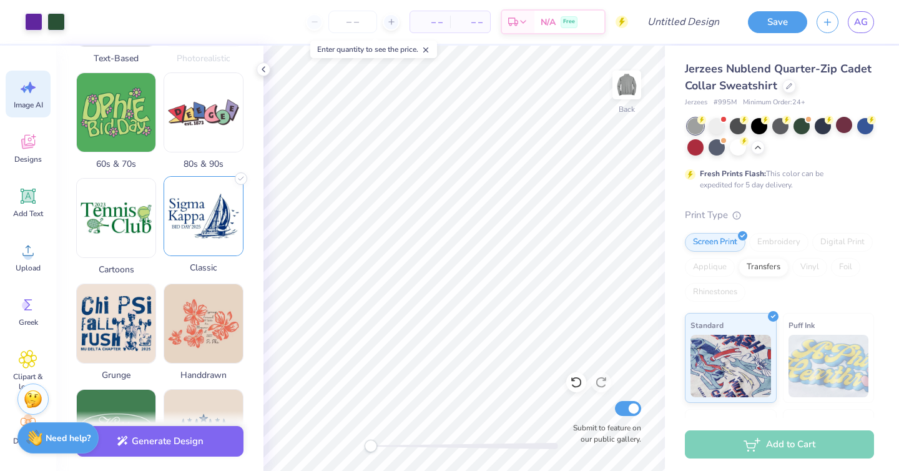
click at [202, 197] on img at bounding box center [203, 216] width 79 height 79
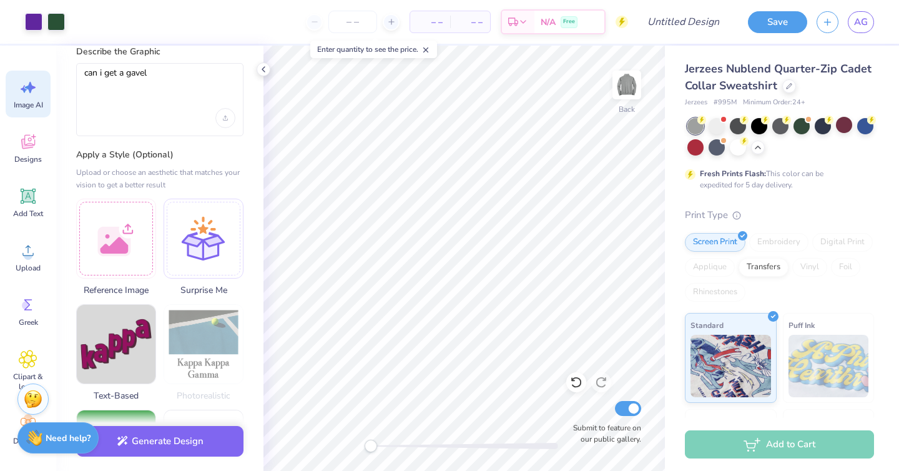
scroll to position [0, 0]
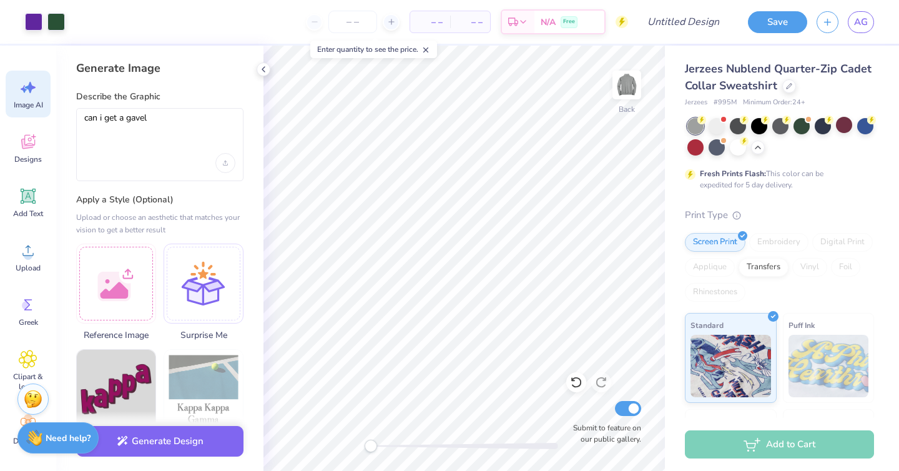
click at [192, 146] on div "can i get a gavel" at bounding box center [159, 144] width 167 height 73
click at [184, 124] on textarea "can i get a gavel" at bounding box center [159, 127] width 151 height 31
click at [201, 125] on textarea "can i get a" at bounding box center [159, 127] width 151 height 31
click at [224, 164] on icon "Upload image" at bounding box center [225, 164] width 4 height 1
click at [142, 124] on textarea "can i get a" at bounding box center [159, 127] width 151 height 31
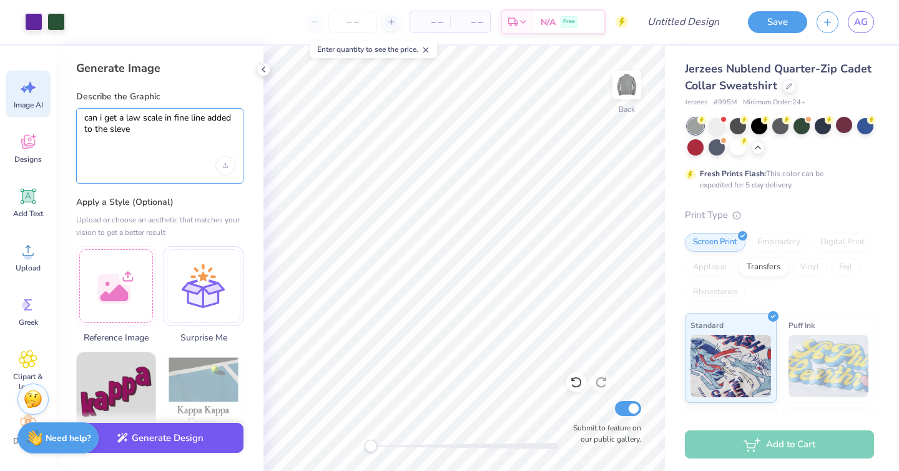
type textarea "can i get a law scale in fine line added to the sleve"
click at [144, 450] on button "Generate Design" at bounding box center [159, 438] width 167 height 31
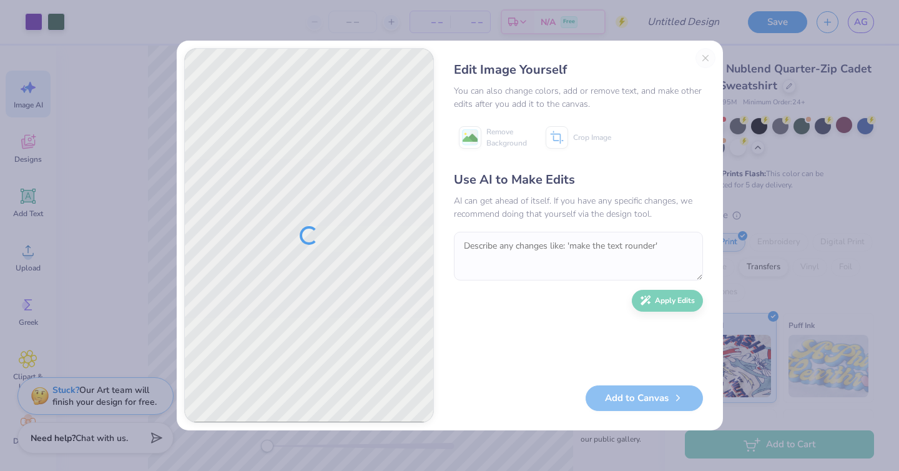
click at [328, 223] on div at bounding box center [309, 235] width 248 height 373
click at [660, 222] on div "Use AI to Make Edits AI can get ahead of itself. If you have any specific chang…" at bounding box center [578, 271] width 249 height 202
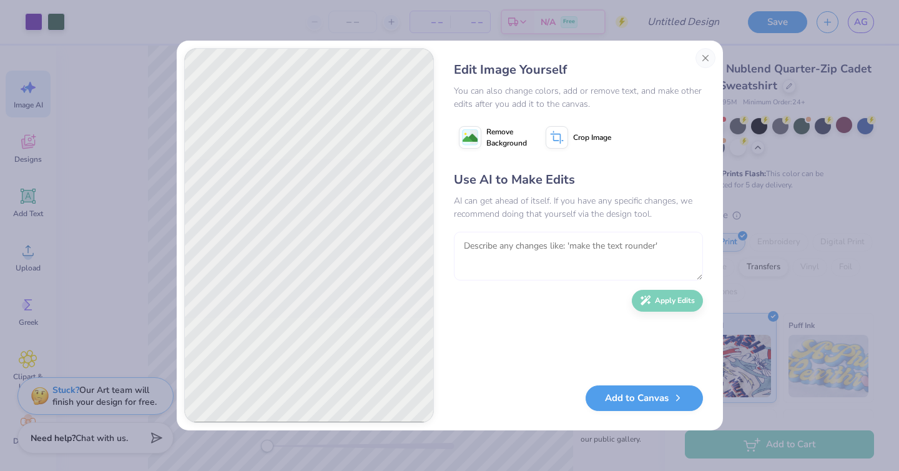
click at [522, 248] on textarea at bounding box center [578, 256] width 249 height 49
click at [645, 244] on textarea "make smaller and on the wrist" at bounding box center [578, 256] width 249 height 49
type textarea "make smaller and on the wrist"
click at [665, 300] on button "Apply Edits" at bounding box center [667, 298] width 71 height 22
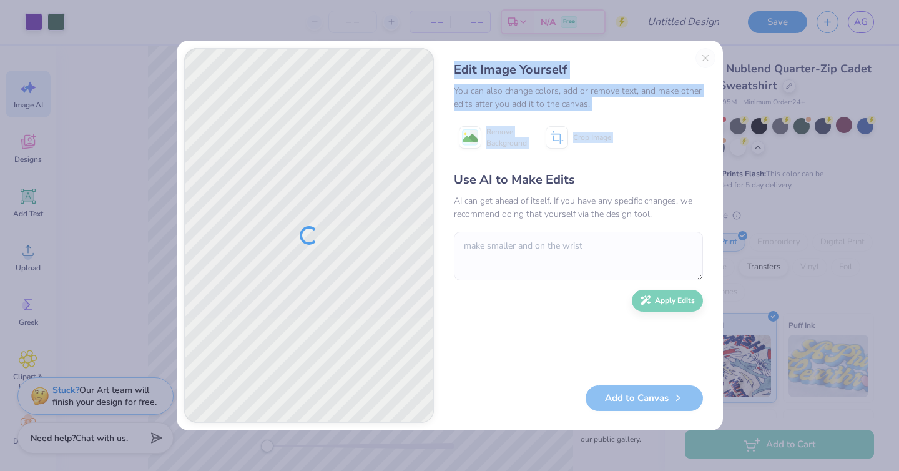
drag, startPoint x: 439, startPoint y: 44, endPoint x: 439, endPoint y: 174, distance: 129.8
click at [439, 174] on div "Edit Image Yourself You can also change colors, add or remove text, and make ot…" at bounding box center [450, 236] width 546 height 390
click at [602, 84] on div "You can also change colors, add or remove text, and make other edits after you …" at bounding box center [578, 97] width 249 height 26
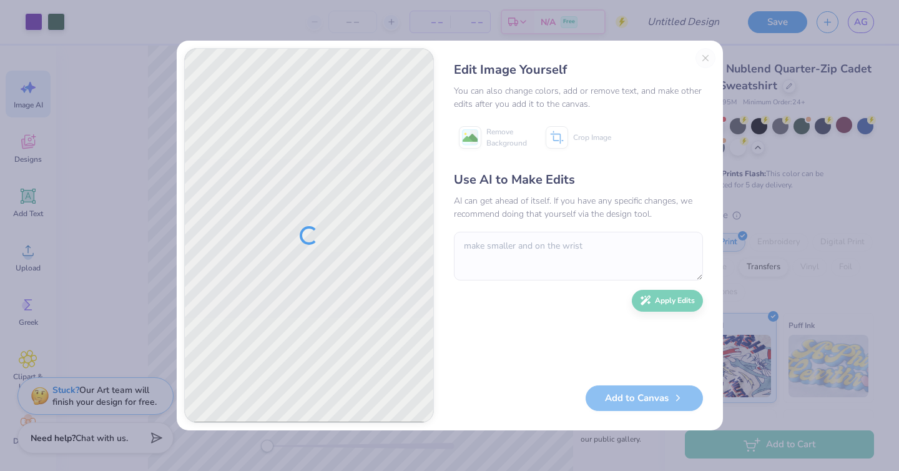
click at [327, 230] on div at bounding box center [309, 235] width 248 height 373
